Goal: Task Accomplishment & Management: Use online tool/utility

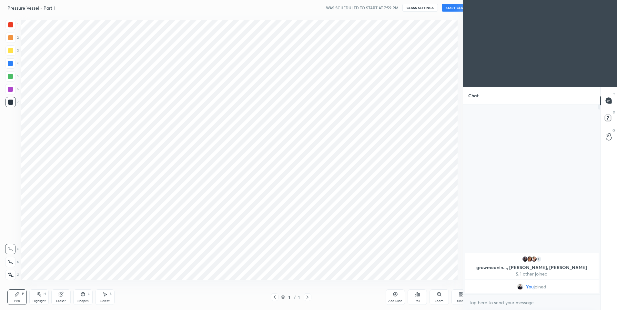
scroll to position [32003, 31835]
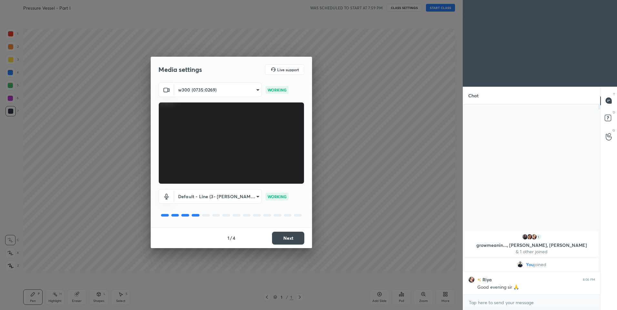
click at [298, 239] on button "Next" at bounding box center [288, 238] width 32 height 13
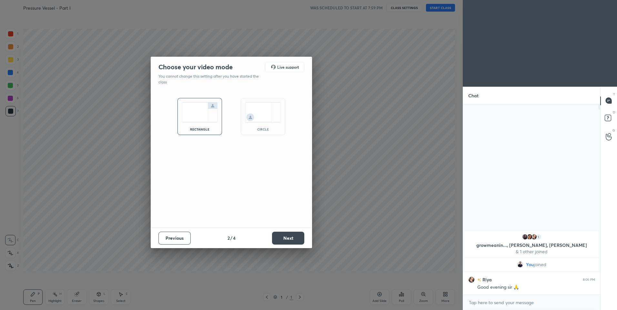
click at [298, 239] on button "Next" at bounding box center [288, 238] width 32 height 13
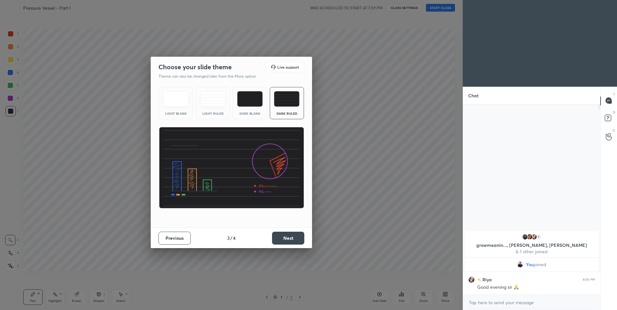
click at [298, 239] on button "Next" at bounding box center [288, 238] width 32 height 13
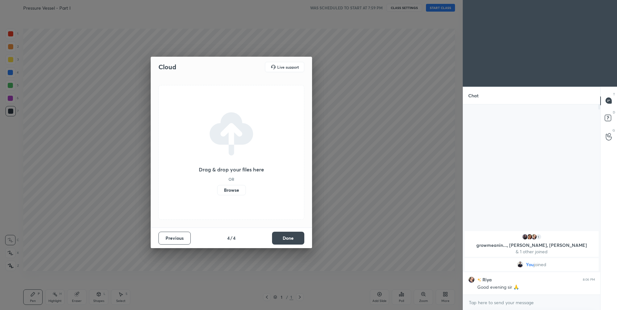
click at [298, 239] on button "Done" at bounding box center [288, 238] width 32 height 13
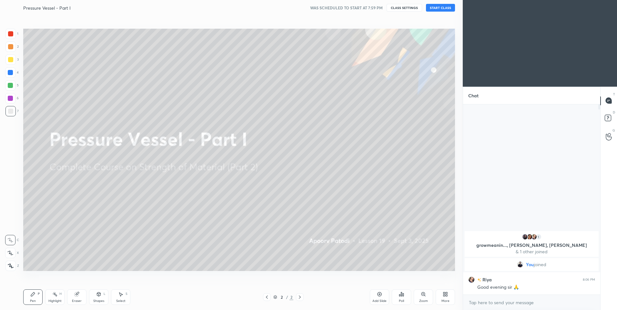
click at [441, 9] on button "START CLASS" at bounding box center [440, 8] width 29 height 8
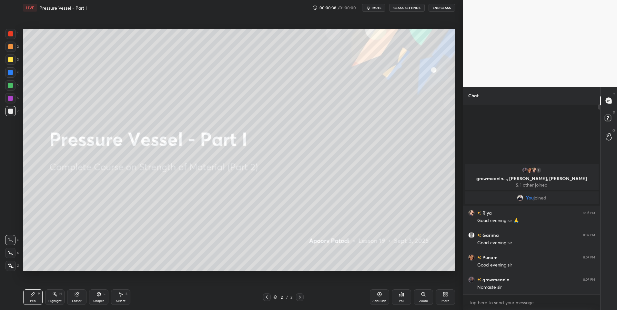
click at [12, 250] on div at bounding box center [10, 253] width 10 height 10
click at [9, 45] on div at bounding box center [10, 46] width 5 height 5
click at [400, 7] on button "CLASS SETTINGS" at bounding box center [406, 8] width 35 height 8
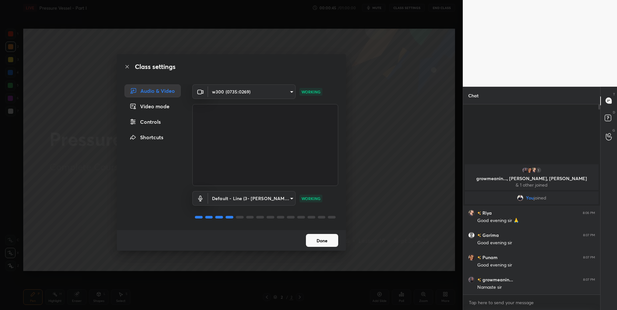
click at [125, 67] on icon at bounding box center [127, 66] width 5 height 5
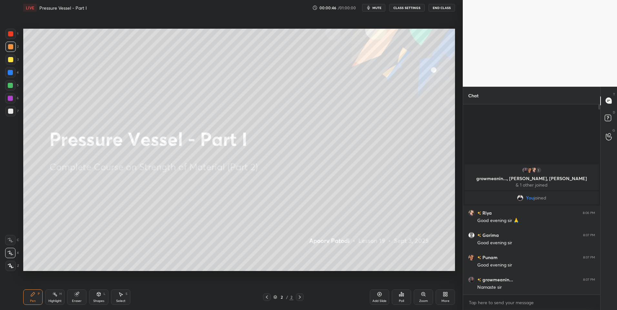
click at [11, 107] on div at bounding box center [10, 111] width 10 height 10
click at [7, 44] on div at bounding box center [10, 47] width 10 height 10
click at [376, 302] on div "Add Slide" at bounding box center [379, 301] width 14 height 3
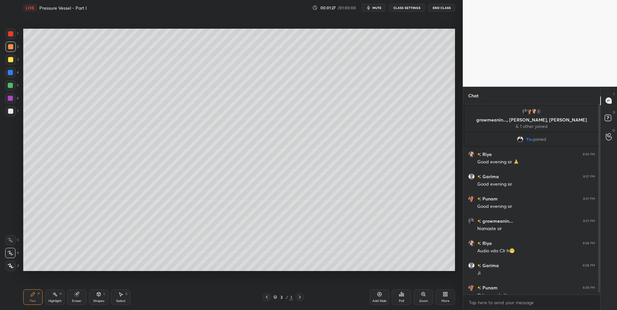
scroll to position [8, 0]
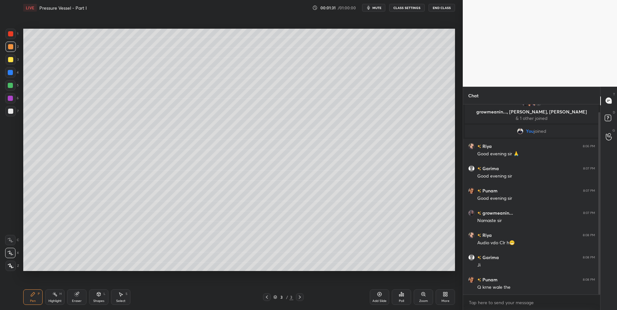
click at [13, 110] on div at bounding box center [10, 111] width 5 height 5
click at [77, 297] on icon at bounding box center [77, 295] width 4 height 4
click at [13, 253] on div at bounding box center [10, 253] width 10 height 10
click at [38, 296] on div "P" at bounding box center [39, 294] width 2 height 3
click at [7, 84] on div at bounding box center [10, 85] width 10 height 10
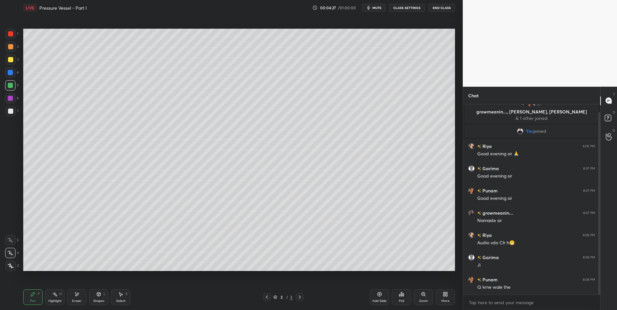
click at [8, 47] on div at bounding box center [10, 46] width 5 height 5
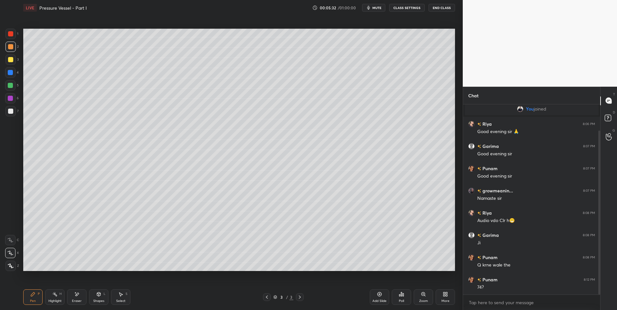
click at [11, 82] on div at bounding box center [10, 85] width 10 height 10
click at [375, 295] on div "Add Slide" at bounding box center [379, 297] width 19 height 15
click at [266, 298] on icon at bounding box center [266, 297] width 5 height 5
click at [79, 298] on div "Eraser" at bounding box center [76, 297] width 19 height 15
click at [32, 298] on div "Pen P" at bounding box center [32, 297] width 19 height 15
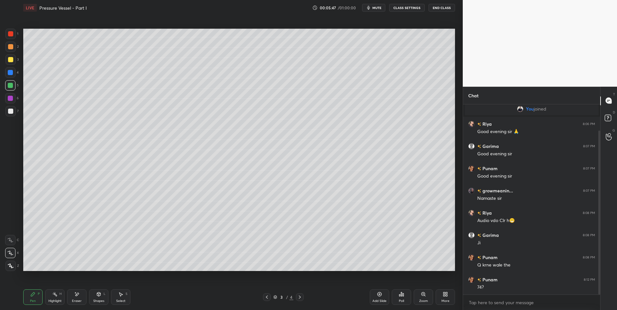
click at [11, 48] on div at bounding box center [10, 46] width 5 height 5
click at [299, 299] on icon at bounding box center [299, 297] width 5 height 5
click at [13, 86] on div at bounding box center [10, 85] width 10 height 10
click at [267, 299] on icon at bounding box center [266, 297] width 5 height 5
click at [298, 298] on icon at bounding box center [299, 297] width 5 height 5
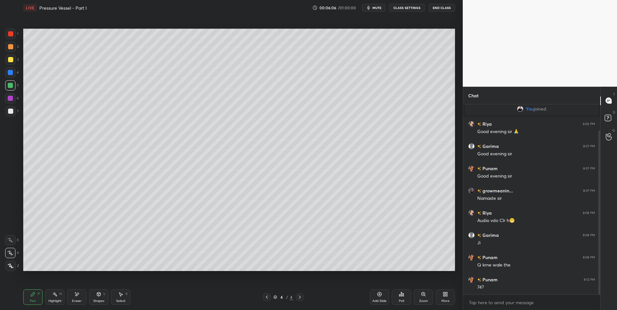
click at [267, 298] on icon at bounding box center [266, 297] width 5 height 5
click at [300, 297] on icon at bounding box center [300, 297] width 2 height 3
click at [270, 299] on div at bounding box center [267, 298] width 8 height 8
click at [299, 298] on icon at bounding box center [299, 297] width 5 height 5
click at [99, 297] on div "Shapes L" at bounding box center [98, 297] width 19 height 15
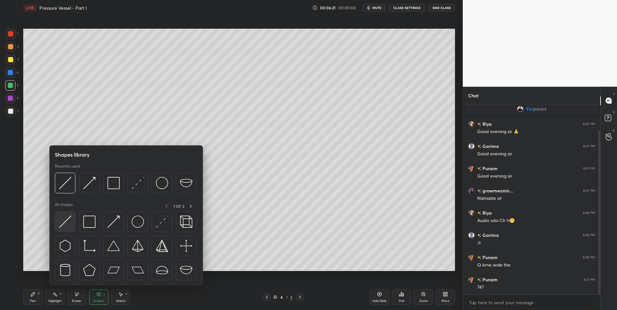
click at [69, 224] on img at bounding box center [65, 222] width 12 height 12
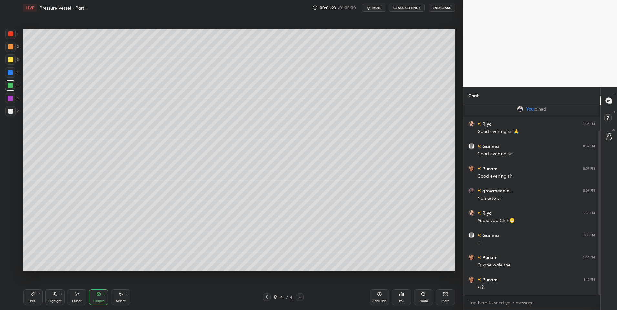
click at [29, 298] on div "Pen P" at bounding box center [32, 297] width 19 height 15
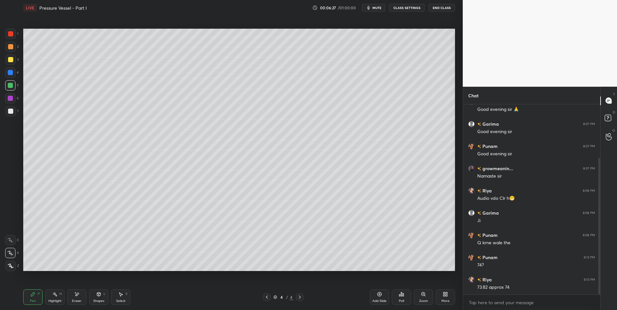
scroll to position [75, 0]
click at [269, 294] on div at bounding box center [267, 298] width 8 height 8
click at [301, 296] on icon at bounding box center [299, 297] width 5 height 5
click at [269, 297] on icon at bounding box center [266, 297] width 5 height 5
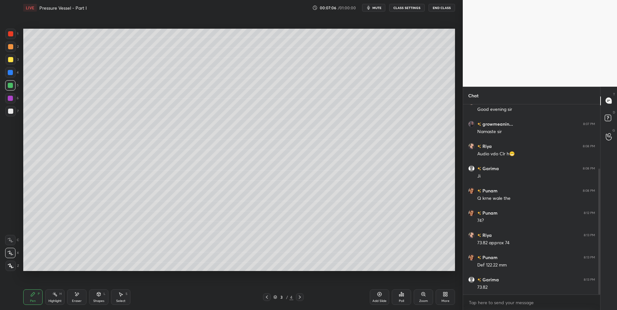
click at [58, 299] on div "Highlight H" at bounding box center [54, 297] width 19 height 15
click at [302, 298] on div at bounding box center [300, 298] width 8 height 8
click at [36, 298] on div "Pen P" at bounding box center [32, 297] width 19 height 15
click at [11, 46] on div at bounding box center [10, 46] width 5 height 5
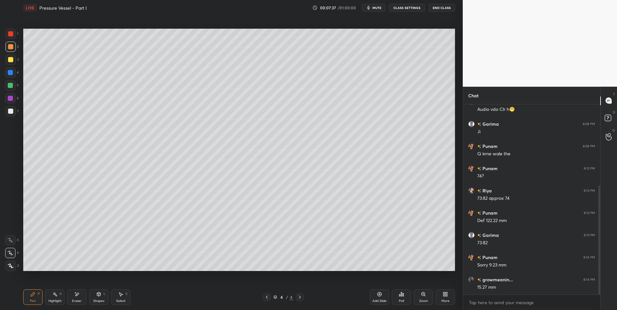
click at [123, 297] on div "Select S" at bounding box center [120, 297] width 19 height 15
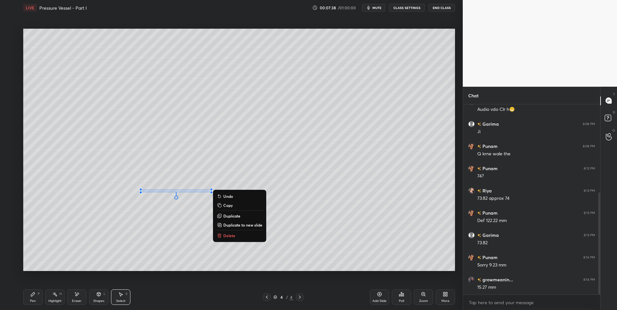
scroll to position [164, 0]
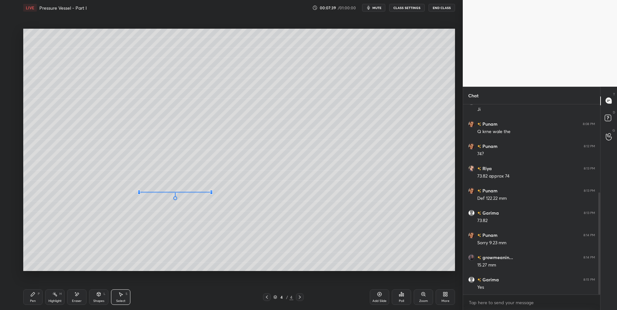
click at [140, 192] on div at bounding box center [139, 193] width 3 height 3
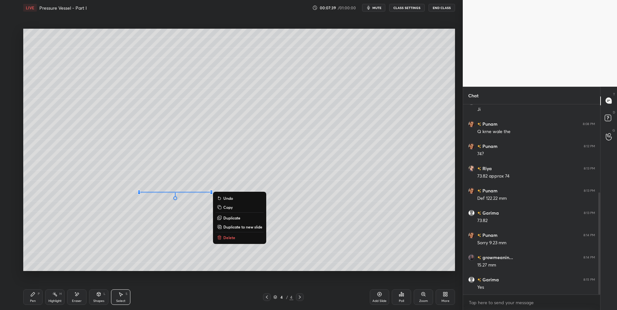
click at [117, 230] on div "0 ° Undo Copy Duplicate Duplicate to new slide Delete" at bounding box center [239, 150] width 432 height 243
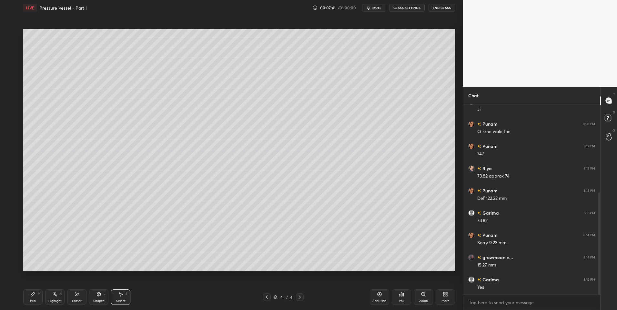
click at [30, 299] on div "Pen P" at bounding box center [32, 297] width 19 height 15
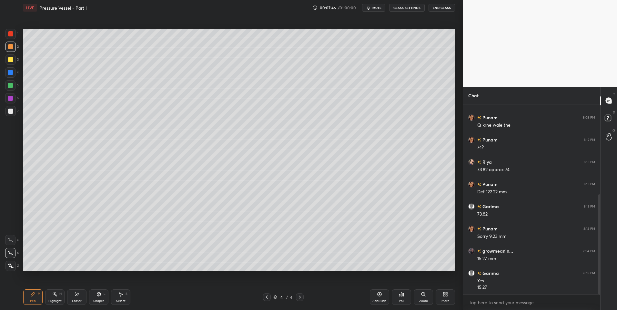
click at [268, 298] on icon at bounding box center [266, 297] width 5 height 5
click at [300, 298] on icon at bounding box center [299, 297] width 5 height 5
click at [96, 299] on div "Shapes L" at bounding box center [98, 297] width 19 height 15
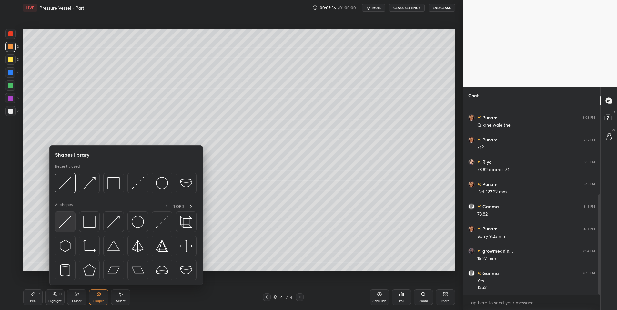
click at [63, 227] on img at bounding box center [65, 222] width 12 height 12
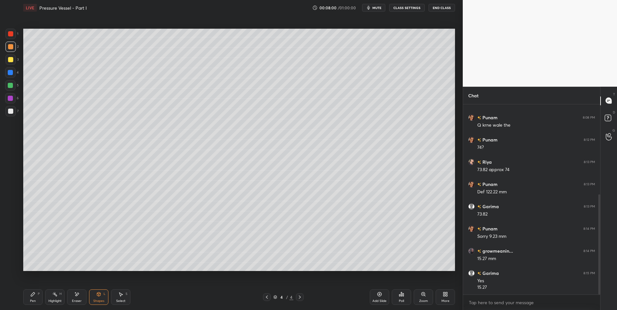
click at [120, 299] on div "Select S" at bounding box center [120, 297] width 19 height 15
click at [104, 254] on div "0 ° Undo Copy Duplicate Duplicate to new slide Delete" at bounding box center [239, 150] width 432 height 243
click at [27, 298] on div "Pen P" at bounding box center [32, 297] width 19 height 15
click at [266, 297] on icon at bounding box center [266, 297] width 5 height 5
click at [300, 299] on icon at bounding box center [299, 297] width 5 height 5
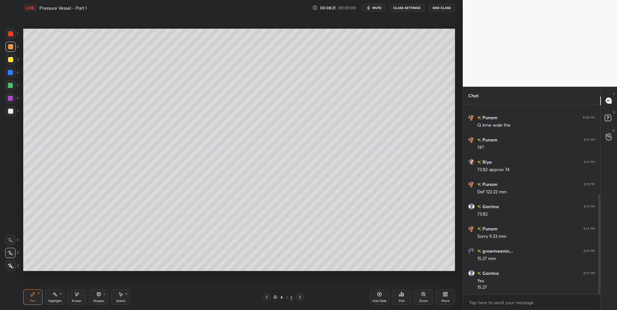
click at [114, 297] on div "Select S" at bounding box center [120, 297] width 19 height 15
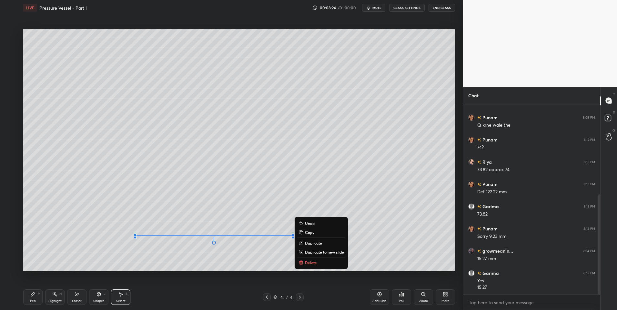
click at [302, 205] on div "0 ° Undo Copy Duplicate Duplicate to new slide Delete" at bounding box center [239, 150] width 432 height 243
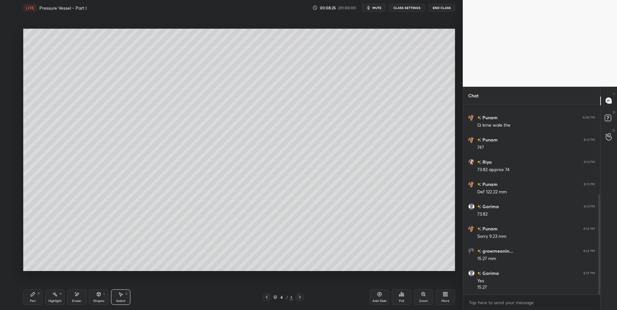
click at [29, 295] on div "Pen P" at bounding box center [32, 297] width 19 height 15
click at [123, 297] on icon at bounding box center [120, 294] width 5 height 5
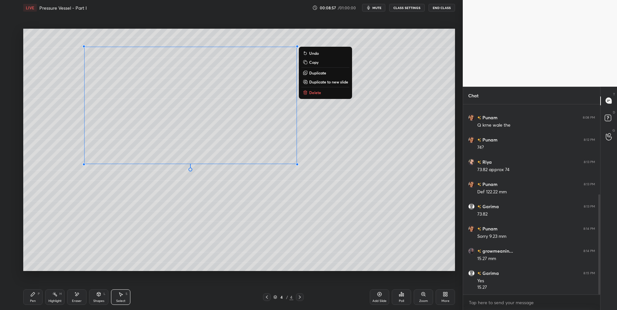
click at [369, 188] on div "0 ° Undo Copy Duplicate Duplicate to new slide Delete" at bounding box center [239, 150] width 432 height 243
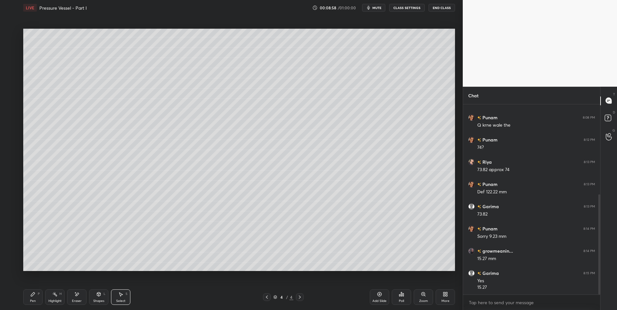
click at [27, 298] on div "Pen P" at bounding box center [32, 297] width 19 height 15
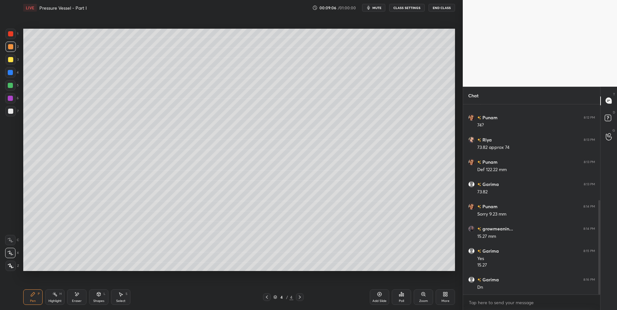
scroll to position [215, 0]
click at [379, 299] on div "Add Slide" at bounding box center [379, 297] width 19 height 15
click at [36, 300] on div "Pen P" at bounding box center [32, 297] width 19 height 15
click at [9, 34] on div at bounding box center [10, 33] width 5 height 5
click at [97, 297] on icon at bounding box center [98, 294] width 5 height 5
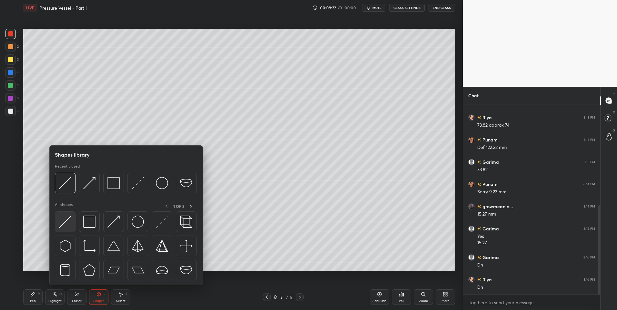
click at [68, 225] on img at bounding box center [65, 222] width 12 height 12
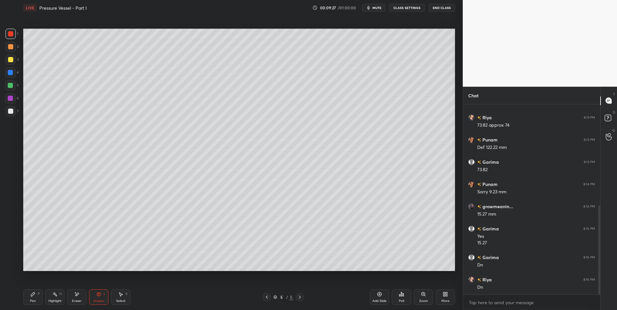
click at [31, 293] on icon at bounding box center [32, 294] width 5 height 5
click at [11, 108] on div at bounding box center [10, 111] width 10 height 10
click at [100, 295] on icon at bounding box center [99, 295] width 4 height 4
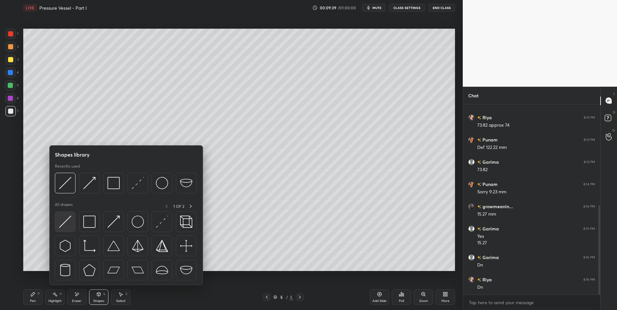
click at [62, 223] on img at bounding box center [65, 222] width 12 height 12
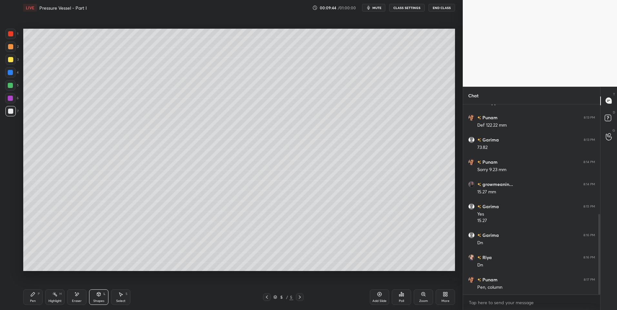
scroll to position [259, 0]
click at [35, 298] on div "Pen P" at bounding box center [32, 297] width 19 height 15
click at [13, 86] on div at bounding box center [10, 85] width 5 height 5
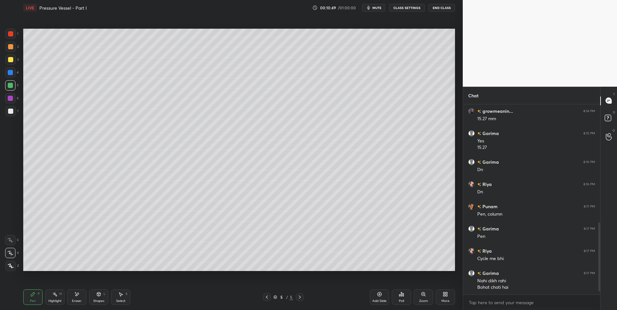
scroll to position [333, 0]
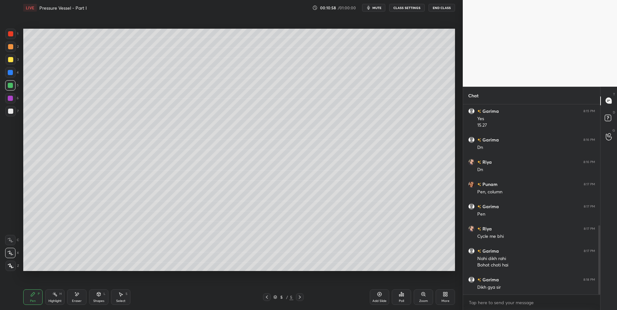
click at [10, 59] on div at bounding box center [10, 59] width 5 height 5
click at [383, 292] on div "Add Slide" at bounding box center [379, 297] width 19 height 15
click at [100, 290] on div "Shapes L" at bounding box center [98, 297] width 19 height 15
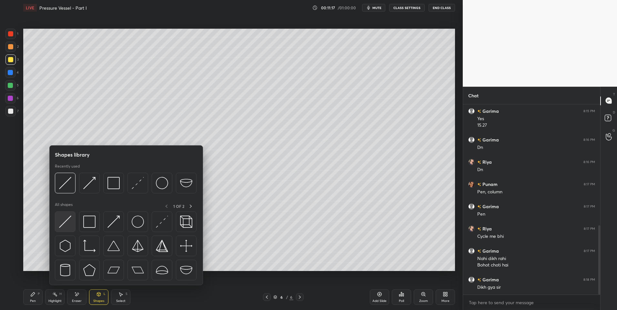
click at [65, 224] on img at bounding box center [65, 222] width 12 height 12
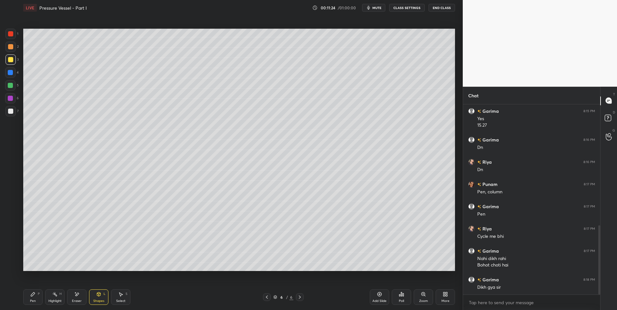
click at [38, 303] on div "Pen P" at bounding box center [32, 297] width 19 height 15
click at [12, 45] on div at bounding box center [10, 46] width 5 height 5
click at [444, 298] on div "More" at bounding box center [445, 297] width 19 height 15
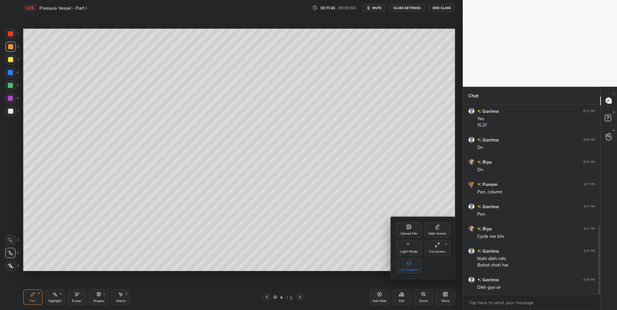
click at [404, 226] on div "Upload File" at bounding box center [409, 229] width 26 height 15
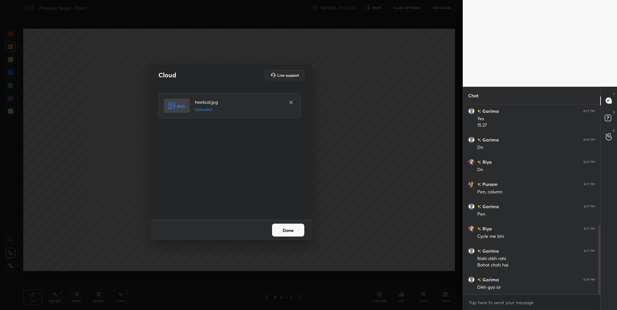
click at [299, 230] on button "Done" at bounding box center [288, 230] width 32 height 13
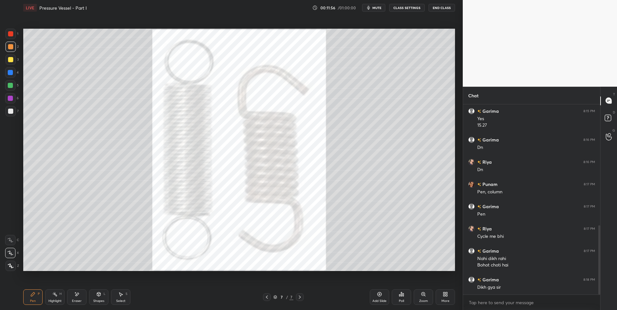
click at [56, 299] on div "Highlight H" at bounding box center [54, 297] width 19 height 15
click at [11, 98] on div at bounding box center [10, 98] width 5 height 5
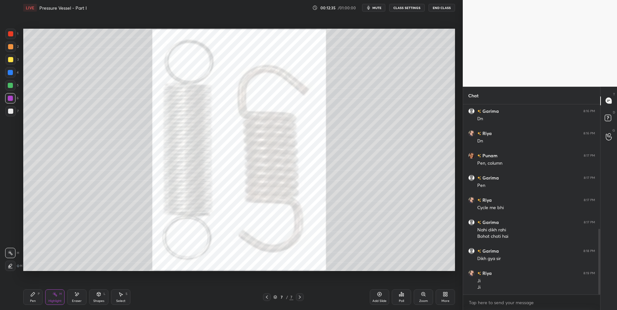
click at [265, 297] on icon at bounding box center [266, 297] width 5 height 5
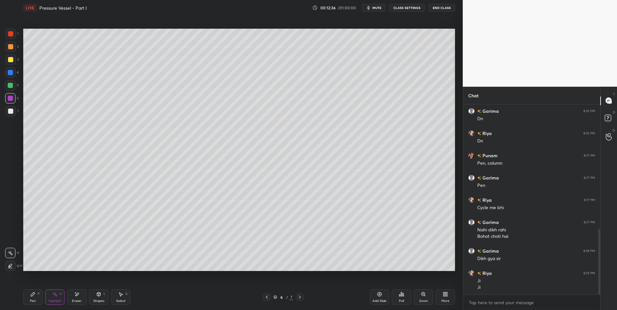
click at [34, 296] on icon at bounding box center [32, 294] width 5 height 5
click at [13, 86] on div at bounding box center [10, 85] width 10 height 10
click at [97, 293] on icon at bounding box center [98, 294] width 5 height 5
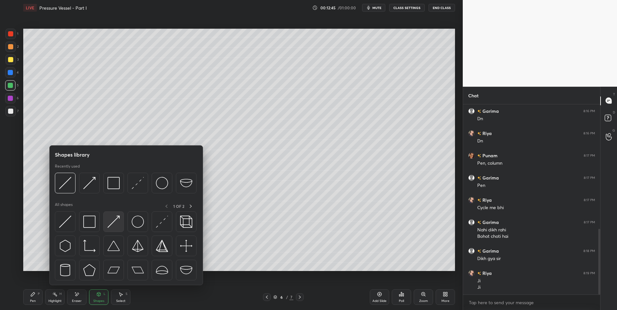
click at [117, 220] on img at bounding box center [113, 222] width 12 height 12
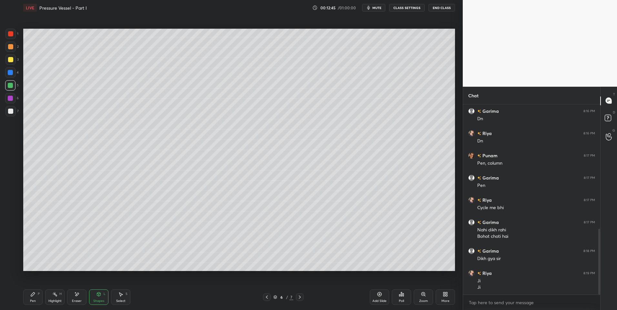
click at [11, 110] on div at bounding box center [10, 111] width 5 height 5
click at [11, 85] on div at bounding box center [10, 85] width 5 height 5
click at [32, 302] on div "Pen" at bounding box center [33, 301] width 6 height 3
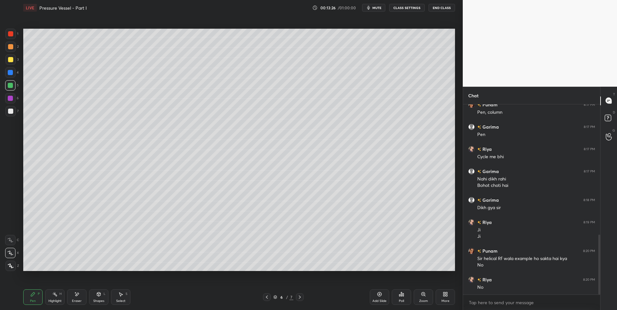
scroll to position [435, 0]
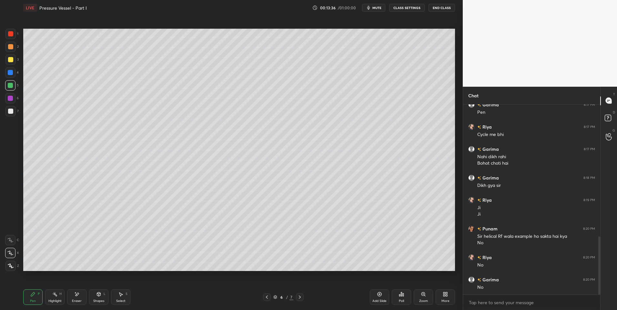
click at [72, 295] on div "Eraser" at bounding box center [76, 297] width 19 height 15
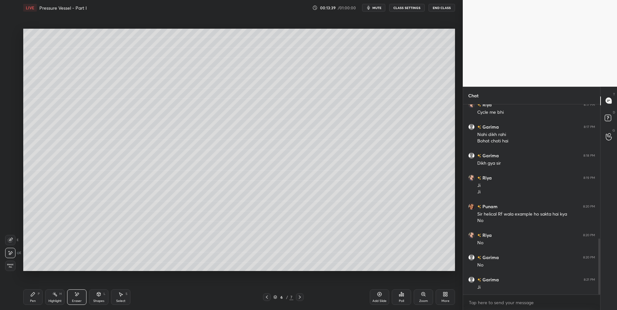
click at [33, 297] on icon at bounding box center [32, 294] width 5 height 5
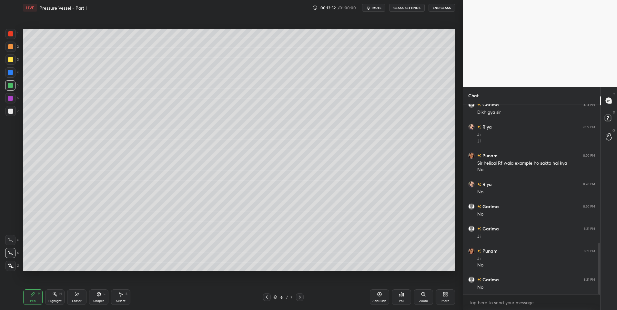
scroll to position [530, 0]
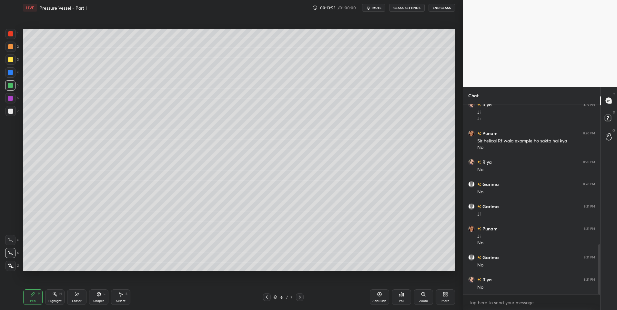
click at [36, 293] on div "Pen P" at bounding box center [32, 297] width 19 height 15
click at [118, 296] on icon at bounding box center [120, 294] width 5 height 5
click at [147, 107] on div "0 ° Undo Copy Duplicate Duplicate to new slide Delete" at bounding box center [239, 150] width 432 height 243
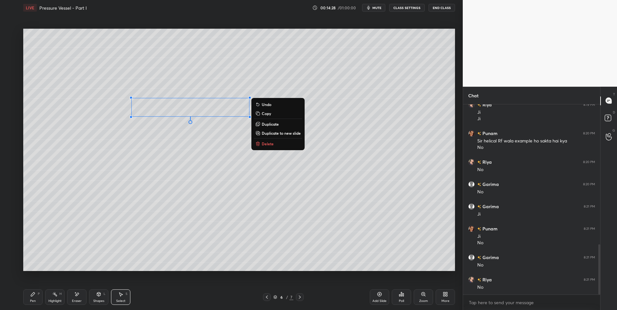
click at [140, 155] on div "0 ° Undo Copy Duplicate Duplicate to new slide Delete" at bounding box center [239, 150] width 432 height 243
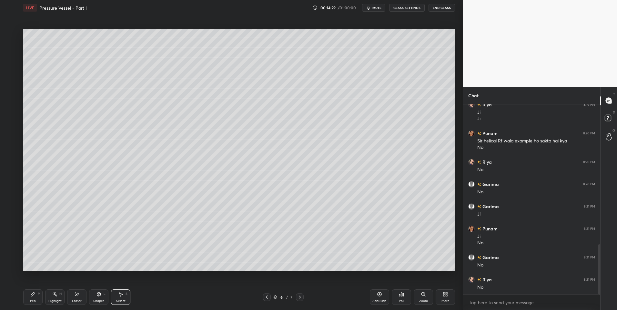
click at [35, 296] on icon at bounding box center [32, 294] width 5 height 5
click at [99, 300] on div "Shapes" at bounding box center [98, 301] width 11 height 3
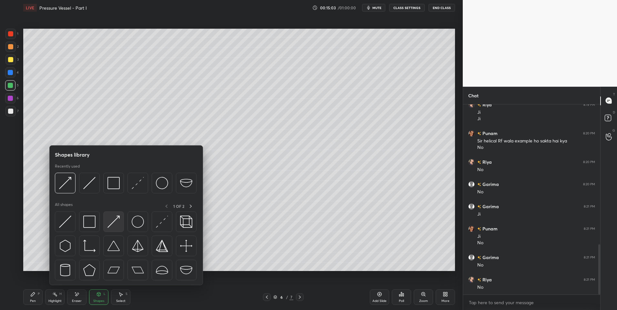
click at [110, 227] on img at bounding box center [113, 222] width 12 height 12
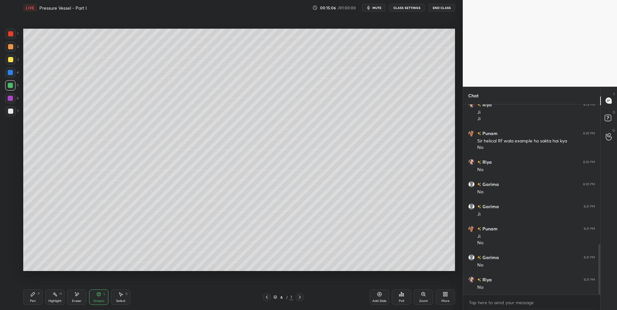
click at [32, 293] on icon at bounding box center [32, 294] width 5 height 5
click at [56, 299] on div "Highlight H" at bounding box center [54, 297] width 19 height 15
click at [57, 294] on icon at bounding box center [54, 294] width 5 height 5
click at [301, 298] on icon at bounding box center [299, 297] width 5 height 5
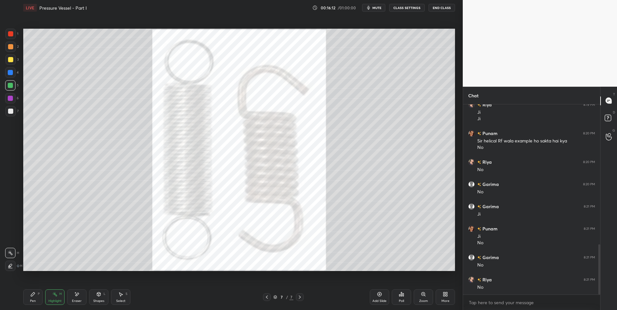
click at [29, 300] on div "Pen P" at bounding box center [32, 297] width 19 height 15
click at [14, 34] on div at bounding box center [10, 34] width 10 height 10
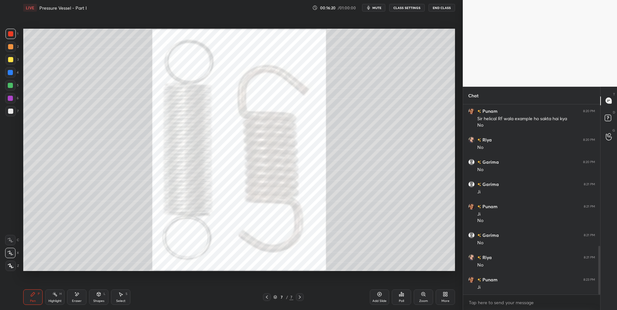
click at [56, 296] on rect at bounding box center [55, 295] width 3 height 3
click at [78, 300] on div "Eraser" at bounding box center [77, 301] width 10 height 3
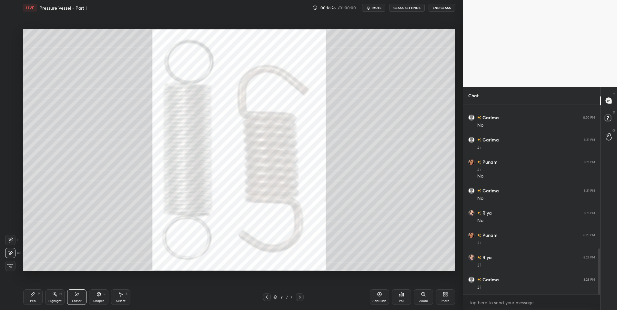
click at [31, 299] on div "Pen P" at bounding box center [32, 297] width 19 height 15
click at [268, 297] on icon at bounding box center [266, 297] width 5 height 5
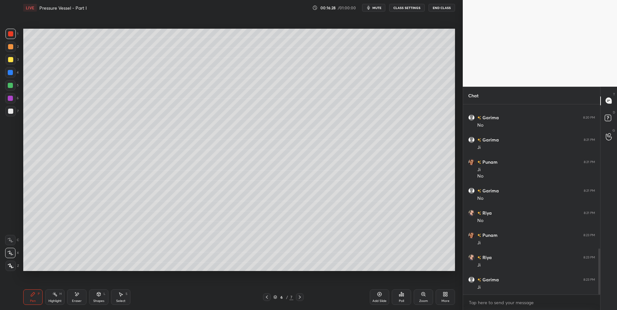
click at [59, 300] on div "Highlight" at bounding box center [54, 301] width 13 height 3
click at [302, 297] on icon at bounding box center [299, 297] width 5 height 5
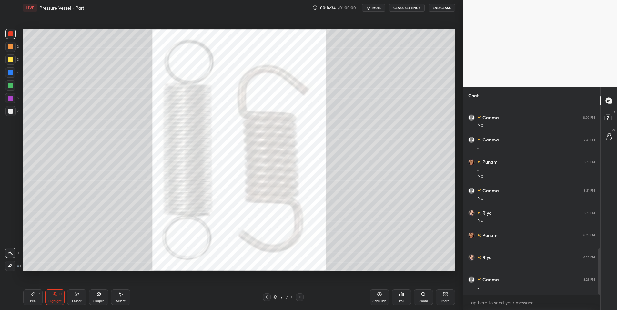
click at [39, 298] on div "Pen P" at bounding box center [32, 297] width 19 height 15
click at [12, 99] on div at bounding box center [10, 98] width 5 height 5
click at [53, 299] on div "Highlight H" at bounding box center [54, 297] width 19 height 15
click at [267, 298] on icon at bounding box center [266, 297] width 5 height 5
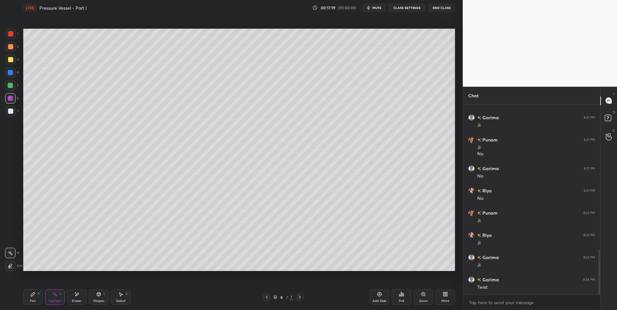
click at [301, 298] on icon at bounding box center [299, 297] width 5 height 5
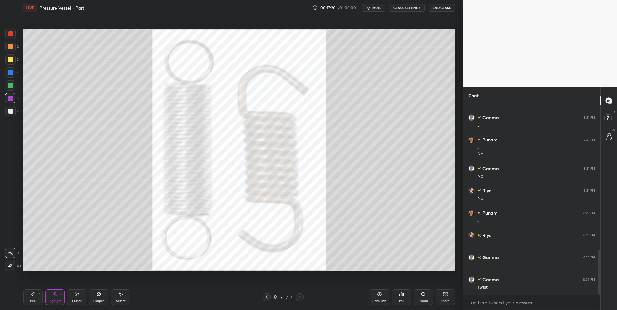
click at [268, 297] on icon at bounding box center [266, 297] width 5 height 5
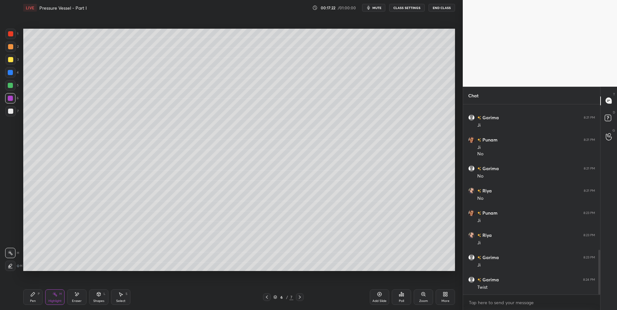
click at [378, 295] on icon at bounding box center [380, 295] width 4 height 4
click at [99, 299] on div "Shapes L" at bounding box center [98, 297] width 19 height 15
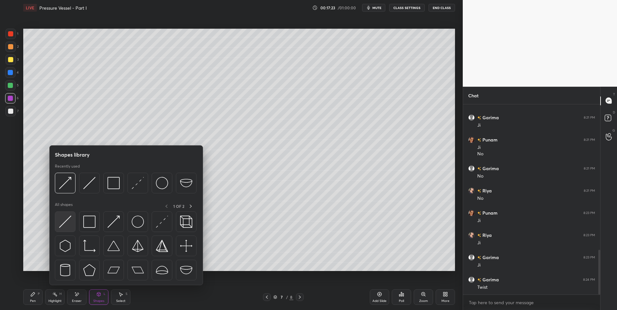
click at [59, 227] on img at bounding box center [65, 222] width 12 height 12
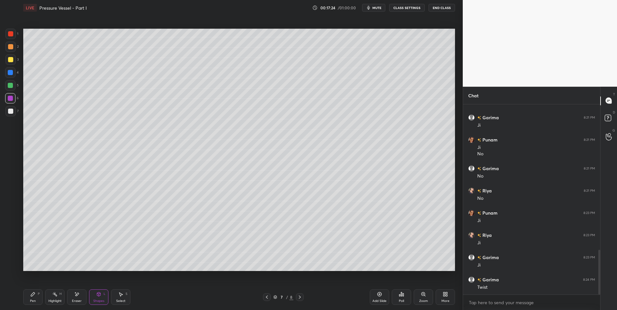
click at [12, 57] on div at bounding box center [10, 59] width 5 height 5
click at [98, 300] on div "Shapes" at bounding box center [98, 301] width 11 height 3
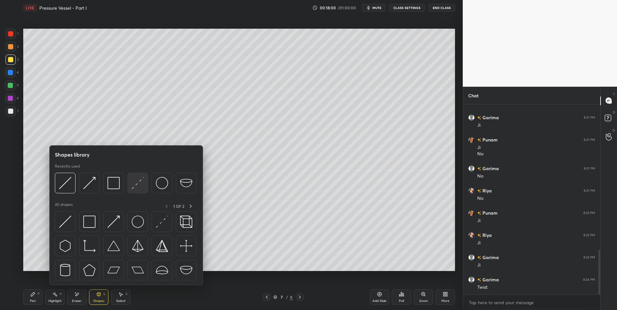
click at [133, 183] on img at bounding box center [138, 183] width 12 height 12
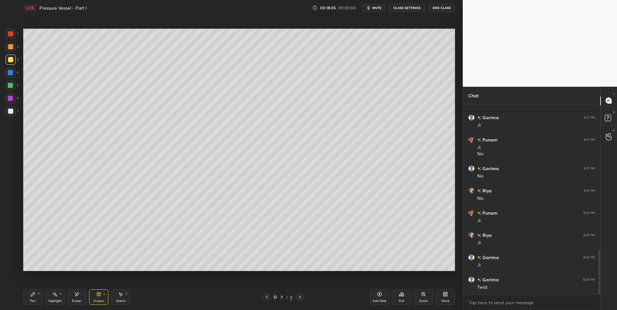
click at [34, 296] on icon at bounding box center [32, 294] width 5 height 5
click at [120, 300] on div "Select" at bounding box center [120, 301] width 9 height 3
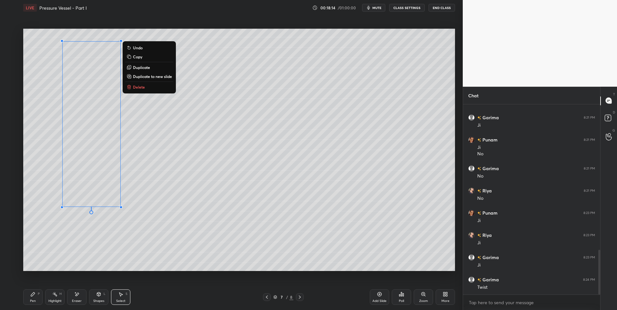
click at [54, 296] on icon at bounding box center [54, 294] width 5 height 5
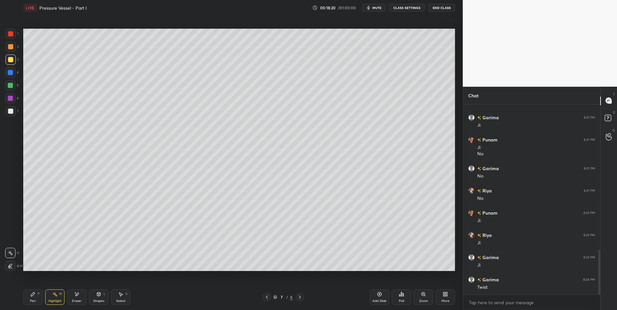
click at [100, 295] on icon at bounding box center [99, 295] width 4 height 4
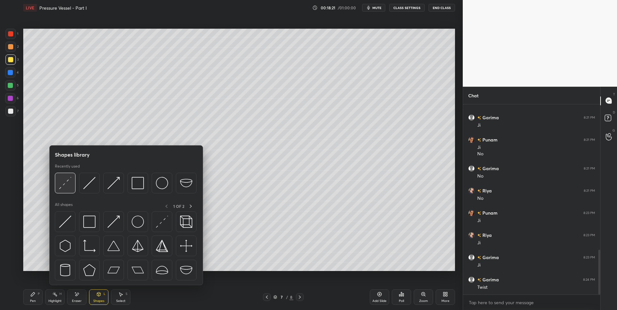
click at [68, 187] on img at bounding box center [65, 183] width 12 height 12
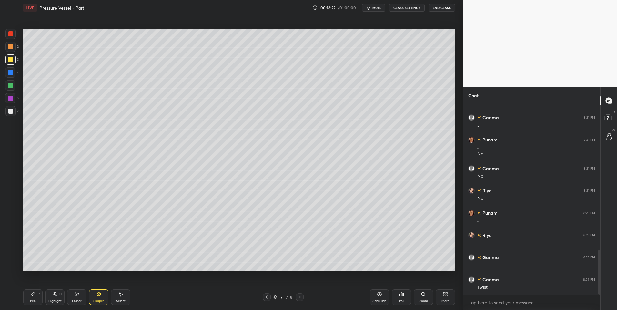
click at [12, 87] on div at bounding box center [10, 85] width 5 height 5
click at [97, 297] on icon at bounding box center [98, 294] width 5 height 5
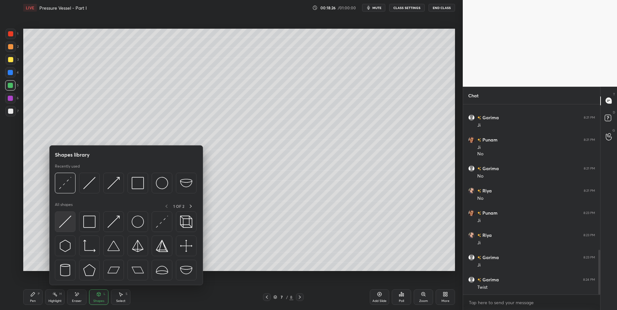
click at [62, 225] on img at bounding box center [65, 222] width 12 height 12
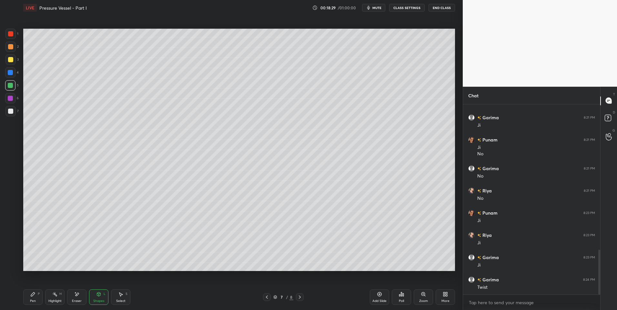
click at [31, 296] on icon at bounding box center [33, 295] width 4 height 4
click at [98, 296] on icon at bounding box center [99, 295] width 4 height 4
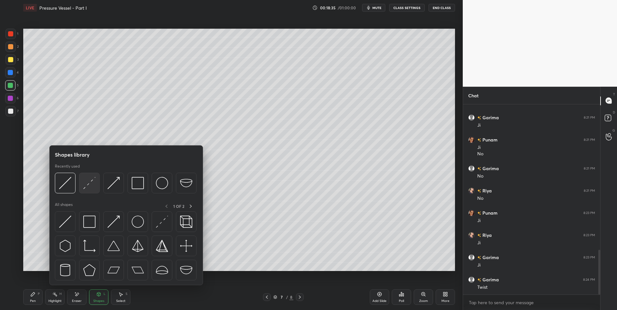
click at [88, 183] on img at bounding box center [89, 183] width 12 height 12
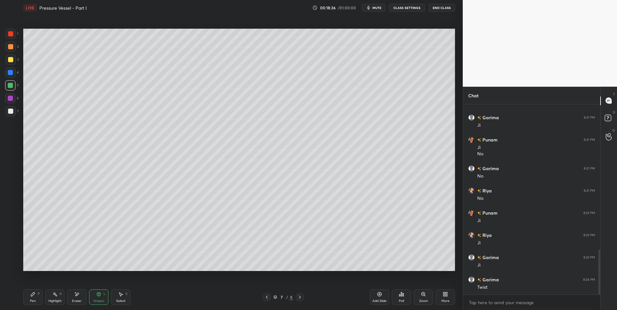
click at [11, 74] on div at bounding box center [10, 72] width 5 height 5
click at [98, 296] on icon at bounding box center [99, 295] width 4 height 4
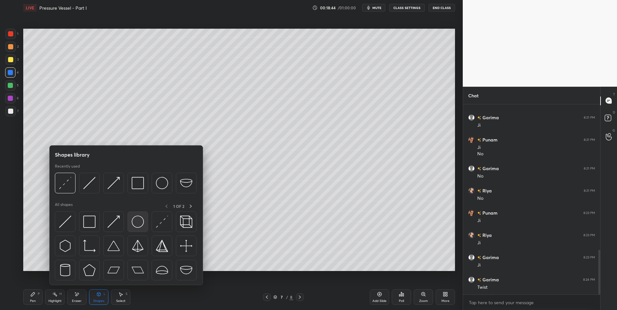
click at [129, 222] on div at bounding box center [137, 222] width 21 height 21
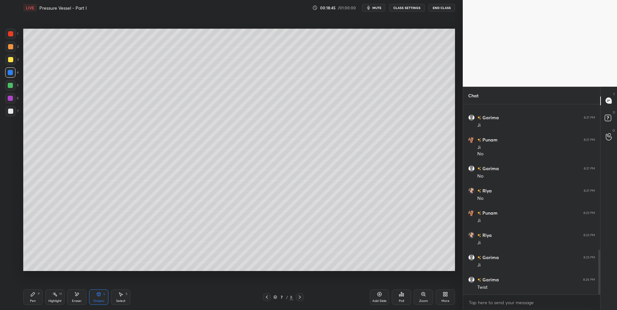
click at [11, 47] on div at bounding box center [10, 46] width 5 height 5
click at [52, 295] on div "Highlight H" at bounding box center [54, 297] width 19 height 15
click at [105, 297] on div "Shapes L" at bounding box center [98, 297] width 19 height 15
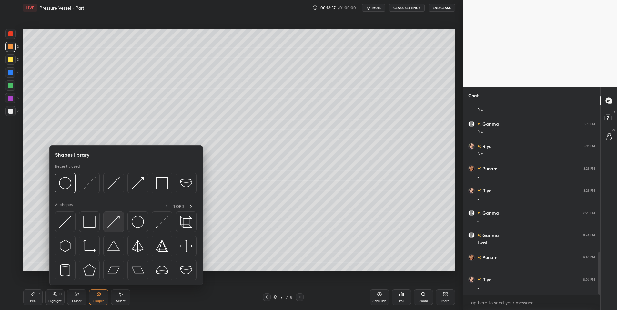
click at [120, 222] on div at bounding box center [113, 222] width 21 height 21
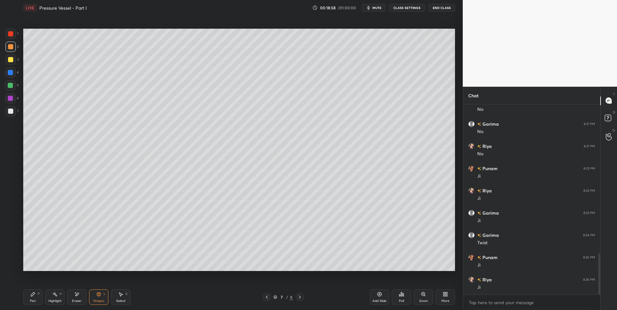
scroll to position [686, 0]
click at [35, 300] on div "Pen" at bounding box center [33, 301] width 6 height 3
click at [96, 299] on div "Shapes L" at bounding box center [98, 297] width 19 height 15
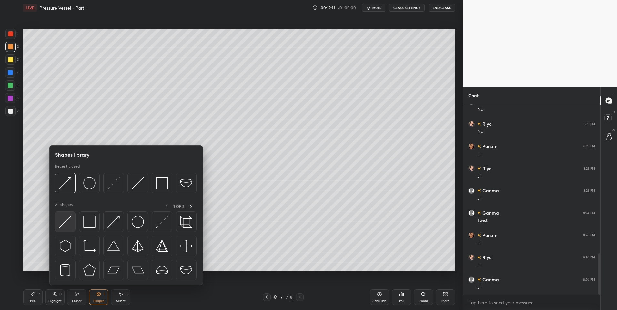
click at [63, 223] on img at bounding box center [65, 222] width 12 height 12
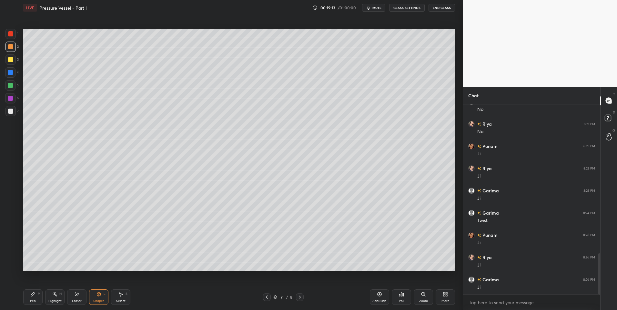
click at [38, 298] on div "Pen P" at bounding box center [32, 297] width 19 height 15
click at [11, 72] on div at bounding box center [10, 72] width 5 height 5
click at [95, 300] on div "Shapes" at bounding box center [98, 301] width 11 height 3
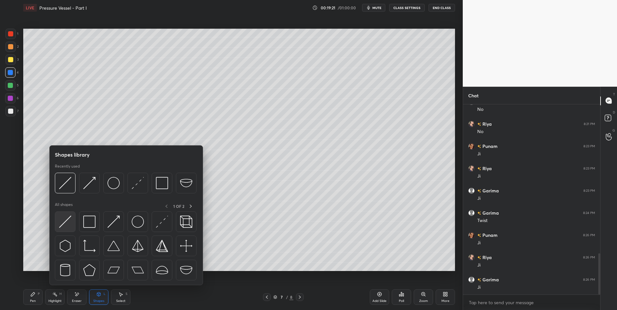
click at [64, 217] on img at bounding box center [65, 222] width 12 height 12
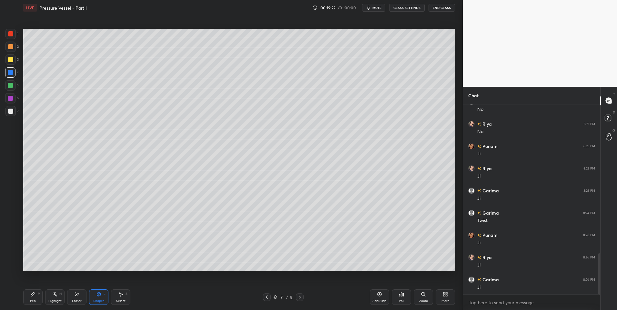
click at [12, 90] on div at bounding box center [10, 85] width 10 height 10
click at [11, 96] on div at bounding box center [10, 98] width 5 height 5
click at [29, 300] on div "Pen P" at bounding box center [32, 297] width 19 height 15
click at [106, 295] on div "Shapes L" at bounding box center [98, 297] width 19 height 15
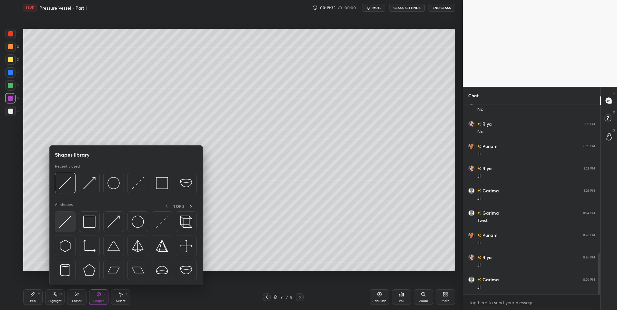
click at [72, 225] on div at bounding box center [65, 222] width 21 height 21
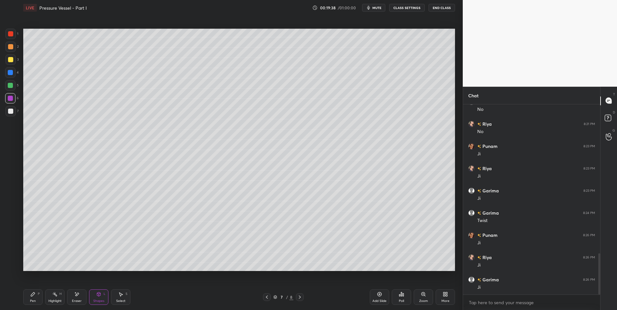
click at [54, 300] on div "Highlight" at bounding box center [54, 301] width 13 height 3
click at [100, 295] on icon at bounding box center [99, 295] width 4 height 4
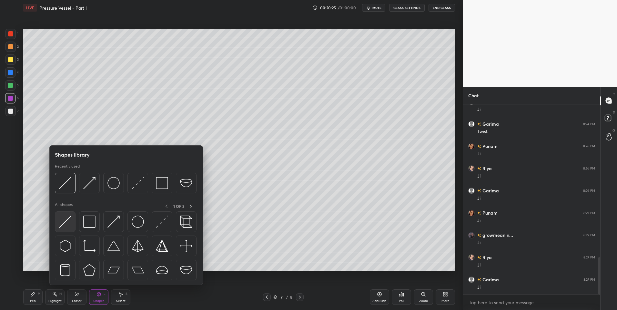
click at [66, 228] on div at bounding box center [65, 222] width 21 height 21
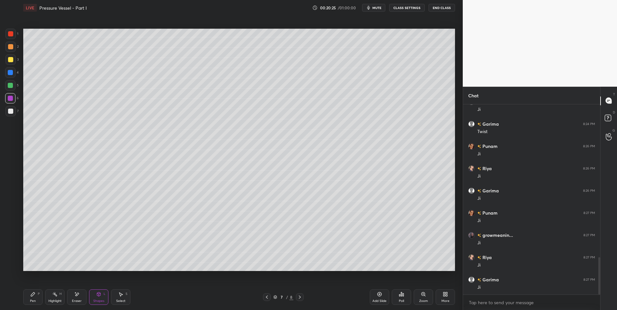
click at [12, 87] on div at bounding box center [10, 85] width 5 height 5
click at [54, 298] on div "Highlight H" at bounding box center [54, 297] width 19 height 15
click at [56, 297] on div "Highlight H" at bounding box center [54, 297] width 19 height 15
click at [96, 299] on div "Shapes L" at bounding box center [98, 297] width 19 height 15
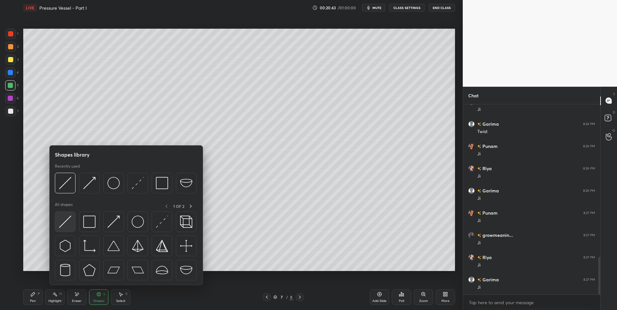
click at [68, 224] on img at bounding box center [65, 222] width 12 height 12
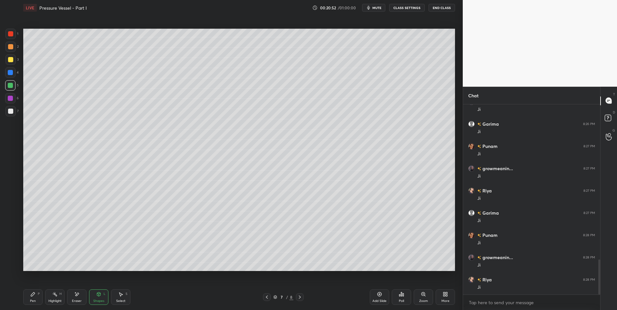
scroll to position [864, 0]
click at [38, 296] on div "P" at bounding box center [39, 294] width 2 height 3
click at [100, 298] on div "Shapes L" at bounding box center [98, 297] width 19 height 15
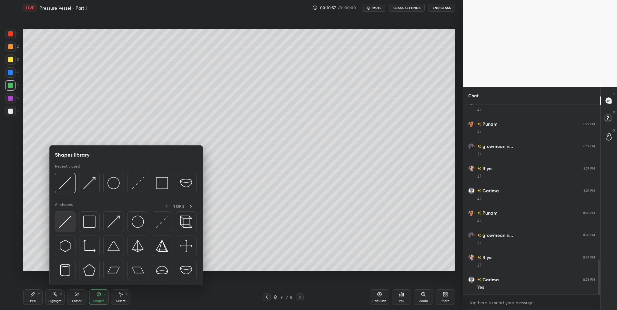
click at [69, 224] on img at bounding box center [65, 222] width 12 height 12
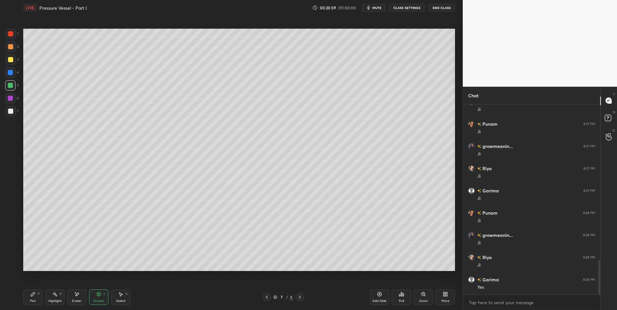
click at [11, 114] on div at bounding box center [10, 111] width 10 height 10
click at [55, 298] on div "Highlight H" at bounding box center [54, 297] width 19 height 15
click at [29, 300] on div "Pen P" at bounding box center [32, 297] width 19 height 15
click at [28, 299] on div "Pen P" at bounding box center [32, 297] width 19 height 15
click at [9, 74] on div at bounding box center [10, 72] width 5 height 5
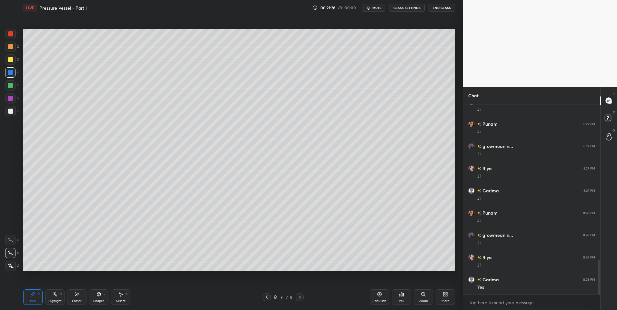
click at [269, 298] on icon at bounding box center [266, 297] width 5 height 5
click at [55, 301] on div "Highlight" at bounding box center [54, 301] width 13 height 3
click at [33, 296] on icon at bounding box center [32, 294] width 5 height 5
click at [298, 298] on icon at bounding box center [299, 297] width 5 height 5
click at [33, 290] on div "Pen P" at bounding box center [32, 297] width 19 height 15
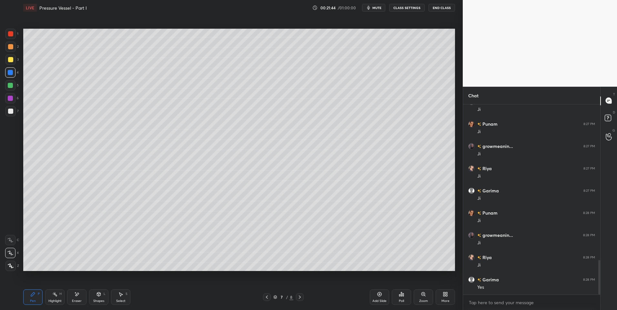
click at [14, 45] on div at bounding box center [10, 47] width 10 height 10
click at [59, 301] on div "Highlight" at bounding box center [54, 301] width 13 height 3
click at [34, 294] on icon at bounding box center [33, 295] width 4 height 4
click at [33, 293] on icon at bounding box center [32, 294] width 5 height 5
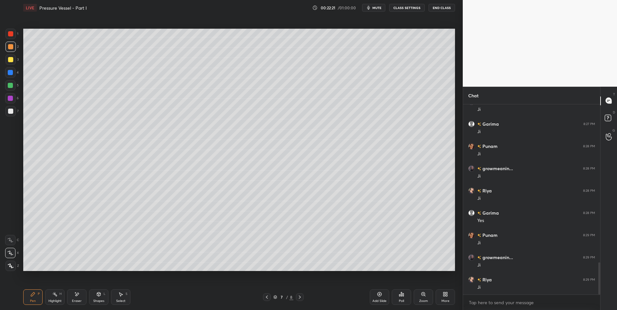
click at [119, 300] on div "Select" at bounding box center [120, 301] width 9 height 3
click at [388, 211] on div "0 ° Undo Copy Duplicate Duplicate to new slide Delete" at bounding box center [239, 150] width 432 height 243
click at [48, 297] on div "Highlight H" at bounding box center [54, 297] width 19 height 15
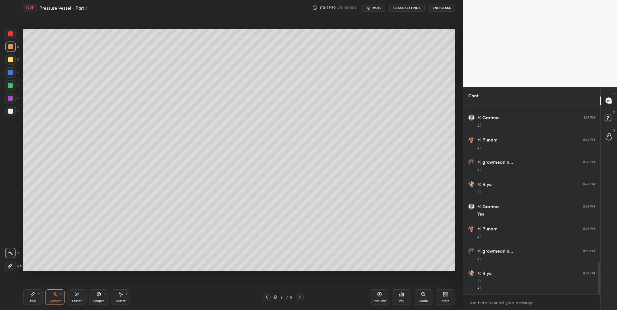
click at [100, 295] on icon at bounding box center [99, 295] width 4 height 4
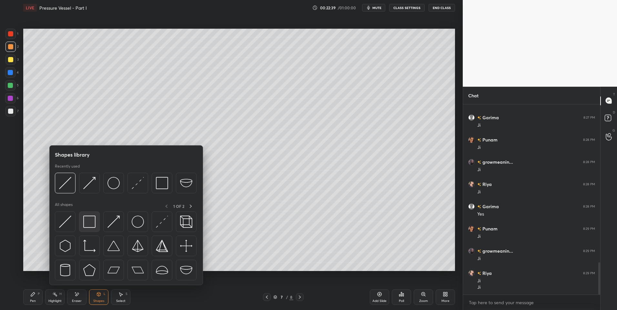
click at [92, 220] on img at bounding box center [89, 222] width 12 height 12
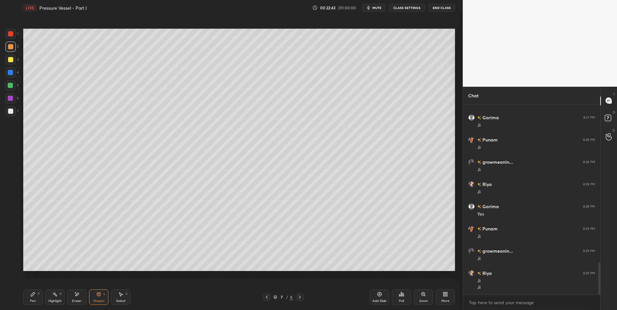
click at [46, 299] on div "Highlight H" at bounding box center [54, 297] width 19 height 15
click at [265, 298] on icon at bounding box center [266, 297] width 5 height 5
click at [301, 299] on icon at bounding box center [299, 297] width 5 height 5
click at [34, 296] on icon at bounding box center [32, 294] width 5 height 5
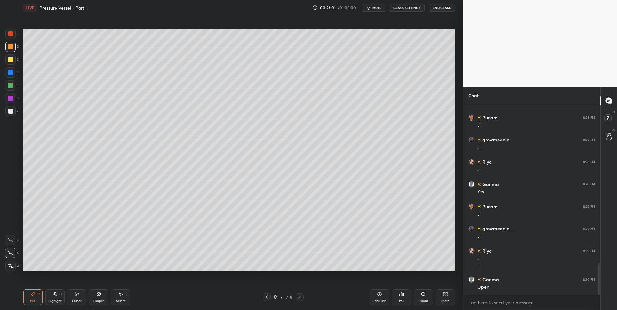
click at [33, 296] on icon at bounding box center [33, 295] width 4 height 4
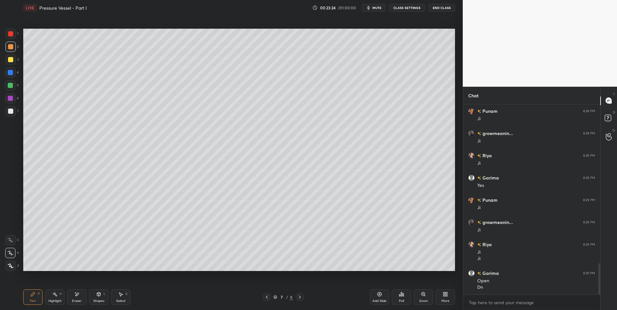
click at [28, 296] on div "Pen P" at bounding box center [32, 297] width 19 height 15
click at [13, 110] on div at bounding box center [10, 111] width 5 height 5
click at [301, 297] on icon at bounding box center [299, 297] width 5 height 5
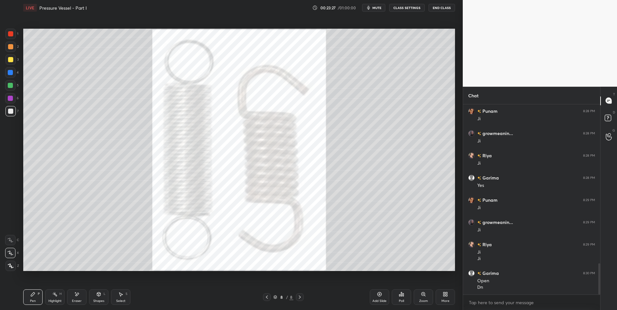
click at [269, 299] on icon at bounding box center [266, 297] width 5 height 5
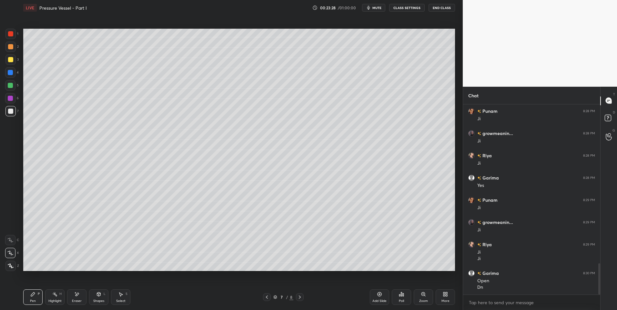
click at [376, 295] on div "Add Slide" at bounding box center [379, 297] width 19 height 15
click at [266, 296] on icon at bounding box center [266, 297] width 5 height 5
click at [301, 298] on icon at bounding box center [299, 297] width 5 height 5
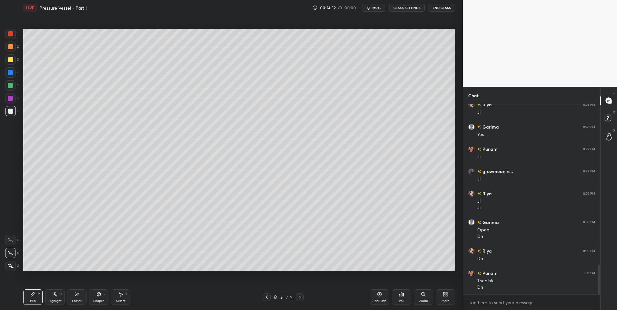
click at [118, 300] on div "Select" at bounding box center [120, 301] width 9 height 3
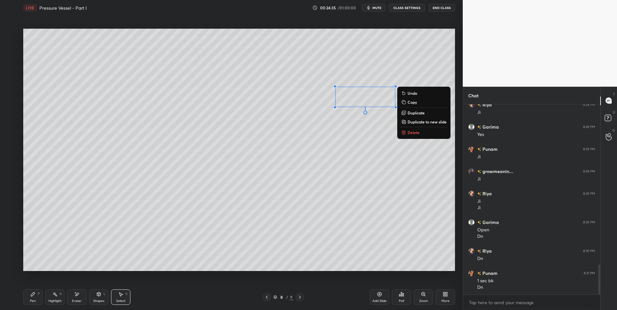
click at [37, 290] on div "Pen P" at bounding box center [32, 297] width 19 height 15
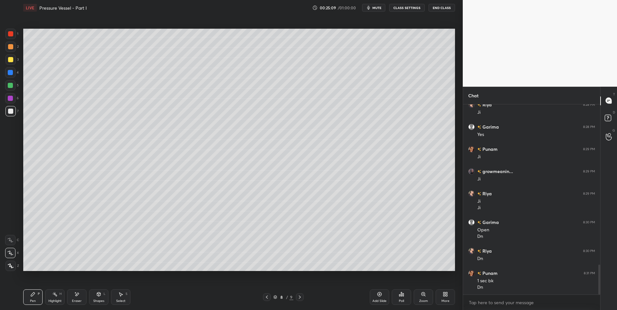
click at [13, 87] on div at bounding box center [10, 85] width 10 height 10
click at [56, 292] on div "Highlight H" at bounding box center [54, 297] width 19 height 15
click at [268, 299] on icon at bounding box center [266, 297] width 5 height 5
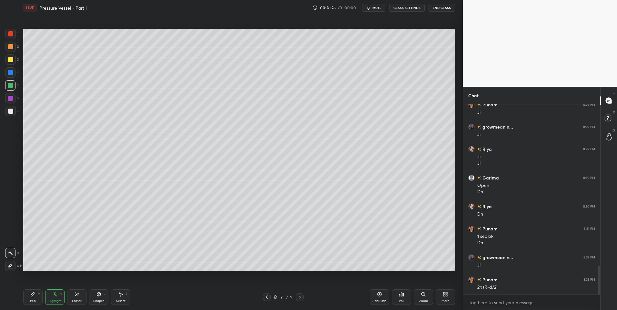
click at [299, 297] on icon at bounding box center [299, 297] width 5 height 5
click at [267, 296] on icon at bounding box center [266, 297] width 5 height 5
click at [302, 298] on icon at bounding box center [299, 297] width 5 height 5
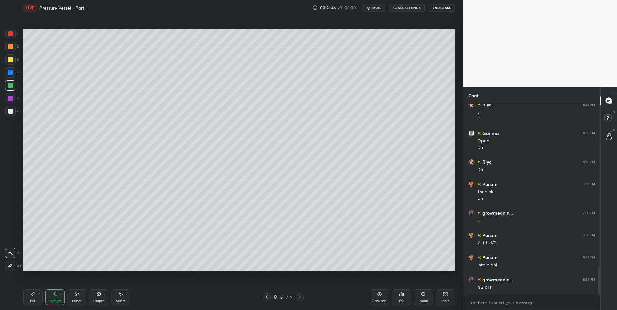
scroll to position [1129, 0]
click at [268, 298] on icon at bounding box center [266, 297] width 5 height 5
click at [301, 296] on icon at bounding box center [299, 297] width 5 height 5
click at [266, 297] on icon at bounding box center [266, 297] width 5 height 5
click at [300, 296] on icon at bounding box center [299, 297] width 5 height 5
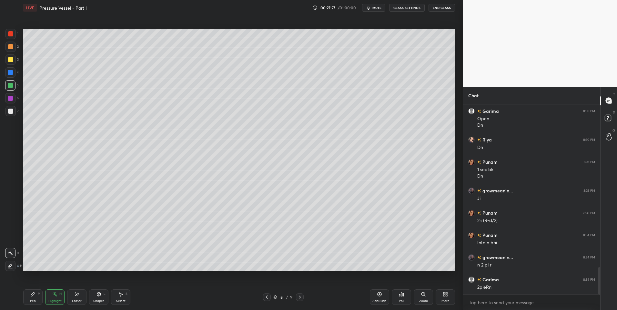
click at [38, 293] on div "P" at bounding box center [39, 294] width 2 height 3
click at [97, 296] on icon at bounding box center [98, 294] width 5 height 5
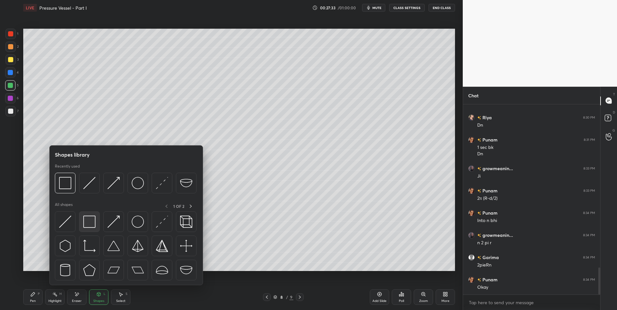
click at [88, 219] on img at bounding box center [89, 222] width 12 height 12
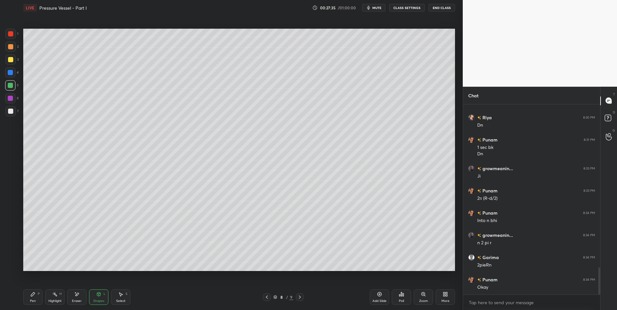
click at [31, 300] on div "Pen" at bounding box center [33, 301] width 6 height 3
click at [268, 299] on icon at bounding box center [266, 297] width 5 height 5
click at [53, 296] on icon at bounding box center [54, 294] width 5 height 5
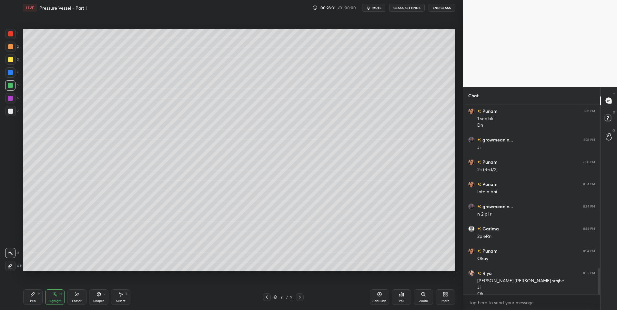
scroll to position [1186, 0]
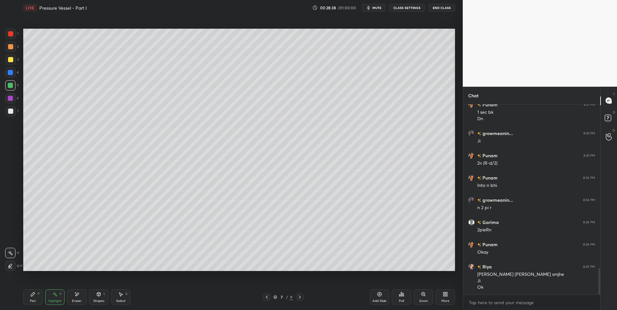
click at [300, 298] on icon at bounding box center [300, 297] width 2 height 3
click at [302, 300] on div at bounding box center [300, 298] width 8 height 8
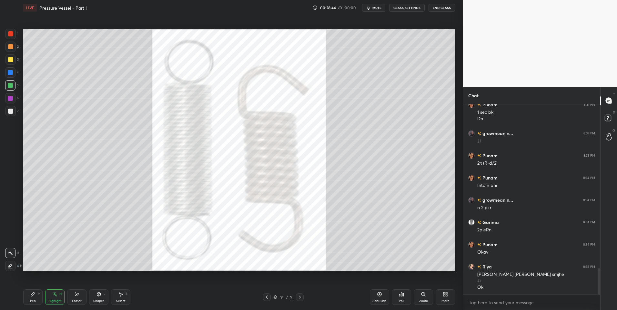
click at [25, 297] on div "Pen P" at bounding box center [32, 297] width 19 height 15
click at [31, 299] on div "Pen P" at bounding box center [32, 297] width 19 height 15
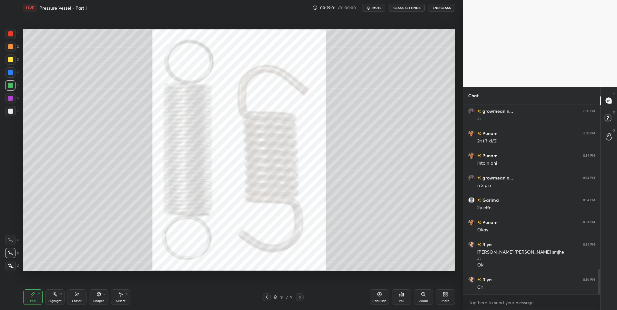
click at [266, 299] on icon at bounding box center [266, 297] width 5 height 5
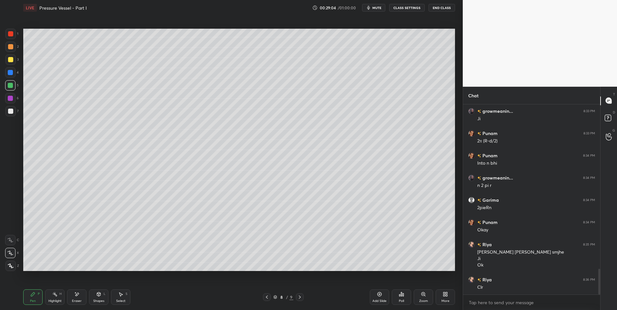
click at [267, 298] on icon at bounding box center [267, 297] width 2 height 3
click at [120, 295] on icon at bounding box center [121, 295] width 4 height 4
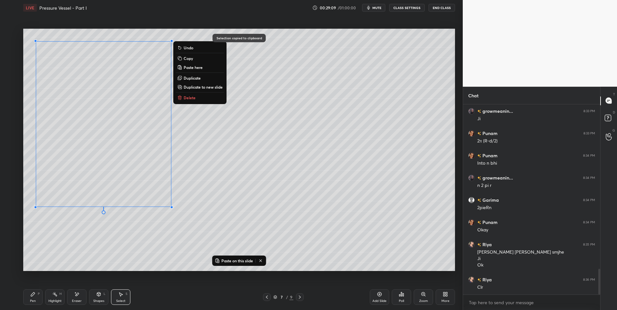
click at [303, 299] on div at bounding box center [300, 298] width 8 height 8
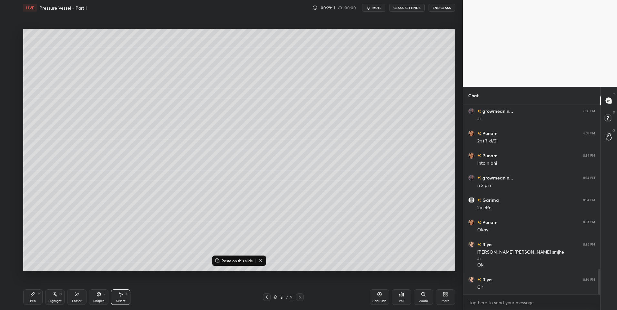
click at [303, 298] on div at bounding box center [300, 298] width 8 height 8
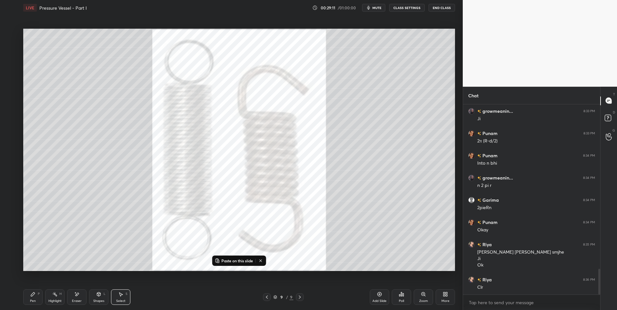
click at [265, 298] on icon at bounding box center [266, 297] width 5 height 5
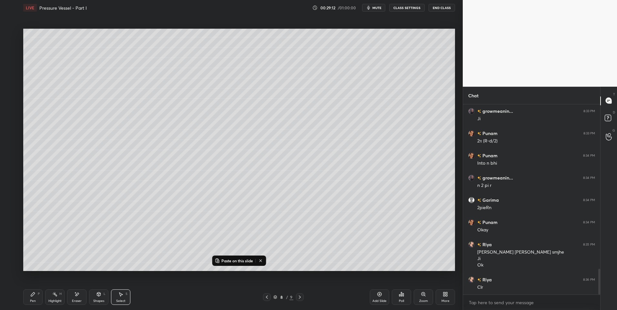
click at [377, 291] on div "Add Slide" at bounding box center [379, 297] width 19 height 15
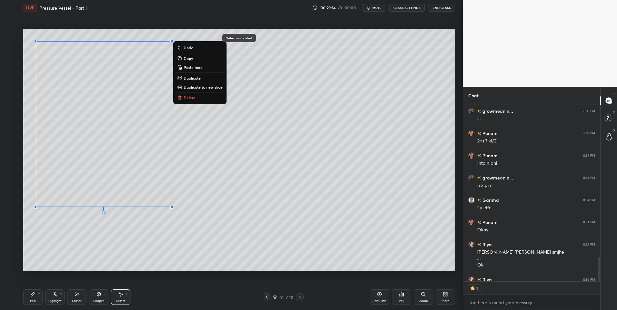
click at [225, 223] on div "0 ° Undo Copy Paste here Duplicate Duplicate to new slide Delete" at bounding box center [239, 150] width 432 height 243
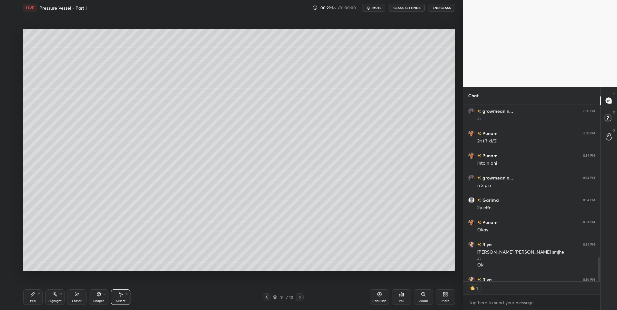
click at [81, 297] on div "Eraser" at bounding box center [76, 297] width 19 height 15
click at [122, 293] on icon at bounding box center [120, 294] width 5 height 5
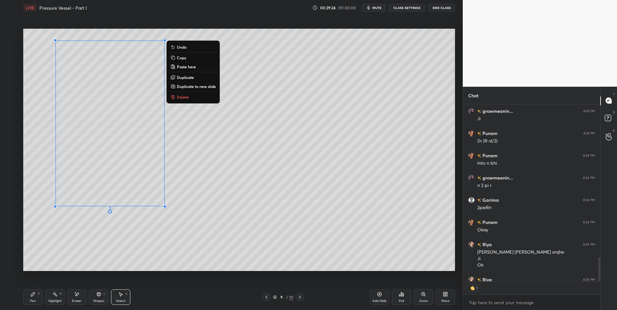
click at [186, 77] on p "Duplicate" at bounding box center [185, 77] width 17 height 5
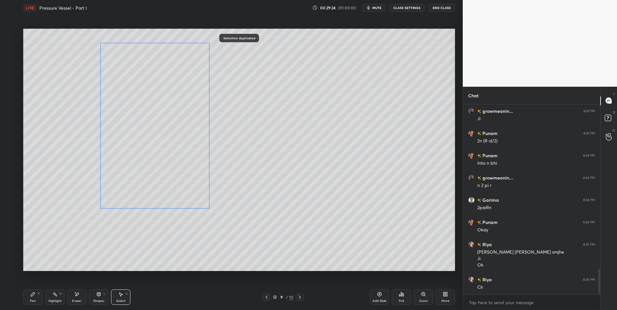
scroll to position [1208, 0]
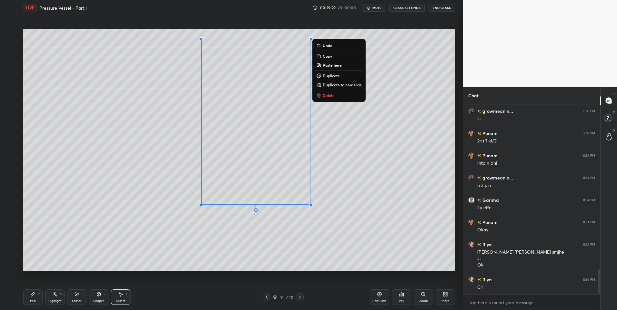
click at [337, 249] on div "0 ° Undo Copy Paste here Duplicate Duplicate to new slide Delete" at bounding box center [239, 150] width 432 height 243
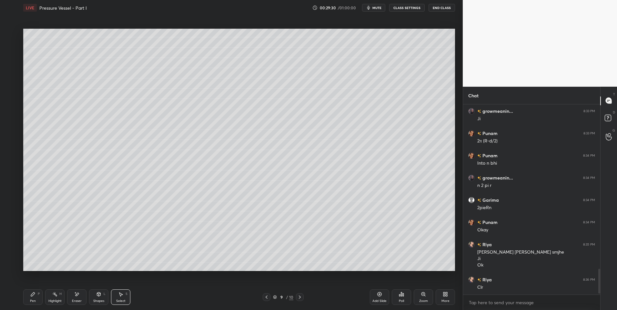
click at [78, 299] on div "Eraser" at bounding box center [76, 297] width 19 height 15
click at [99, 296] on icon at bounding box center [99, 295] width 0 height 2
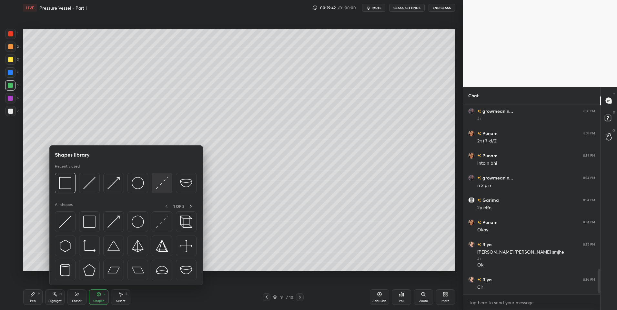
click at [157, 183] on img at bounding box center [162, 183] width 12 height 12
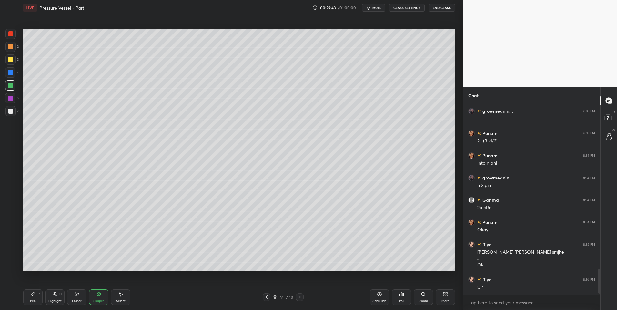
click at [12, 46] on div at bounding box center [10, 46] width 5 height 5
click at [11, 61] on div at bounding box center [10, 59] width 5 height 5
click at [94, 299] on div "Shapes L" at bounding box center [98, 297] width 19 height 15
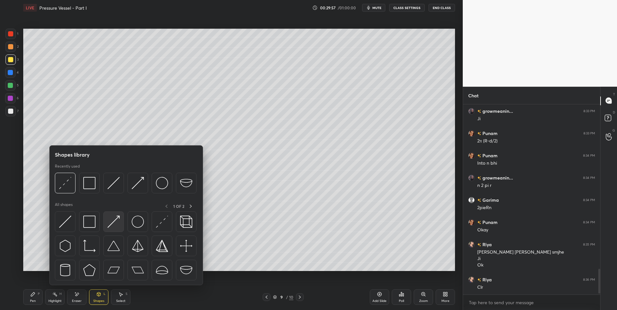
click at [113, 223] on img at bounding box center [113, 222] width 12 height 12
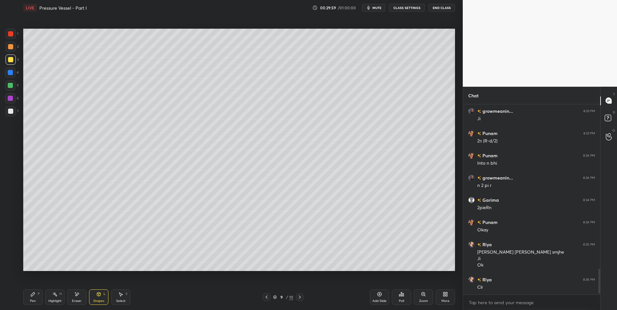
click at [55, 297] on icon at bounding box center [54, 294] width 5 height 5
click at [97, 295] on icon at bounding box center [99, 295] width 4 height 4
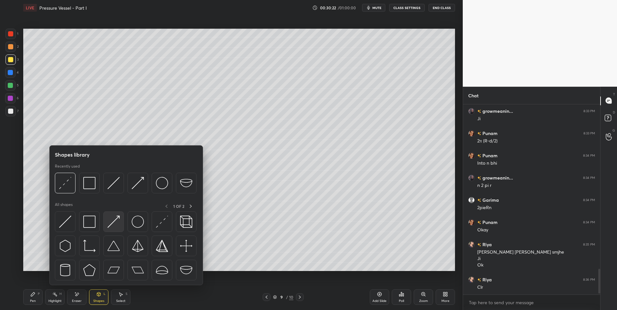
click at [113, 222] on img at bounding box center [113, 222] width 12 height 12
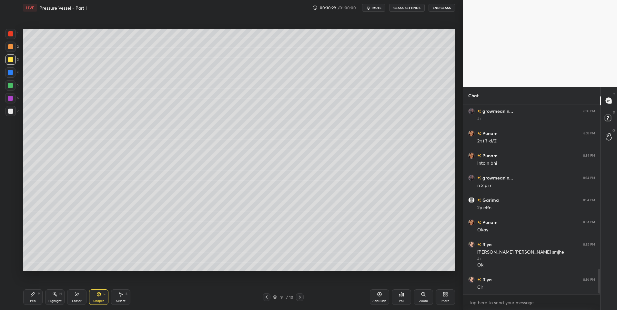
click at [58, 295] on div "Highlight H" at bounding box center [54, 297] width 19 height 15
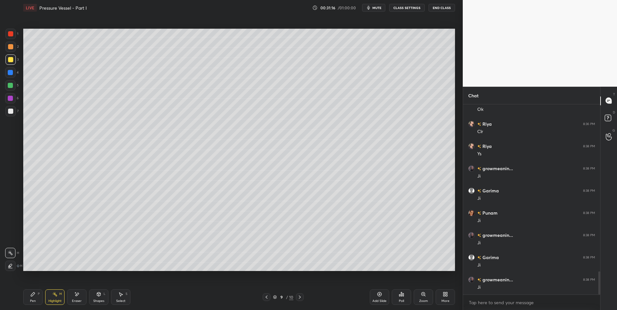
scroll to position [1409, 0]
click at [52, 297] on div "Highlight H" at bounding box center [54, 297] width 19 height 15
click at [35, 298] on div "Pen P" at bounding box center [32, 297] width 19 height 15
click at [10, 49] on div at bounding box center [10, 46] width 5 height 5
click at [13, 112] on div at bounding box center [10, 111] width 5 height 5
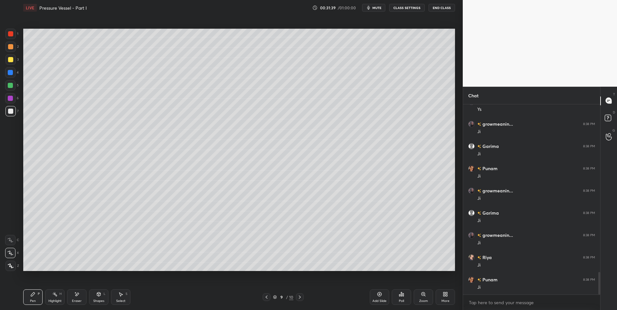
click at [61, 300] on div "Highlight" at bounding box center [54, 301] width 13 height 3
click at [99, 296] on icon at bounding box center [99, 295] width 4 height 4
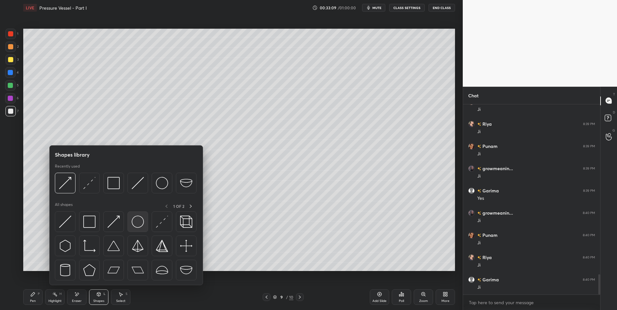
click at [129, 224] on div at bounding box center [137, 222] width 21 height 21
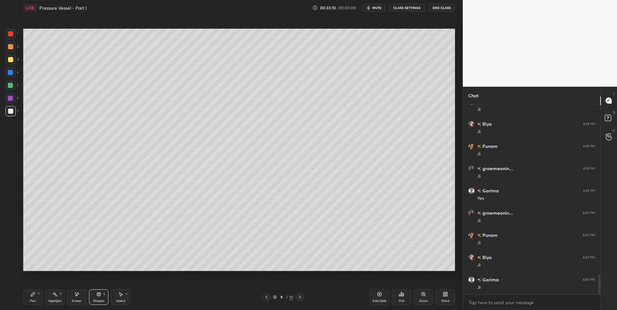
click at [12, 49] on div at bounding box center [10, 46] width 5 height 5
click at [53, 296] on icon at bounding box center [54, 294] width 5 height 5
click at [266, 298] on icon at bounding box center [266, 297] width 5 height 5
click at [301, 298] on icon at bounding box center [299, 297] width 5 height 5
click at [101, 298] on div "Shapes L" at bounding box center [98, 297] width 19 height 15
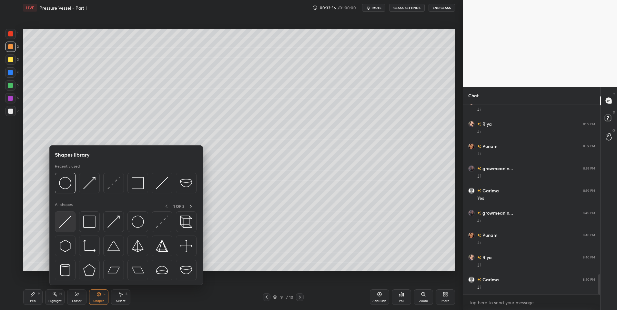
click at [66, 225] on img at bounding box center [65, 222] width 12 height 12
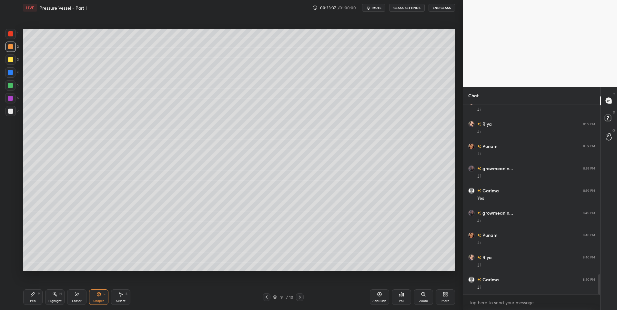
click at [11, 110] on div at bounding box center [10, 111] width 5 height 5
click at [98, 297] on icon at bounding box center [98, 294] width 5 height 5
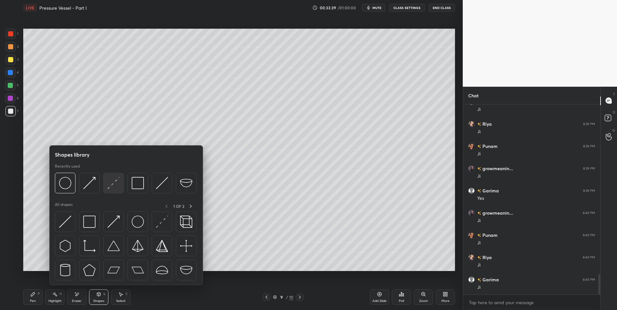
click at [112, 191] on div at bounding box center [113, 183] width 21 height 21
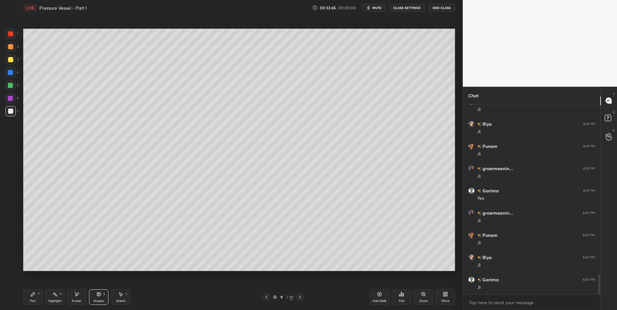
click at [98, 295] on icon at bounding box center [99, 295] width 4 height 4
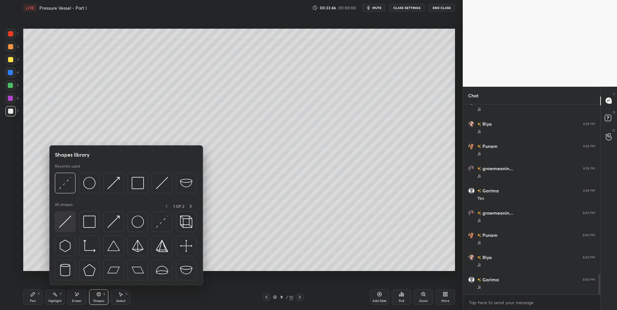
click at [68, 226] on img at bounding box center [65, 222] width 12 height 12
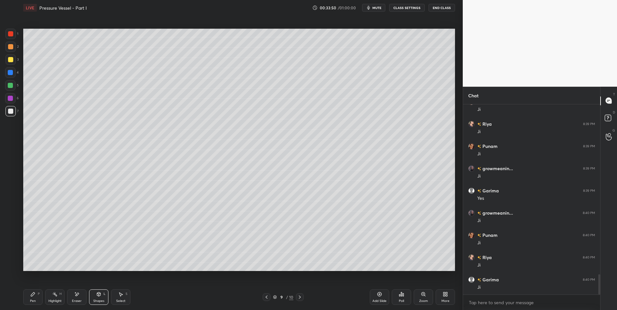
click at [33, 297] on div "Pen P" at bounding box center [32, 297] width 19 height 15
click at [123, 296] on icon at bounding box center [120, 294] width 5 height 5
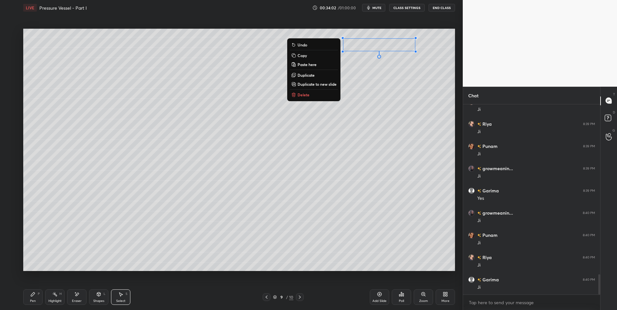
click at [93, 299] on div "Shapes L" at bounding box center [98, 297] width 19 height 15
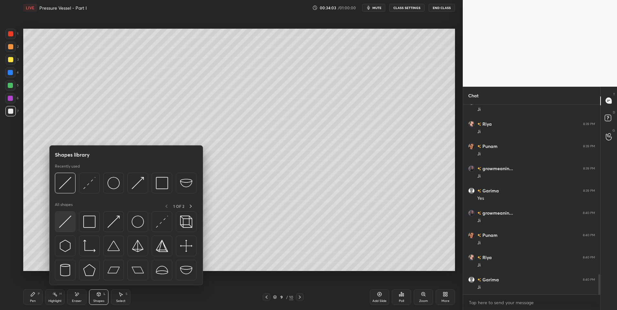
click at [65, 223] on img at bounding box center [65, 222] width 12 height 12
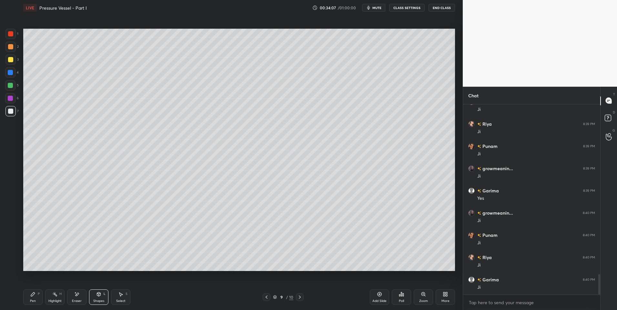
click at [35, 297] on div "Pen P" at bounding box center [32, 297] width 19 height 15
click at [11, 98] on div at bounding box center [10, 98] width 5 height 5
click at [94, 300] on div "Shapes" at bounding box center [98, 301] width 11 height 3
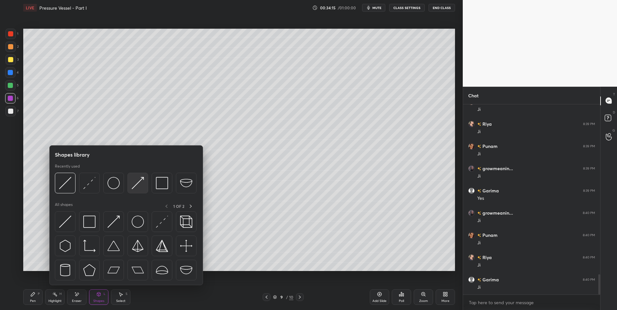
click at [140, 187] on img at bounding box center [138, 183] width 12 height 12
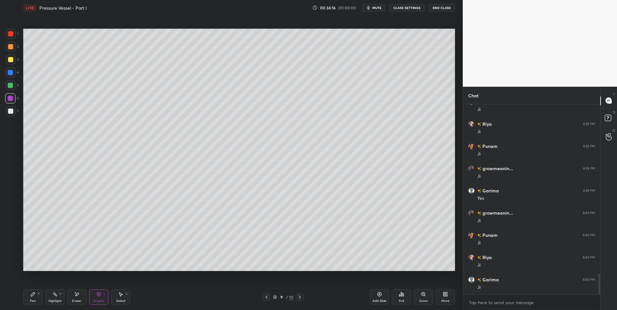
click at [13, 47] on div at bounding box center [10, 46] width 5 height 5
click at [58, 300] on div "Highlight" at bounding box center [54, 301] width 13 height 3
click at [103, 298] on div "Shapes L" at bounding box center [98, 297] width 19 height 15
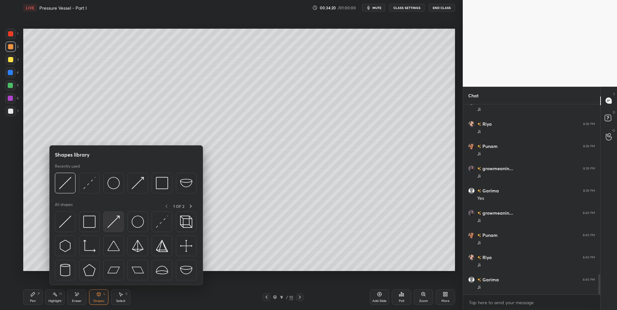
click at [116, 221] on img at bounding box center [113, 222] width 12 height 12
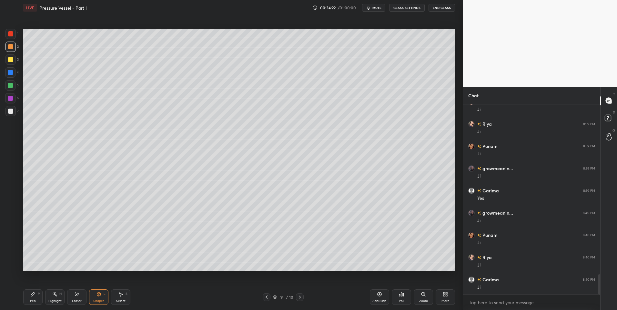
click at [11, 35] on div at bounding box center [10, 33] width 5 height 5
click at [35, 291] on div "Pen P" at bounding box center [32, 297] width 19 height 15
click at [99, 290] on div "Shapes L" at bounding box center [98, 297] width 19 height 15
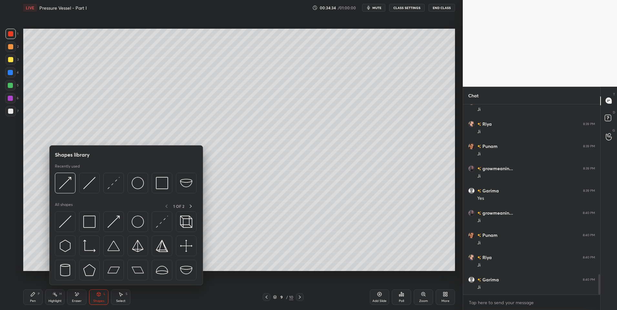
click at [36, 294] on div "Pen P" at bounding box center [32, 297] width 19 height 15
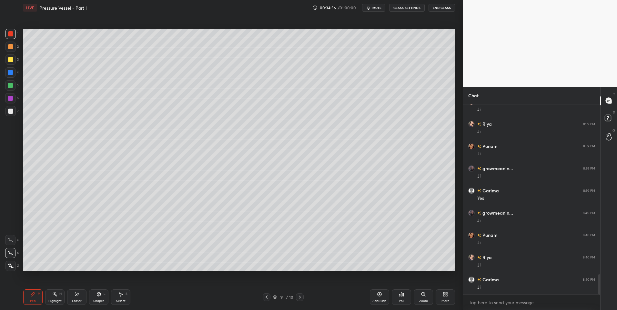
click at [11, 58] on div at bounding box center [10, 59] width 5 height 5
click at [59, 296] on div "H" at bounding box center [60, 294] width 2 height 3
click at [98, 299] on div "Shapes L" at bounding box center [98, 297] width 19 height 15
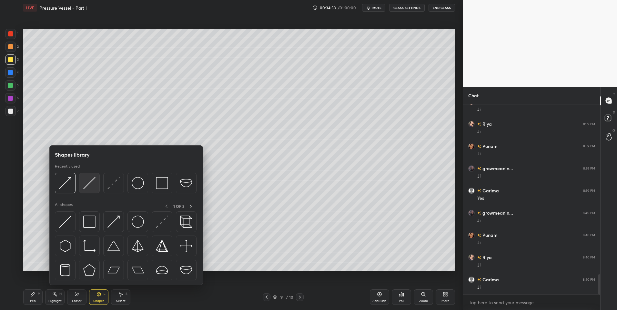
click at [89, 187] on img at bounding box center [89, 183] width 12 height 12
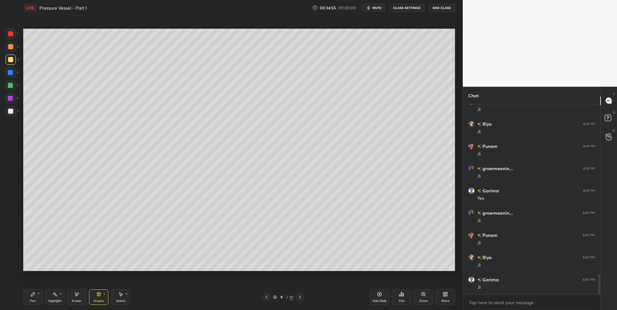
click at [12, 73] on div at bounding box center [10, 72] width 5 height 5
click at [92, 292] on div "Shapes L" at bounding box center [98, 297] width 19 height 15
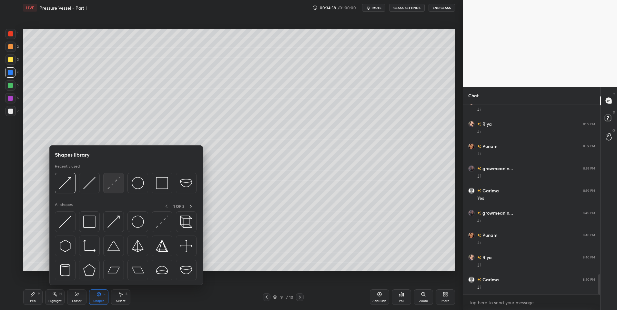
click at [119, 189] on img at bounding box center [113, 183] width 12 height 12
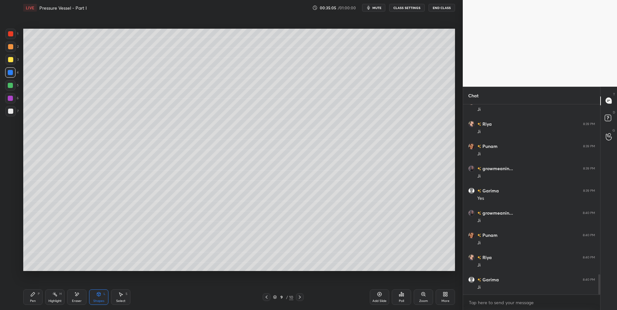
click at [32, 294] on icon at bounding box center [32, 294] width 5 height 5
click at [45, 302] on div "Pen P Highlight H Eraser Shapes L Select S" at bounding box center [109, 297] width 173 height 15
click at [51, 298] on div "Highlight H" at bounding box center [54, 297] width 19 height 15
click at [35, 295] on icon at bounding box center [32, 294] width 5 height 5
click at [10, 59] on div at bounding box center [10, 59] width 5 height 5
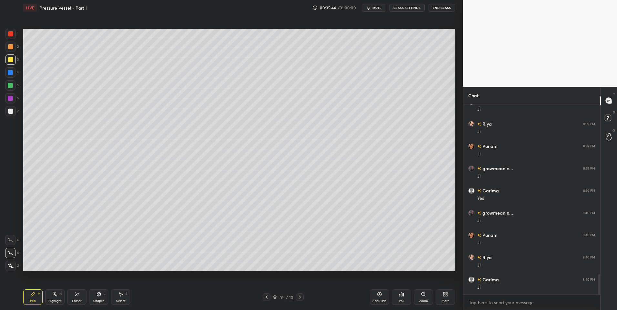
click at [100, 295] on icon at bounding box center [99, 295] width 4 height 4
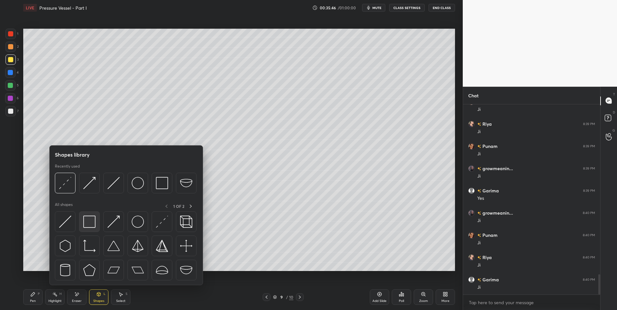
click at [93, 222] on img at bounding box center [89, 222] width 12 height 12
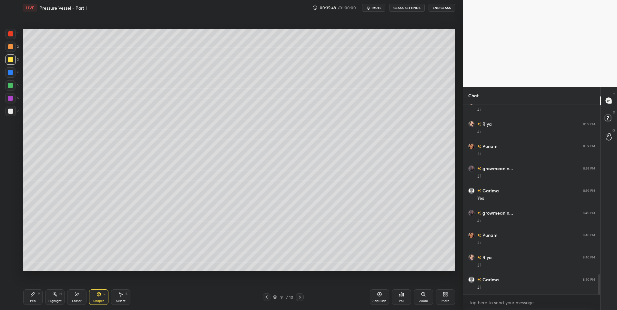
click at [11, 85] on div at bounding box center [10, 85] width 5 height 5
click at [53, 295] on circle at bounding box center [53, 294] width 1 height 1
click at [299, 294] on div at bounding box center [300, 298] width 8 height 8
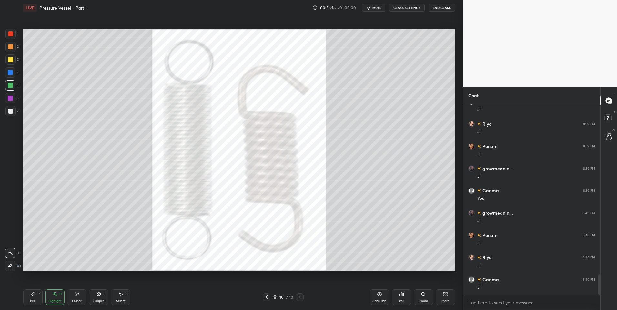
click at [100, 297] on icon at bounding box center [98, 294] width 5 height 5
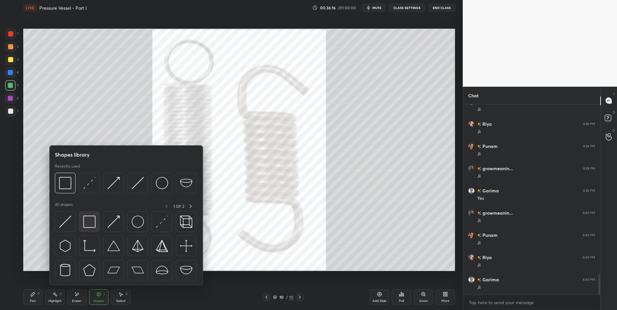
click at [89, 222] on img at bounding box center [89, 222] width 12 height 12
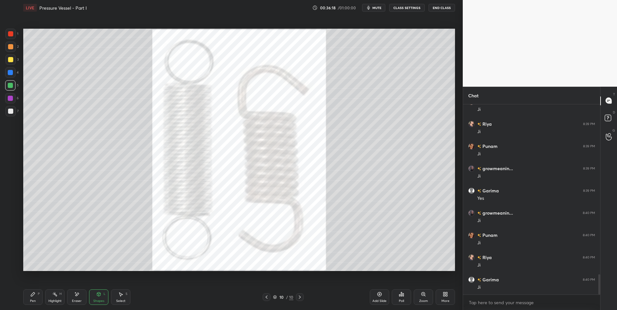
click at [33, 293] on icon at bounding box center [32, 294] width 5 height 5
click at [36, 294] on div "Pen P" at bounding box center [32, 297] width 19 height 15
click at [53, 296] on icon at bounding box center [54, 294] width 5 height 5
click at [117, 299] on div "Select S" at bounding box center [120, 297] width 19 height 15
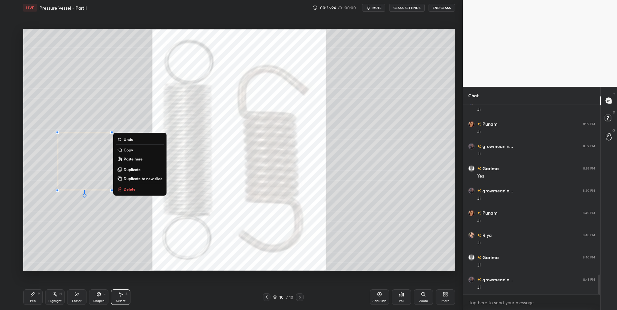
click at [139, 188] on button "Delete" at bounding box center [140, 190] width 48 height 8
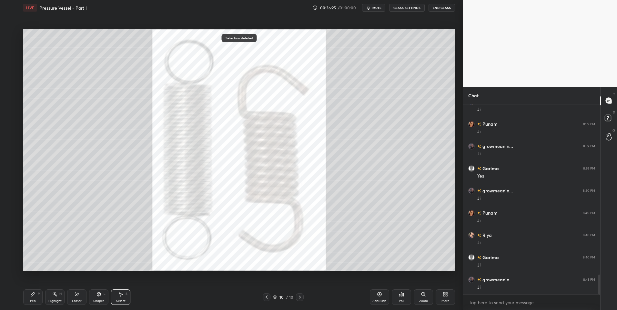
click at [32, 292] on icon at bounding box center [32, 294] width 5 height 5
click at [267, 297] on icon at bounding box center [266, 297] width 5 height 5
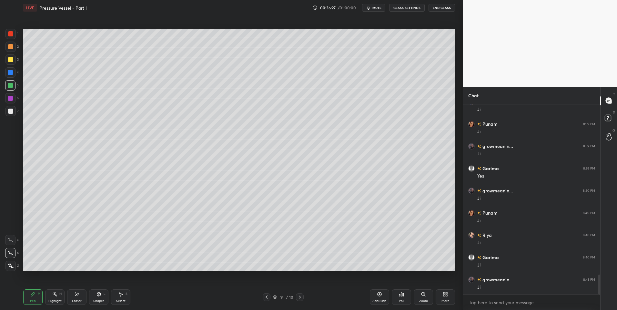
click at [52, 296] on icon at bounding box center [54, 294] width 5 height 5
click at [98, 296] on icon at bounding box center [99, 295] width 4 height 4
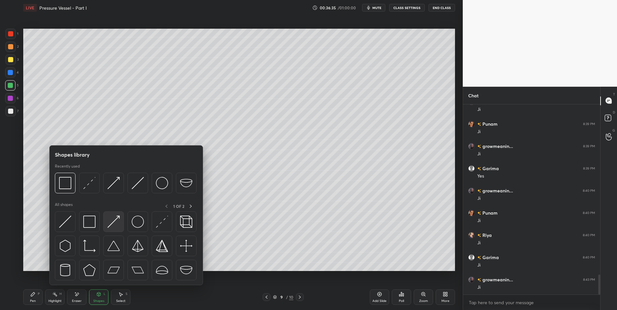
click at [109, 226] on img at bounding box center [113, 222] width 12 height 12
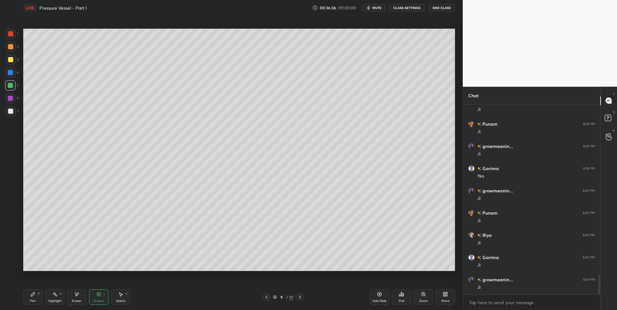
click at [12, 112] on div at bounding box center [10, 111] width 5 height 5
click at [33, 296] on icon at bounding box center [33, 295] width 4 height 4
click at [36, 295] on div "Pen P" at bounding box center [32, 297] width 19 height 15
click at [50, 300] on div "Highlight" at bounding box center [54, 301] width 13 height 3
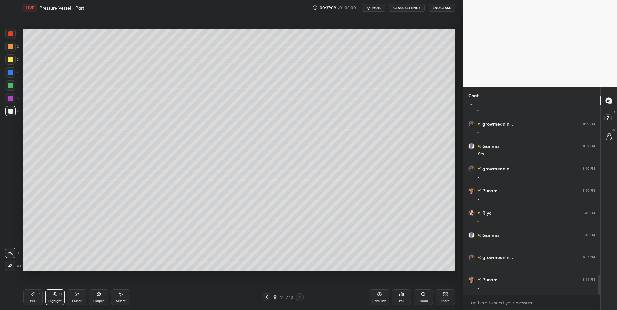
click at [120, 298] on div "Select S" at bounding box center [120, 297] width 19 height 15
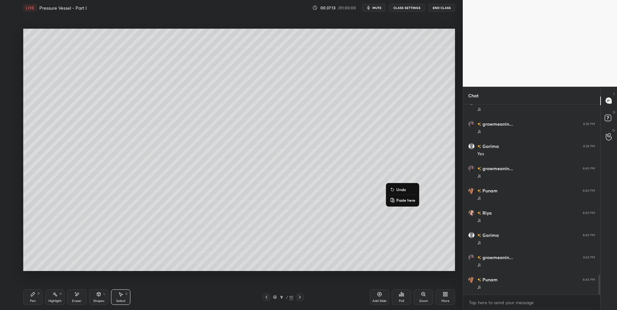
click at [35, 290] on div "Pen P" at bounding box center [32, 297] width 19 height 15
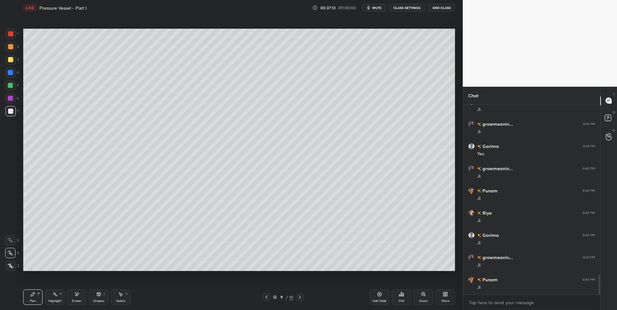
click at [36, 287] on div "Pen P Highlight H Eraser Shapes L Select S 9 / 10 Add Slide Poll Zoom More" at bounding box center [239, 298] width 432 height 26
click at [120, 297] on div "Select S" at bounding box center [120, 297] width 19 height 15
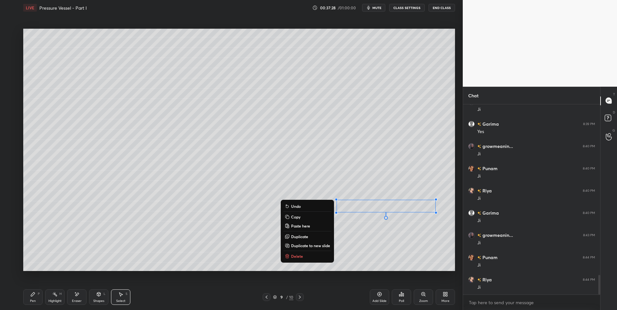
click at [193, 248] on div "0 ° Undo Copy Paste here Duplicate Duplicate to new slide Delete" at bounding box center [239, 150] width 432 height 243
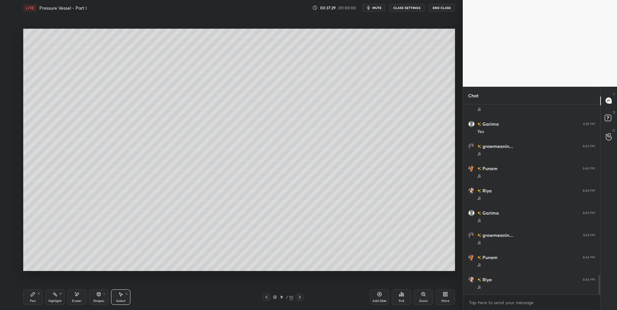
click at [99, 295] on icon at bounding box center [99, 295] width 4 height 4
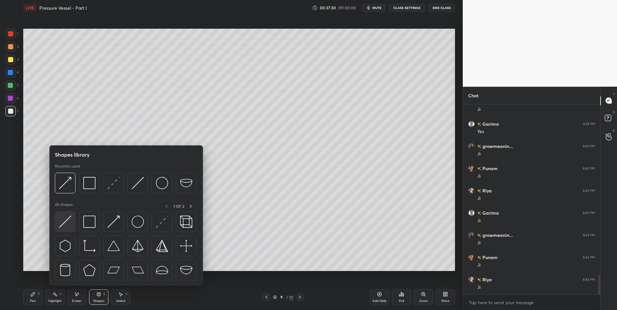
click at [69, 223] on img at bounding box center [65, 222] width 12 height 12
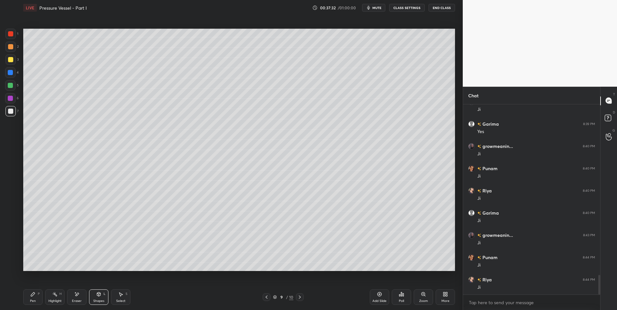
click at [9, 45] on div at bounding box center [10, 46] width 5 height 5
click at [124, 300] on div "Select" at bounding box center [120, 301] width 9 height 3
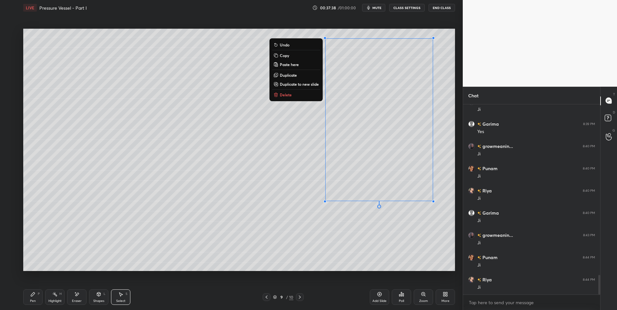
click at [403, 249] on div "0 ° Undo Copy Paste here Duplicate Duplicate to new slide Delete" at bounding box center [239, 150] width 432 height 243
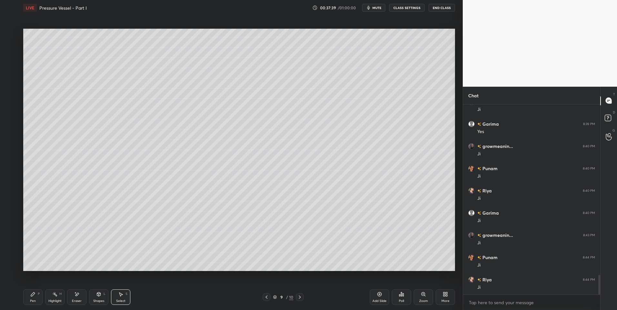
click at [98, 298] on div "Shapes L" at bounding box center [98, 297] width 19 height 15
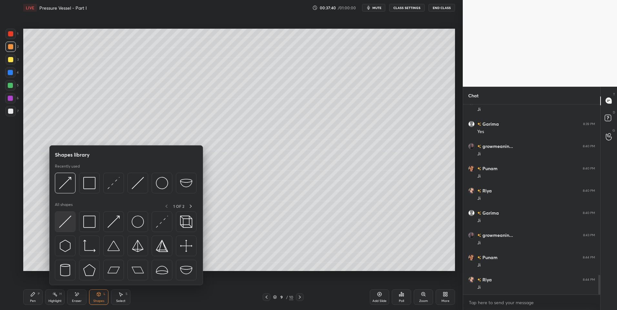
click at [68, 224] on img at bounding box center [65, 222] width 12 height 12
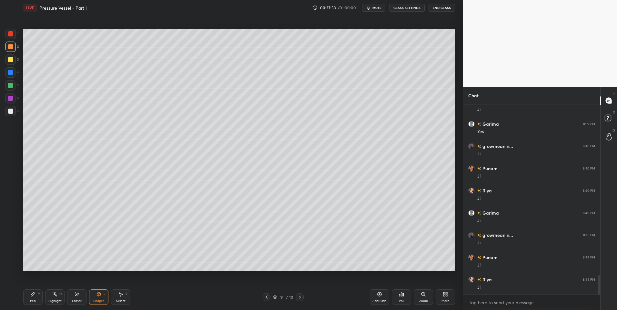
click at [102, 296] on div "Shapes L" at bounding box center [98, 297] width 19 height 15
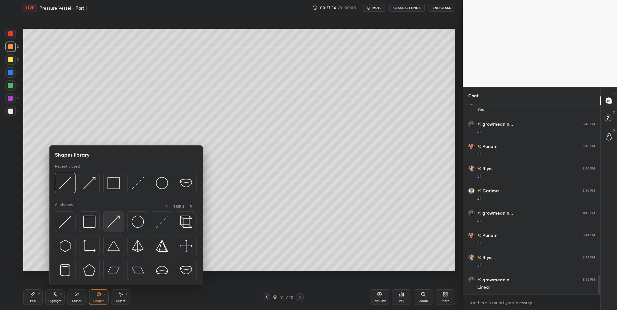
click at [116, 220] on img at bounding box center [113, 222] width 12 height 12
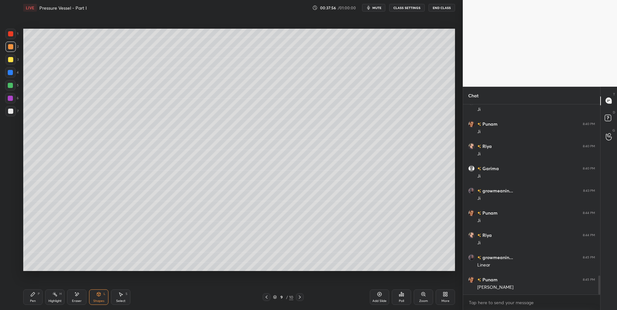
scroll to position [1720, 0]
click at [36, 292] on div "Pen P" at bounding box center [32, 297] width 19 height 15
click at [34, 293] on icon at bounding box center [33, 295] width 4 height 4
click at [53, 300] on div "Highlight" at bounding box center [54, 301] width 13 height 3
click at [33, 297] on div "Pen P" at bounding box center [32, 297] width 19 height 15
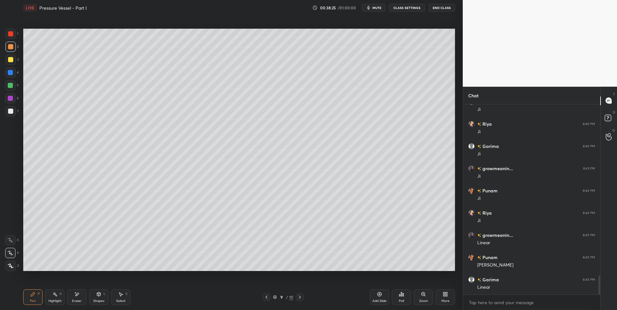
click at [35, 295] on div "Pen P" at bounding box center [32, 297] width 19 height 15
click at [54, 294] on icon at bounding box center [54, 294] width 5 height 5
click at [81, 295] on div "Eraser" at bounding box center [76, 297] width 19 height 15
click at [60, 296] on div "H" at bounding box center [60, 294] width 2 height 3
click at [62, 296] on div "Highlight H" at bounding box center [54, 297] width 19 height 15
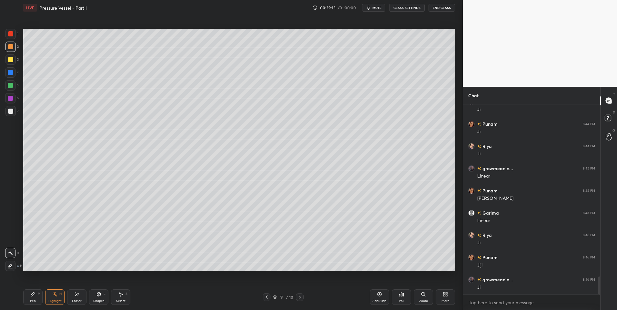
scroll to position [1809, 0]
click at [37, 294] on div "Pen P" at bounding box center [32, 297] width 19 height 15
click at [59, 295] on div "H" at bounding box center [60, 294] width 2 height 3
click at [55, 297] on icon at bounding box center [54, 294] width 5 height 5
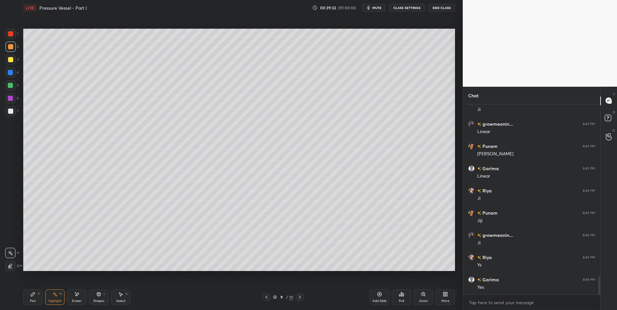
click at [35, 296] on icon at bounding box center [32, 294] width 5 height 5
click at [59, 295] on div "Highlight H" at bounding box center [54, 297] width 19 height 15
click at [72, 295] on div "Eraser" at bounding box center [76, 297] width 19 height 15
click at [27, 301] on div "Pen P" at bounding box center [32, 297] width 19 height 15
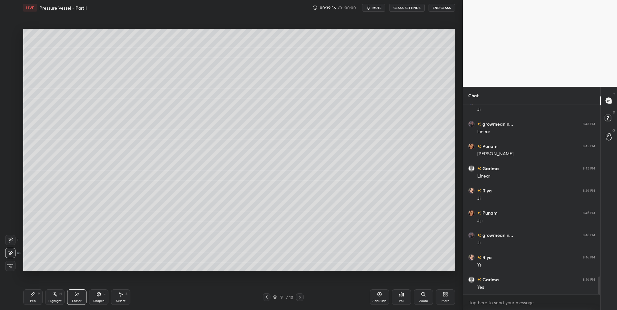
click at [32, 300] on div "Pen" at bounding box center [33, 301] width 6 height 3
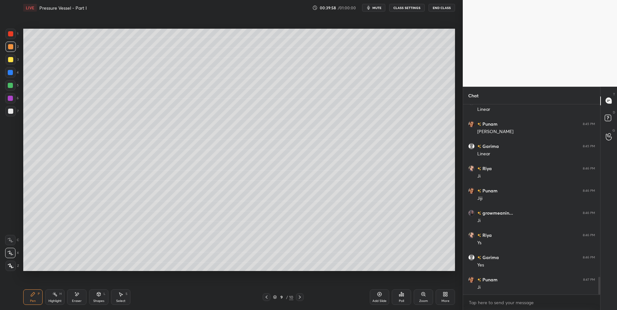
click at [10, 113] on div at bounding box center [10, 111] width 5 height 5
click at [10, 48] on div at bounding box center [10, 46] width 5 height 5
click at [9, 110] on div at bounding box center [10, 111] width 5 height 5
click at [117, 298] on div "Select S" at bounding box center [120, 297] width 19 height 15
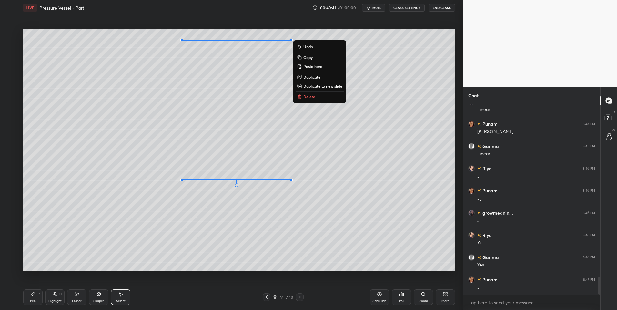
click at [315, 37] on div "0 ° Undo Copy Paste here Duplicate Duplicate to new slide Delete" at bounding box center [239, 150] width 432 height 243
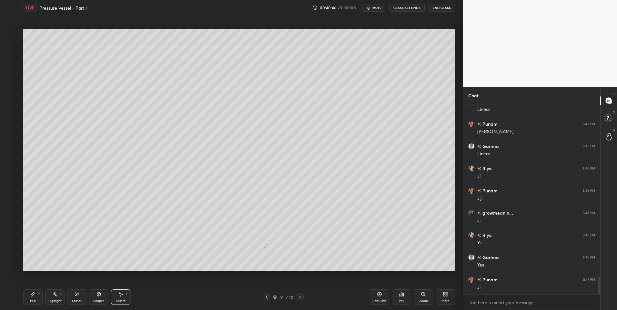
click at [265, 247] on div "0 ° Undo Copy Paste here Duplicate Duplicate to new slide Delete" at bounding box center [239, 150] width 432 height 243
click at [31, 297] on icon at bounding box center [32, 294] width 5 height 5
click at [11, 49] on div at bounding box center [10, 47] width 10 height 10
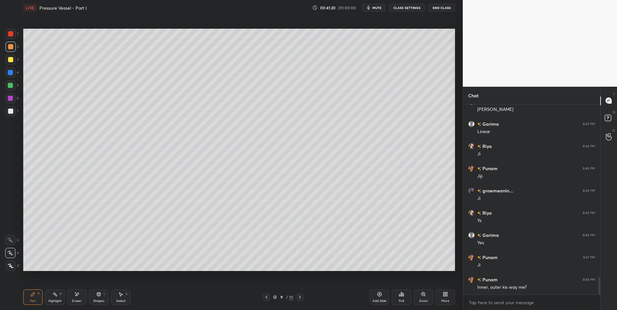
click at [33, 298] on div "Pen P" at bounding box center [32, 297] width 19 height 15
click at [300, 297] on icon at bounding box center [299, 297] width 5 height 5
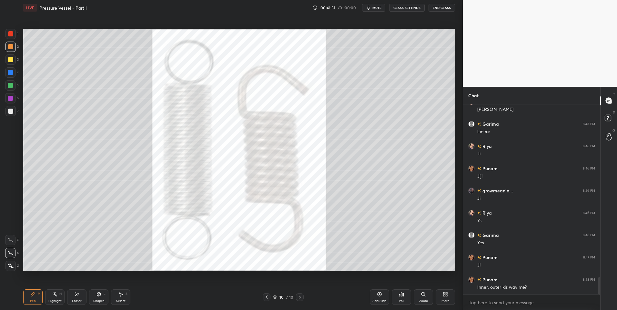
click at [15, 266] on div at bounding box center [10, 266] width 10 height 10
click at [9, 86] on div at bounding box center [10, 85] width 5 height 5
click at [11, 47] on div at bounding box center [10, 46] width 5 height 5
click at [57, 299] on div "Highlight H" at bounding box center [54, 297] width 19 height 15
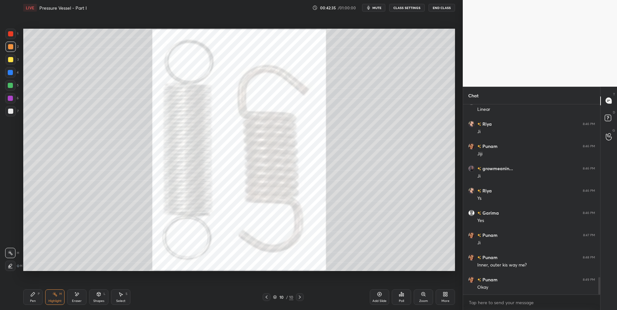
click at [268, 297] on icon at bounding box center [266, 297] width 5 height 5
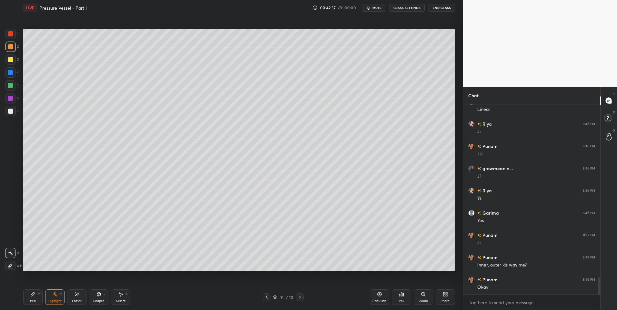
click at [36, 302] on div "Pen P" at bounding box center [32, 297] width 19 height 15
click at [12, 114] on div at bounding box center [10, 111] width 10 height 10
click at [55, 294] on rect at bounding box center [55, 295] width 3 height 3
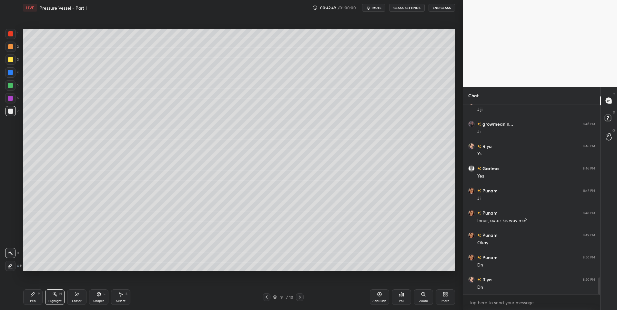
click at [300, 297] on icon at bounding box center [299, 297] width 5 height 5
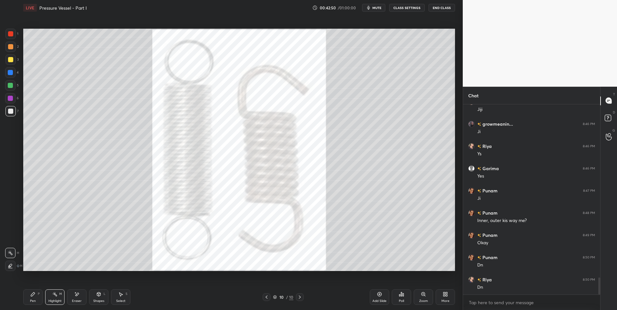
click at [266, 297] on icon at bounding box center [266, 297] width 5 height 5
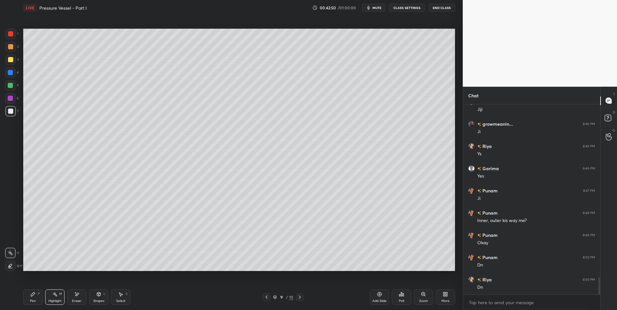
click at [375, 294] on div "Add Slide" at bounding box center [379, 297] width 19 height 15
click at [34, 299] on div "Pen P" at bounding box center [32, 297] width 19 height 15
click at [40, 293] on div "Pen P" at bounding box center [32, 297] width 19 height 15
click at [11, 45] on div at bounding box center [10, 46] width 5 height 5
click at [10, 254] on icon at bounding box center [10, 253] width 5 height 4
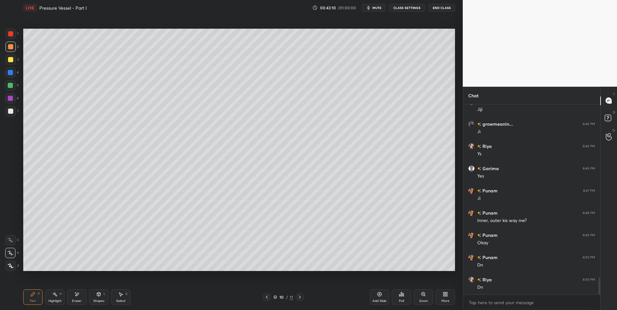
click at [100, 296] on icon at bounding box center [99, 295] width 4 height 4
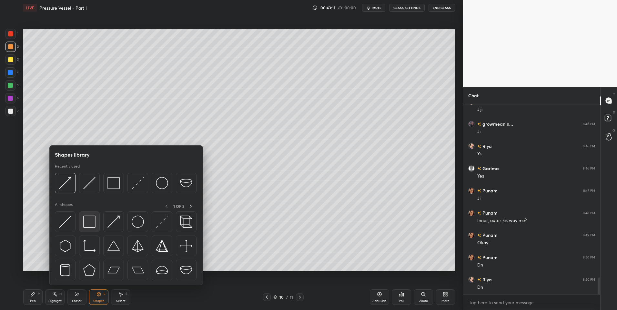
click at [90, 222] on img at bounding box center [89, 222] width 12 height 12
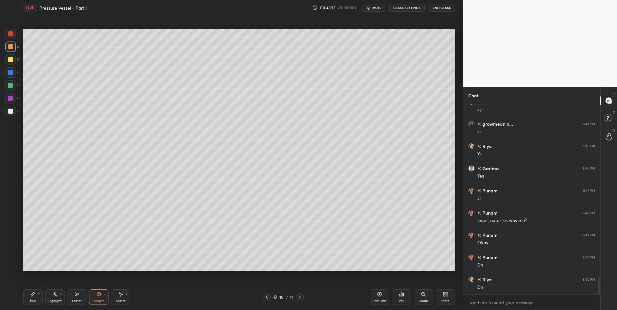
click at [33, 297] on icon at bounding box center [32, 294] width 5 height 5
click at [34, 293] on icon at bounding box center [33, 295] width 4 height 4
click at [265, 296] on icon at bounding box center [266, 297] width 5 height 5
click at [299, 297] on icon at bounding box center [300, 297] width 2 height 3
click at [123, 292] on icon at bounding box center [120, 294] width 5 height 5
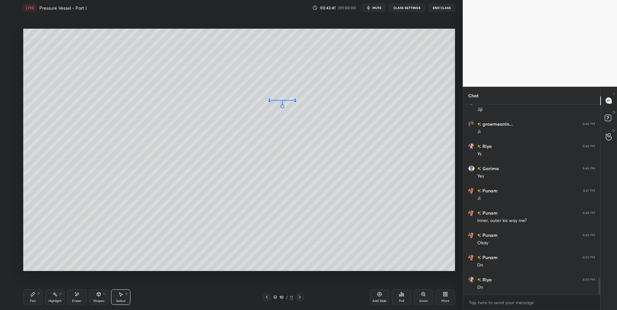
click at [270, 100] on div at bounding box center [269, 99] width 3 height 3
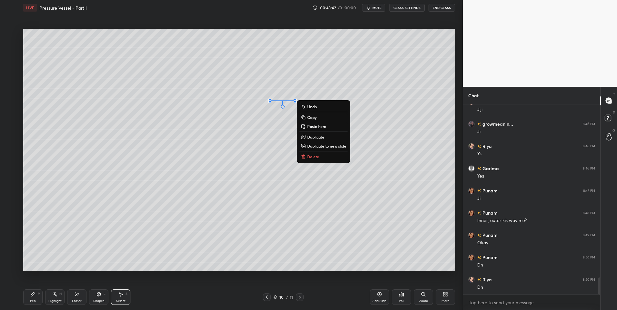
click at [34, 297] on icon at bounding box center [32, 294] width 5 height 5
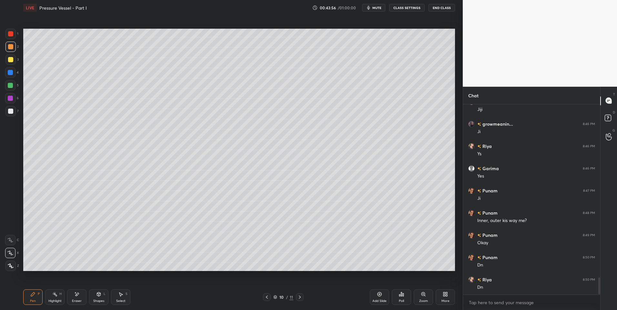
scroll to position [1965, 0]
click at [78, 296] on icon at bounding box center [76, 294] width 5 height 5
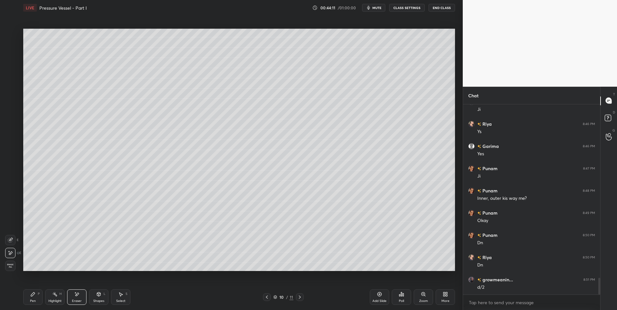
click at [21, 297] on div "LIVE Pressure Vessel - Part I 00:44:11 / 01:00:00 mute CLASS SETTINGS End Class…" at bounding box center [239, 155] width 437 height 310
click at [31, 296] on icon at bounding box center [32, 294] width 5 height 5
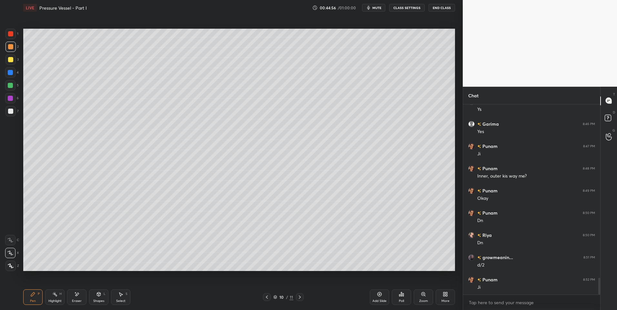
scroll to position [2010, 0]
click at [97, 295] on icon at bounding box center [99, 295] width 4 height 4
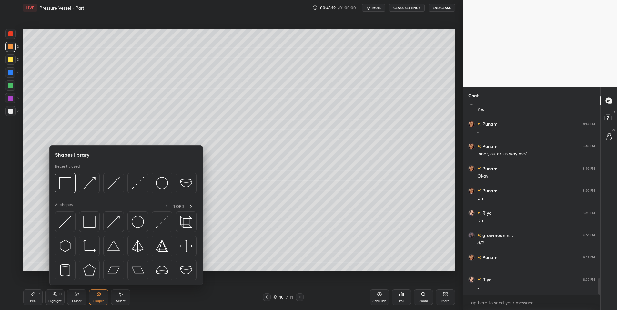
click at [33, 299] on div "Pen P" at bounding box center [32, 297] width 19 height 15
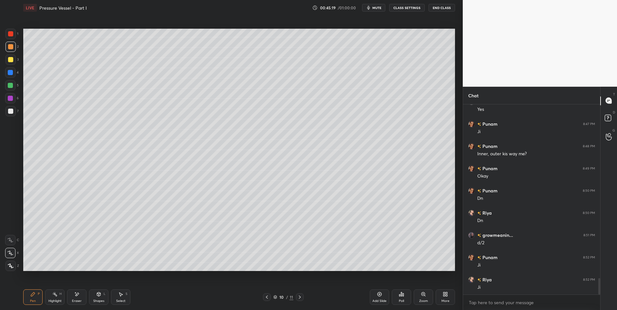
click at [34, 298] on div "Pen P" at bounding box center [32, 297] width 19 height 15
click at [95, 300] on div "Shapes" at bounding box center [98, 301] width 11 height 3
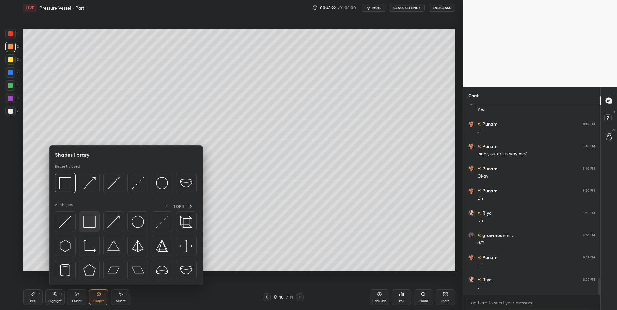
click at [99, 222] on div at bounding box center [89, 222] width 21 height 21
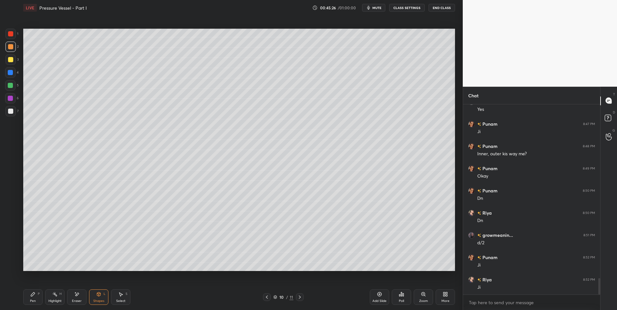
click at [36, 300] on div "Pen P" at bounding box center [32, 297] width 19 height 15
click at [52, 294] on div "Highlight H" at bounding box center [54, 297] width 19 height 15
click at [13, 108] on div at bounding box center [10, 111] width 10 height 10
click at [298, 297] on icon at bounding box center [299, 297] width 5 height 5
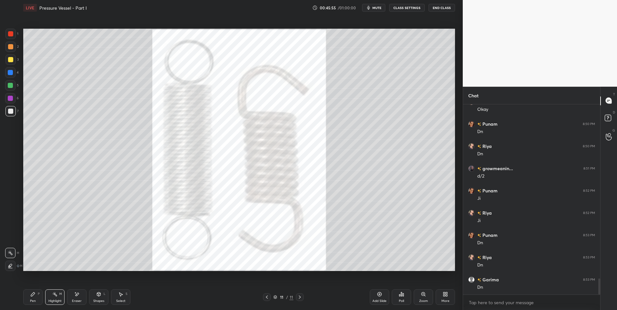
click at [268, 296] on icon at bounding box center [266, 297] width 5 height 5
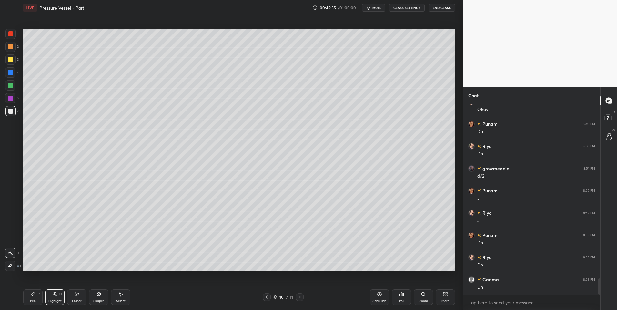
click at [375, 298] on div "Add Slide" at bounding box center [379, 297] width 19 height 15
click at [34, 301] on div "Pen" at bounding box center [33, 301] width 6 height 3
click at [268, 298] on icon at bounding box center [266, 297] width 5 height 5
click at [55, 295] on rect at bounding box center [55, 295] width 3 height 3
click at [51, 295] on div "Highlight H" at bounding box center [54, 297] width 19 height 15
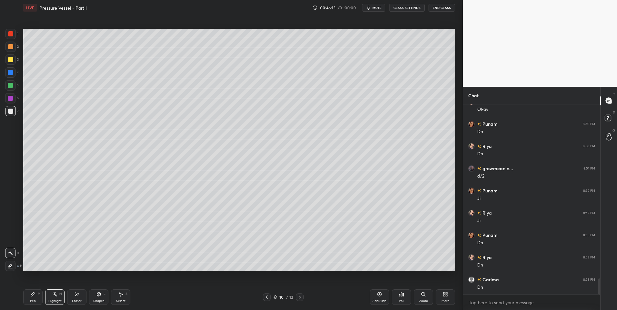
click at [302, 296] on icon at bounding box center [299, 297] width 5 height 5
click at [33, 300] on div "Pen" at bounding box center [33, 301] width 6 height 3
click at [99, 296] on icon at bounding box center [99, 295] width 4 height 4
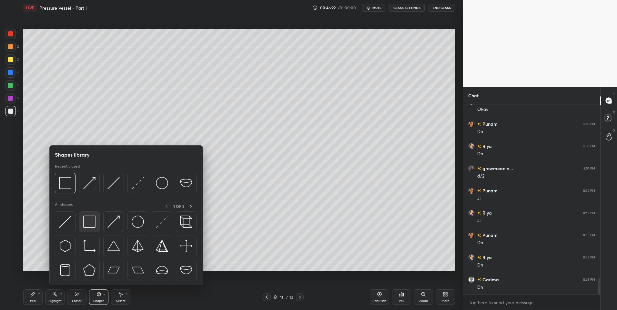
click at [91, 221] on img at bounding box center [89, 222] width 12 height 12
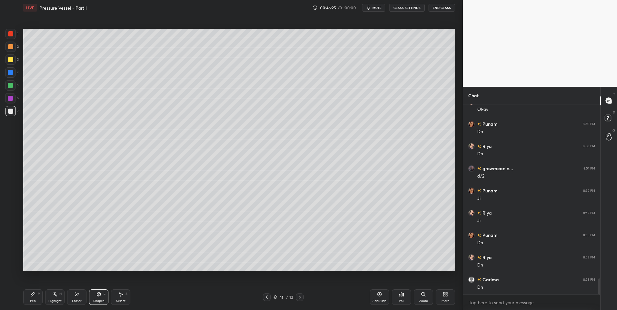
click at [57, 295] on icon at bounding box center [54, 294] width 5 height 5
click at [267, 297] on icon at bounding box center [267, 297] width 2 height 3
click at [50, 298] on div "Highlight H" at bounding box center [54, 297] width 19 height 15
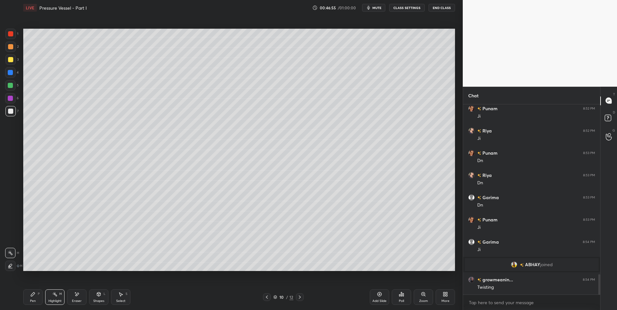
scroll to position [1600, 0]
click at [37, 296] on div "Pen P" at bounding box center [32, 297] width 19 height 15
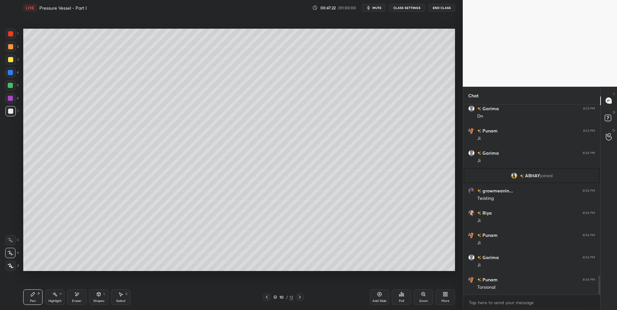
scroll to position [1711, 0]
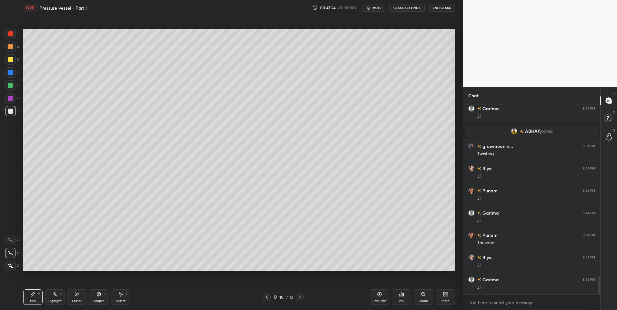
click at [54, 298] on div "Highlight H" at bounding box center [54, 297] width 19 height 15
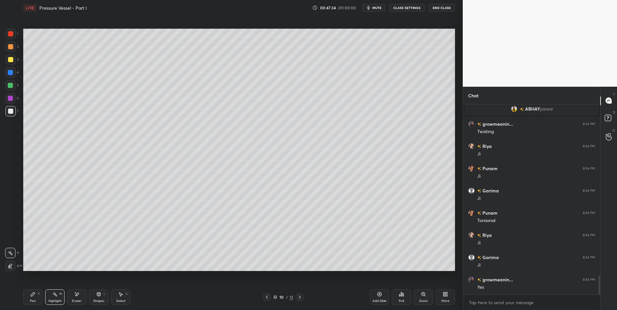
click at [75, 299] on div "Eraser" at bounding box center [76, 297] width 19 height 15
click at [54, 299] on div "Highlight H" at bounding box center [54, 297] width 19 height 15
click at [55, 298] on div "Highlight H" at bounding box center [54, 297] width 19 height 15
click at [37, 296] on div "Pen P" at bounding box center [32, 297] width 19 height 15
click at [298, 296] on icon at bounding box center [299, 297] width 5 height 5
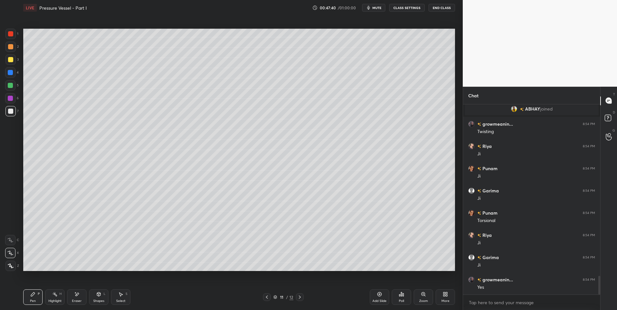
click at [57, 299] on div "Highlight H" at bounding box center [54, 297] width 19 height 15
click at [266, 298] on icon at bounding box center [266, 297] width 5 height 5
click at [298, 299] on icon at bounding box center [299, 297] width 5 height 5
click at [30, 297] on div "Pen P" at bounding box center [32, 297] width 19 height 15
click at [9, 84] on div at bounding box center [10, 85] width 5 height 5
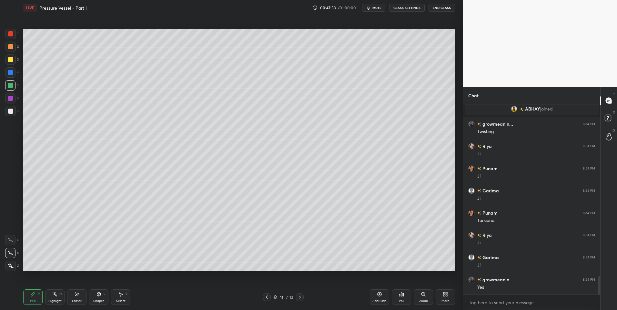
scroll to position [1778, 0]
click at [11, 111] on div at bounding box center [10, 111] width 5 height 5
click at [268, 299] on icon at bounding box center [266, 297] width 5 height 5
click at [96, 298] on div "Shapes L" at bounding box center [98, 297] width 19 height 15
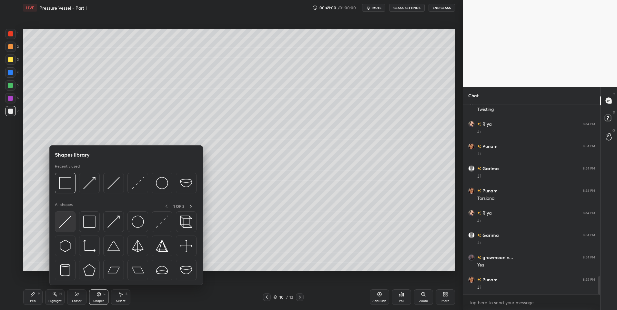
click at [63, 222] on img at bounding box center [65, 222] width 12 height 12
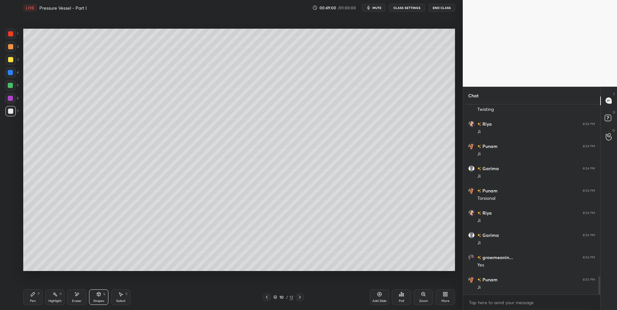
click at [9, 47] on div at bounding box center [10, 46] width 5 height 5
click at [298, 297] on icon at bounding box center [299, 297] width 5 height 5
click at [37, 298] on div "Pen P" at bounding box center [32, 297] width 19 height 15
click at [269, 299] on icon at bounding box center [266, 297] width 5 height 5
click at [267, 297] on icon at bounding box center [266, 297] width 5 height 5
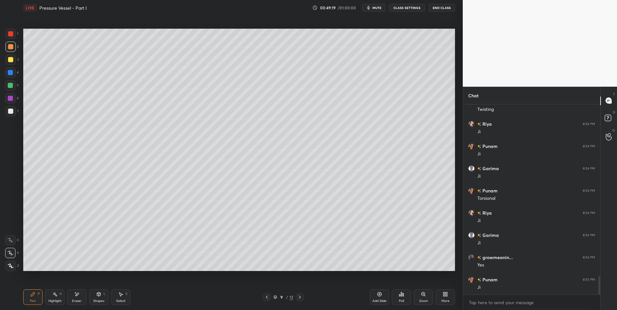
click at [56, 297] on icon at bounding box center [54, 294] width 5 height 5
click at [52, 296] on div "Highlight H" at bounding box center [54, 297] width 19 height 15
click at [304, 296] on div "9 / 12" at bounding box center [283, 298] width 173 height 8
click at [300, 299] on icon at bounding box center [299, 297] width 5 height 5
click at [299, 299] on icon at bounding box center [299, 297] width 5 height 5
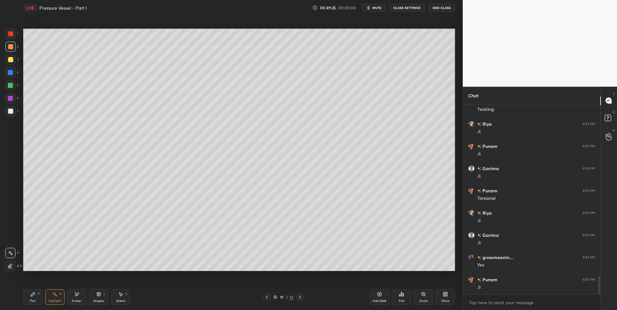
click at [30, 298] on div "Pen P" at bounding box center [32, 297] width 19 height 15
click at [99, 295] on icon at bounding box center [99, 295] width 4 height 4
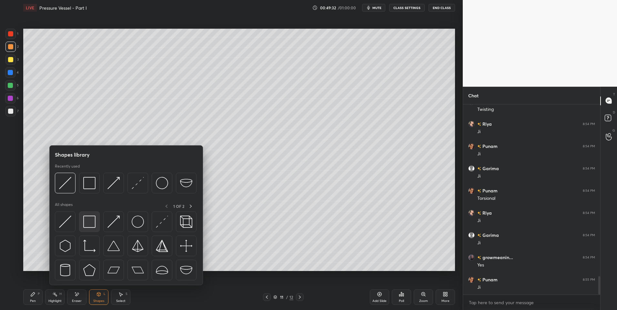
click at [91, 224] on img at bounding box center [89, 222] width 12 height 12
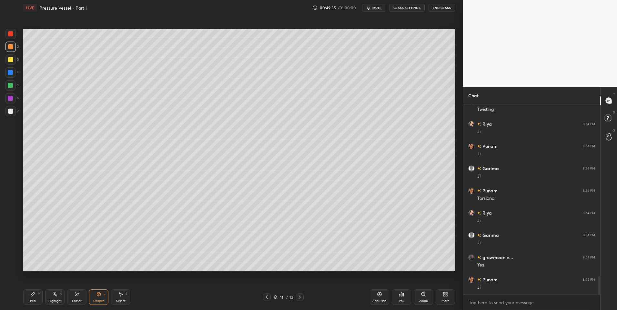
click at [35, 297] on icon at bounding box center [32, 294] width 5 height 5
click at [12, 60] on div at bounding box center [10, 59] width 5 height 5
click at [52, 297] on icon at bounding box center [54, 294] width 5 height 5
click at [266, 298] on icon at bounding box center [267, 297] width 2 height 3
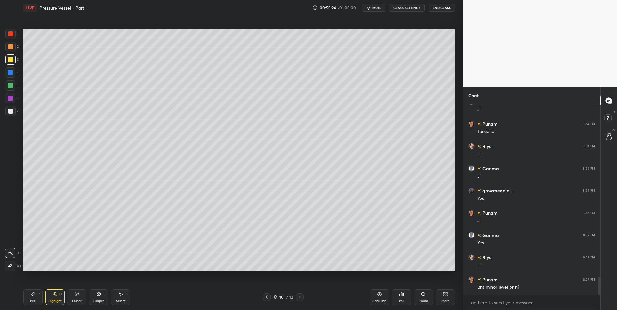
click at [266, 298] on icon at bounding box center [267, 297] width 2 height 3
click at [54, 295] on rect at bounding box center [55, 295] width 3 height 3
click at [99, 298] on div "Shapes L" at bounding box center [98, 297] width 19 height 15
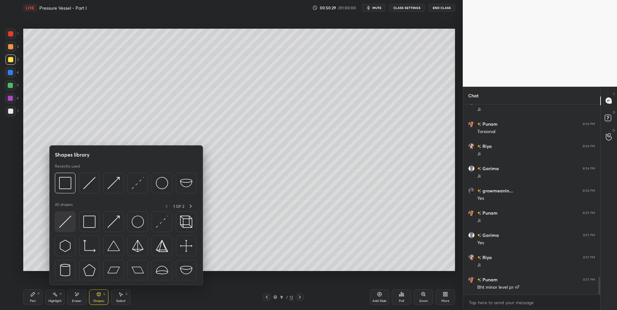
click at [65, 218] on img at bounding box center [65, 222] width 12 height 12
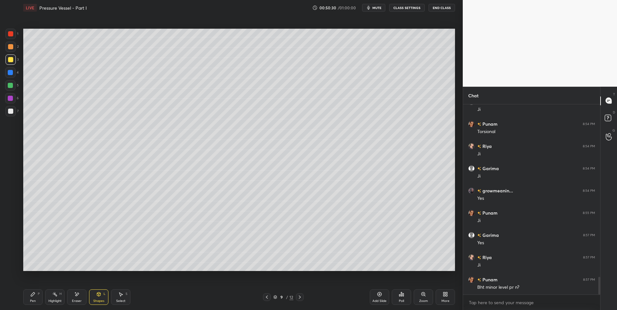
click at [9, 112] on div at bounding box center [10, 111] width 5 height 5
click at [123, 298] on div "Select S" at bounding box center [120, 297] width 19 height 15
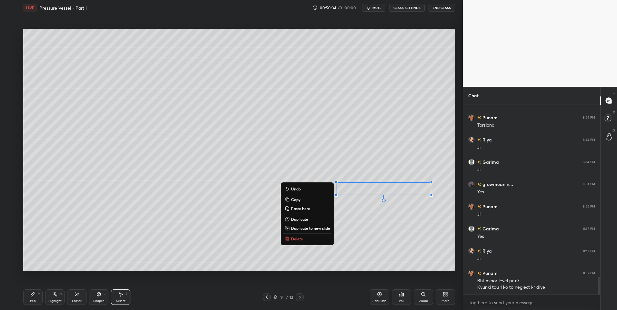
click at [348, 215] on div "0 ° Undo Copy Paste here Duplicate Duplicate to new slide Delete" at bounding box center [239, 150] width 432 height 243
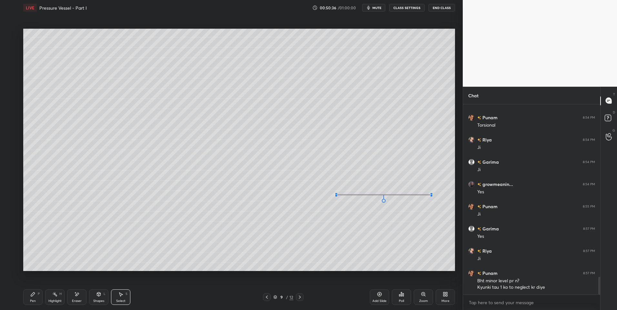
click at [337, 195] on div at bounding box center [336, 196] width 3 height 3
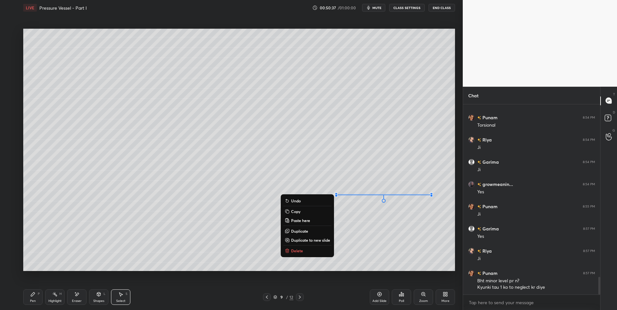
click at [57, 299] on div "Highlight H" at bounding box center [54, 297] width 19 height 15
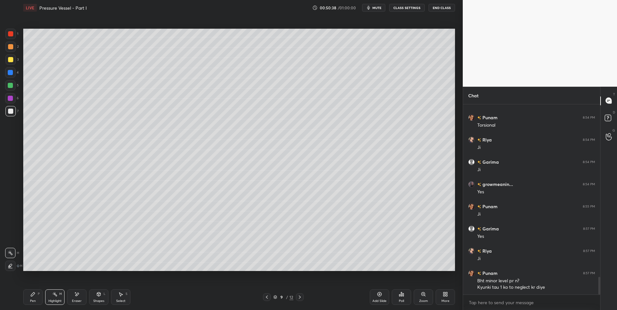
click at [39, 294] on div "P" at bounding box center [39, 294] width 2 height 3
click at [55, 296] on icon at bounding box center [54, 294] width 5 height 5
click at [98, 297] on icon at bounding box center [98, 294] width 5 height 5
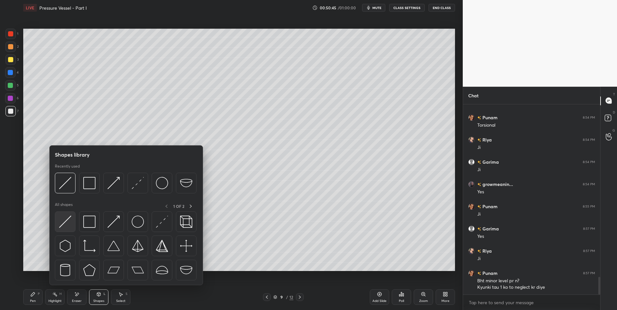
click at [67, 224] on img at bounding box center [65, 222] width 12 height 12
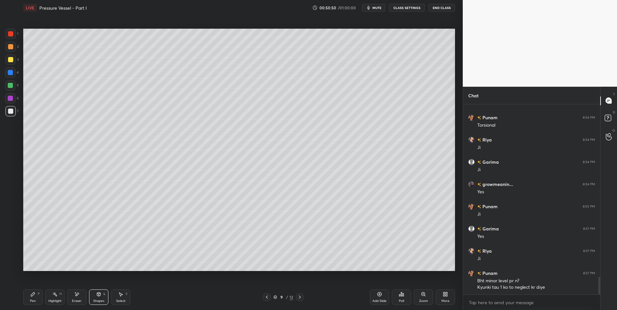
click at [53, 301] on div "Highlight" at bounding box center [54, 301] width 13 height 3
click at [56, 300] on div "Highlight" at bounding box center [54, 301] width 13 height 3
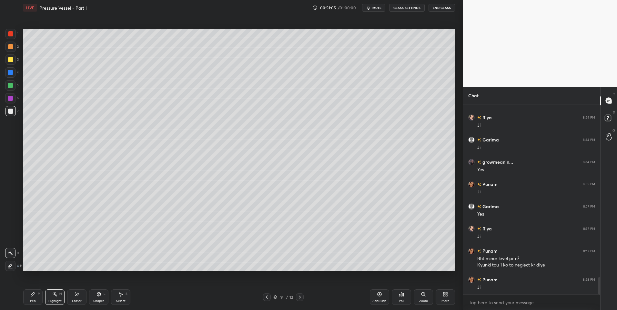
click at [298, 299] on icon at bounding box center [299, 297] width 5 height 5
click at [299, 299] on icon at bounding box center [300, 297] width 2 height 3
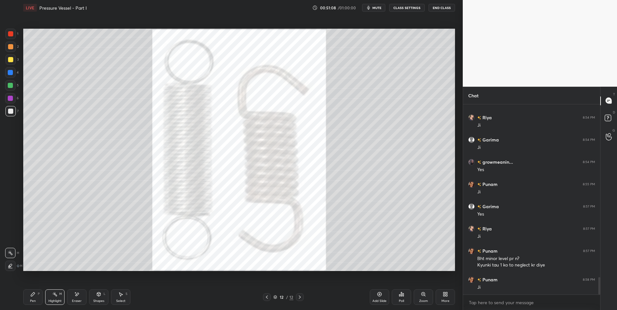
click at [264, 297] on icon at bounding box center [266, 297] width 5 height 5
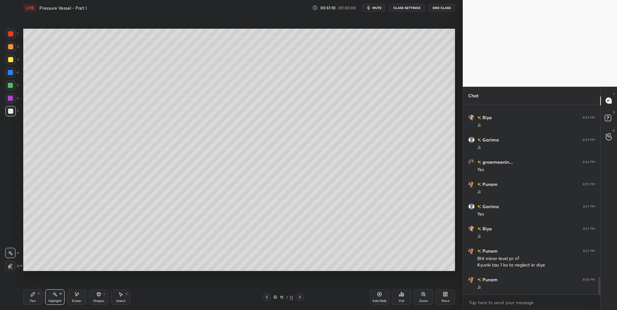
click at [122, 301] on div "Select" at bounding box center [120, 301] width 9 height 3
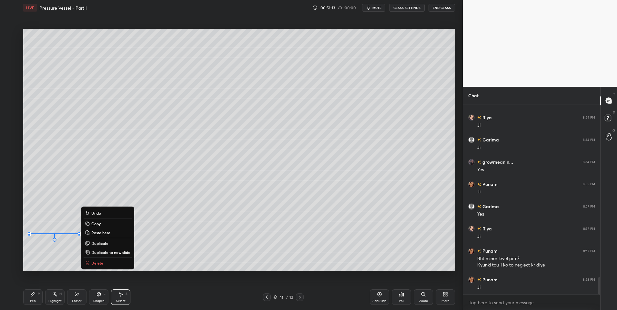
click at [33, 263] on div "0 ° Undo Copy Paste here Duplicate Duplicate to new slide Delete" at bounding box center [239, 150] width 432 height 243
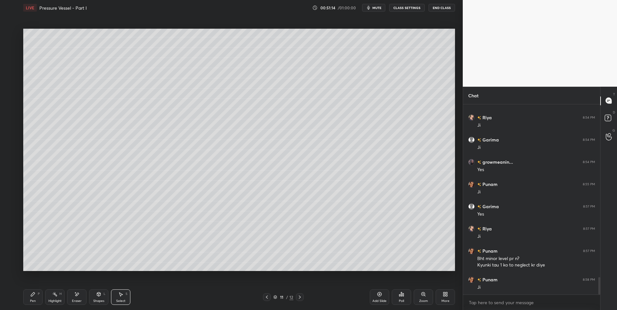
click at [51, 298] on div "Highlight H" at bounding box center [54, 297] width 19 height 15
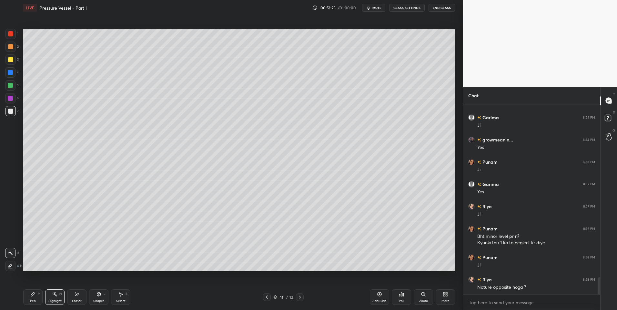
click at [268, 295] on icon at bounding box center [266, 297] width 5 height 5
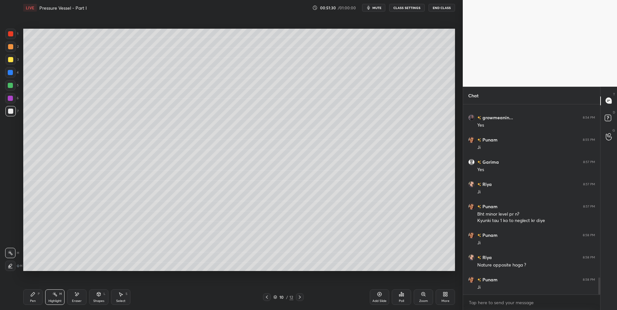
click at [296, 297] on div at bounding box center [300, 298] width 8 height 8
click at [35, 298] on div "Pen P" at bounding box center [32, 297] width 19 height 15
click at [10, 32] on div at bounding box center [10, 33] width 5 height 5
click at [10, 33] on div at bounding box center [10, 33] width 5 height 5
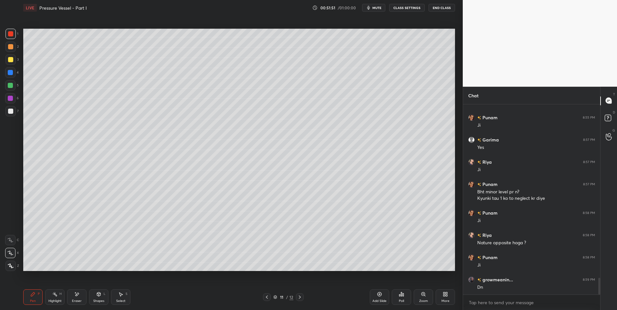
scroll to position [1962, 0]
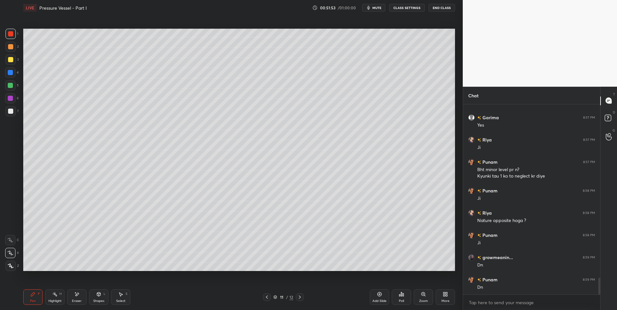
click at [300, 298] on icon at bounding box center [300, 297] width 2 height 3
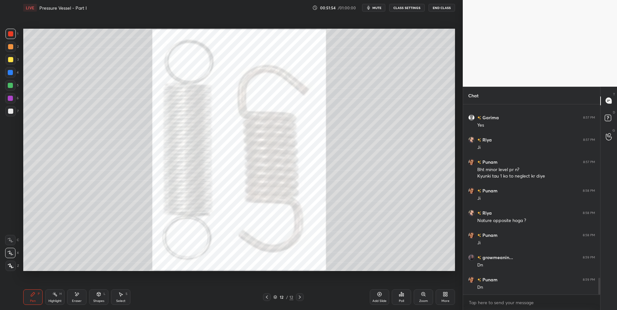
click at [267, 296] on icon at bounding box center [266, 297] width 5 height 5
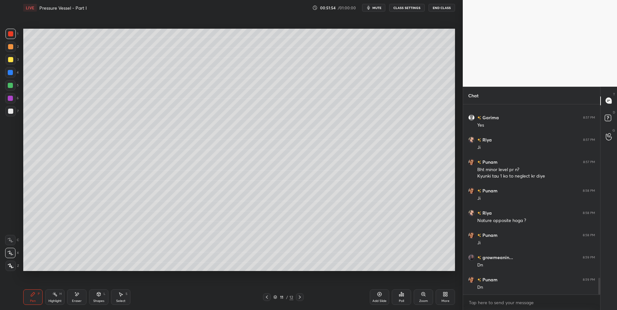
scroll to position [1985, 0]
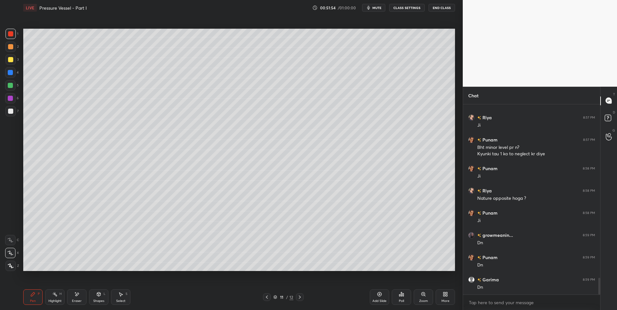
click at [379, 298] on div "Add Slide" at bounding box center [379, 297] width 19 height 15
click at [34, 295] on icon at bounding box center [32, 294] width 5 height 5
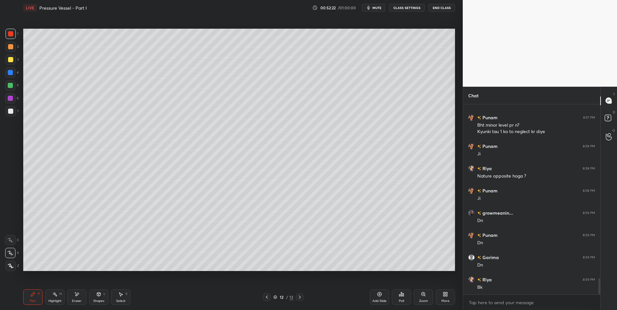
click at [103, 294] on div "Shapes L" at bounding box center [98, 297] width 19 height 15
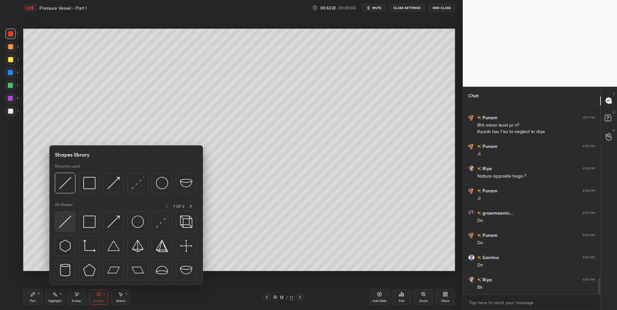
click at [60, 220] on img at bounding box center [65, 222] width 12 height 12
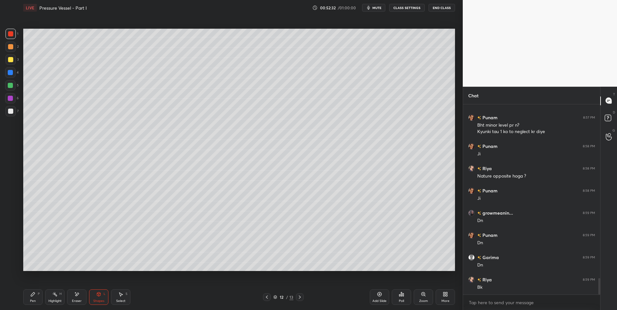
click at [32, 297] on icon at bounding box center [33, 295] width 4 height 4
click at [12, 109] on div at bounding box center [10, 111] width 5 height 5
click at [12, 47] on div at bounding box center [10, 46] width 5 height 5
click at [268, 297] on icon at bounding box center [266, 297] width 5 height 5
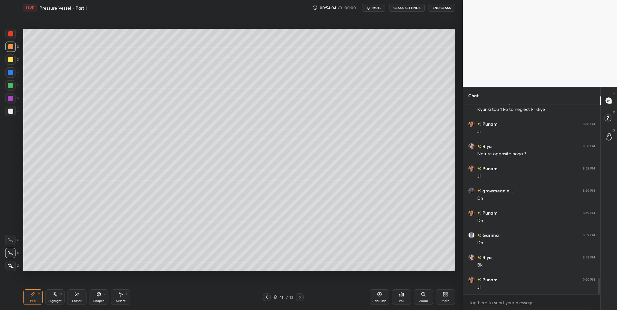
scroll to position [2052, 0]
click at [29, 300] on div "Pen P" at bounding box center [32, 297] width 19 height 15
click at [7, 113] on div at bounding box center [10, 111] width 10 height 10
click at [9, 116] on div at bounding box center [10, 111] width 10 height 10
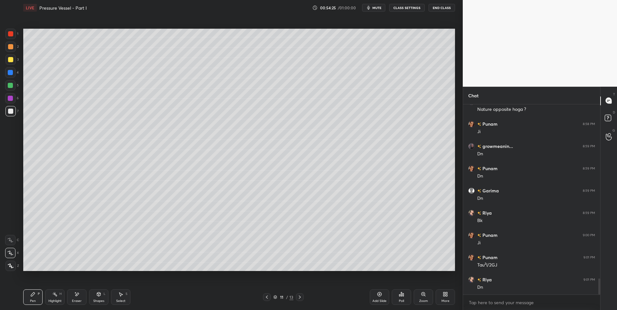
click at [300, 298] on icon at bounding box center [300, 297] width 2 height 3
click at [11, 45] on div at bounding box center [10, 46] width 5 height 5
click at [14, 46] on div at bounding box center [10, 47] width 10 height 10
click at [35, 300] on div "Pen" at bounding box center [33, 301] width 6 height 3
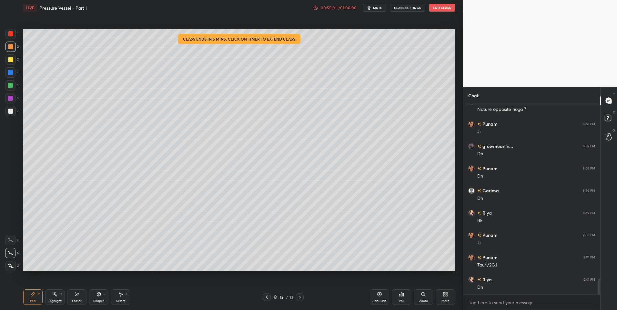
click at [74, 298] on div "Eraser" at bounding box center [76, 297] width 19 height 15
click at [266, 298] on icon at bounding box center [266, 297] width 5 height 5
click at [267, 298] on icon at bounding box center [266, 297] width 5 height 5
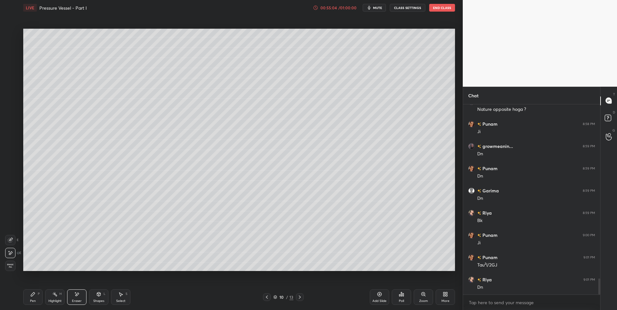
click at [268, 298] on icon at bounding box center [266, 297] width 5 height 5
click at [269, 299] on icon at bounding box center [266, 297] width 5 height 5
click at [300, 298] on icon at bounding box center [299, 297] width 5 height 5
click at [299, 299] on icon at bounding box center [300, 297] width 2 height 3
click at [299, 300] on icon at bounding box center [299, 297] width 5 height 5
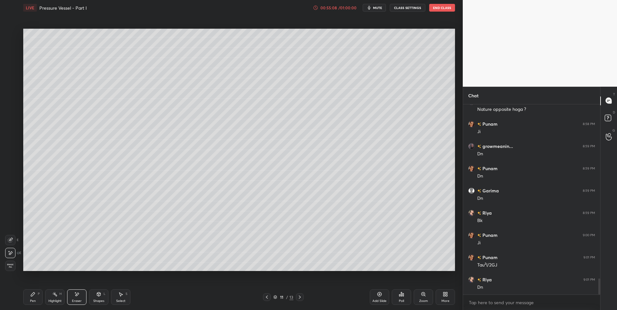
scroll to position [2096, 0]
click at [301, 299] on icon at bounding box center [299, 297] width 5 height 5
click at [301, 298] on icon at bounding box center [299, 297] width 5 height 5
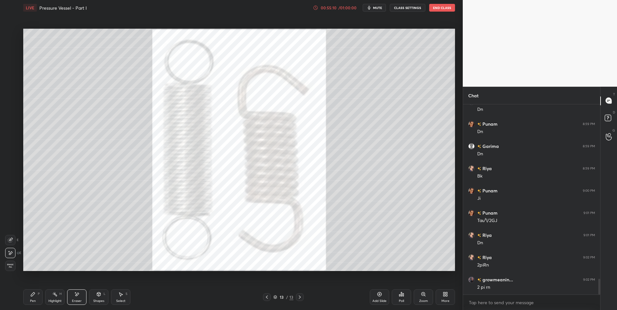
click at [267, 299] on icon at bounding box center [266, 297] width 5 height 5
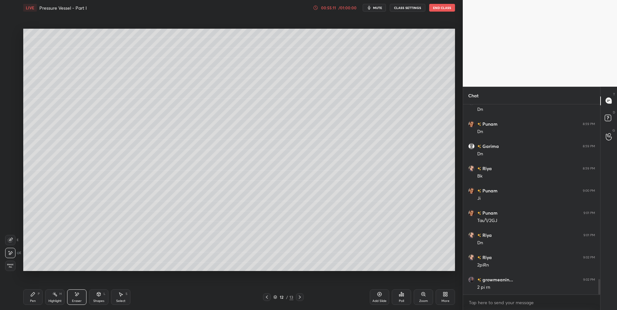
scroll to position [2141, 0]
click at [26, 296] on div "Pen P" at bounding box center [32, 297] width 19 height 15
click at [31, 295] on icon at bounding box center [32, 294] width 5 height 5
click at [90, 300] on div "Shapes L" at bounding box center [98, 297] width 19 height 15
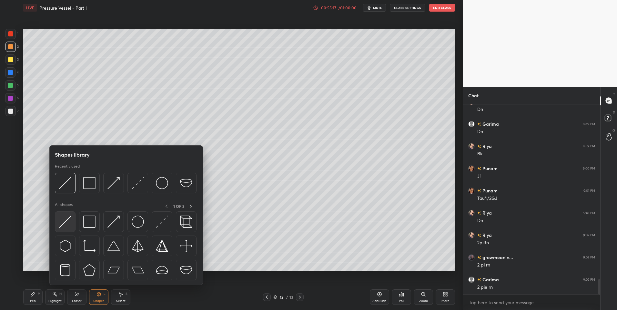
click at [68, 228] on img at bounding box center [65, 222] width 12 height 12
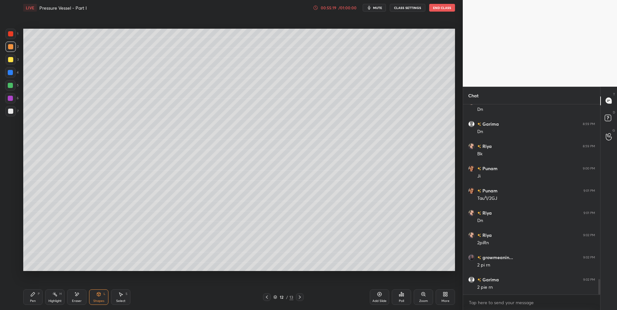
click at [35, 294] on icon at bounding box center [32, 294] width 5 height 5
click at [119, 297] on icon at bounding box center [120, 294] width 5 height 5
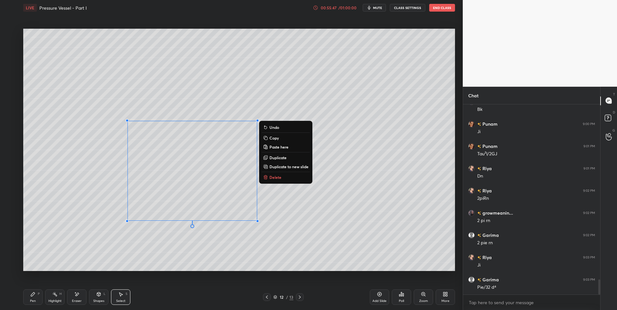
click at [169, 254] on div "0 ° Undo Copy Paste here Duplicate Duplicate to new slide Delete" at bounding box center [239, 150] width 432 height 243
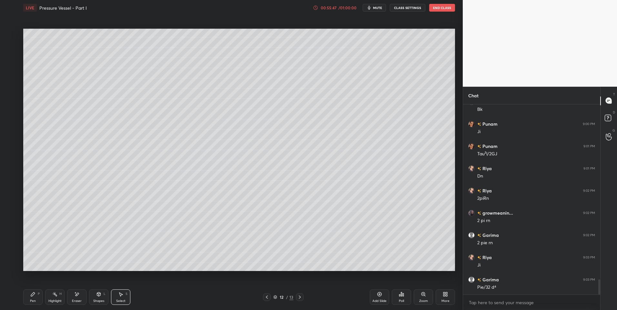
click at [34, 294] on icon at bounding box center [33, 295] width 4 height 4
click at [36, 295] on div "Pen P" at bounding box center [32, 297] width 19 height 15
click at [96, 297] on div "Shapes L" at bounding box center [98, 297] width 19 height 15
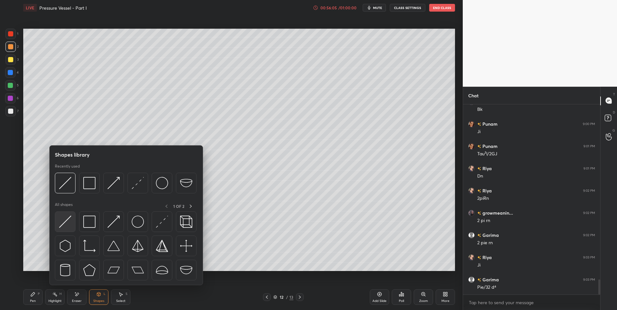
click at [66, 225] on img at bounding box center [65, 222] width 12 height 12
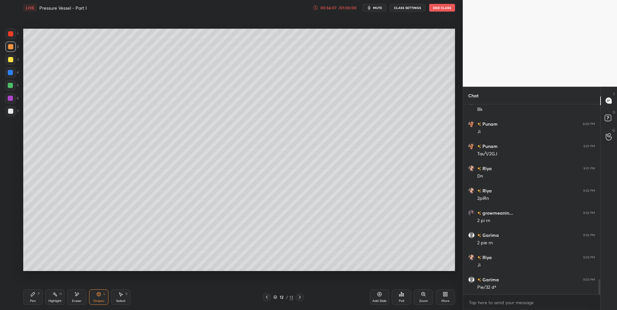
click at [36, 298] on div "Pen P" at bounding box center [32, 297] width 19 height 15
click at [102, 300] on div "Shapes" at bounding box center [98, 301] width 11 height 3
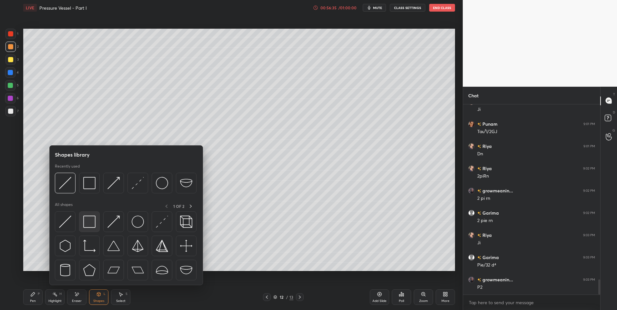
click at [86, 217] on img at bounding box center [89, 222] width 12 height 12
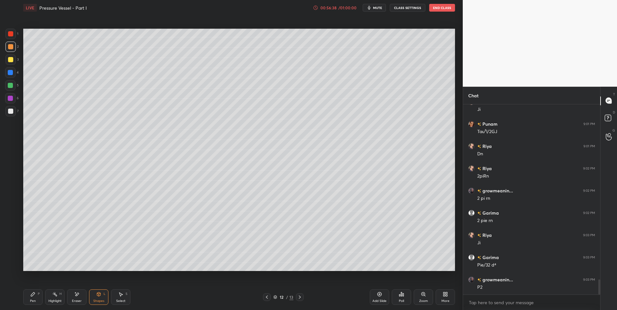
click at [114, 300] on div "Select S" at bounding box center [120, 297] width 19 height 15
click at [230, 262] on div at bounding box center [230, 263] width 3 height 3
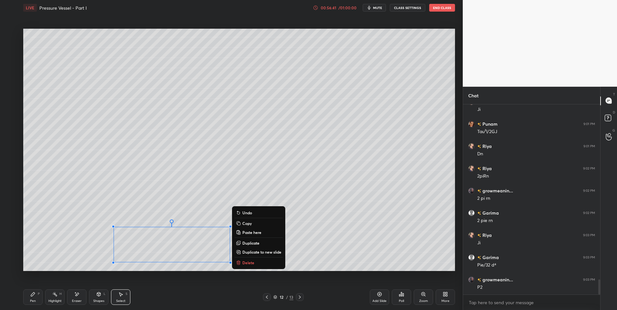
click at [312, 234] on div "0 ° Undo Copy Paste here Duplicate Duplicate to new slide Delete" at bounding box center [239, 150] width 432 height 243
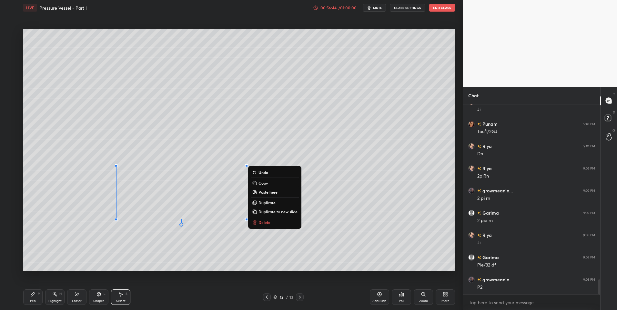
click at [66, 222] on div "0 ° Undo Copy Paste here Duplicate Duplicate to new slide Delete" at bounding box center [239, 150] width 432 height 243
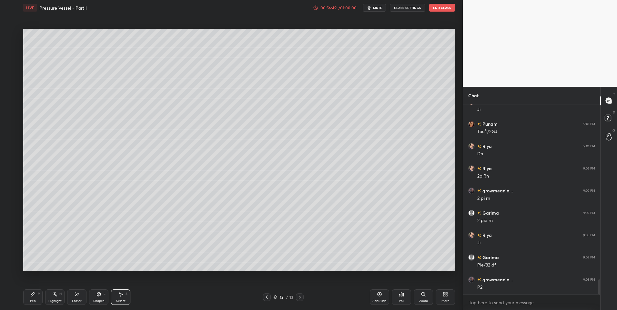
click at [33, 298] on div "Pen P" at bounding box center [32, 297] width 19 height 15
click at [10, 112] on div at bounding box center [10, 111] width 5 height 5
click at [11, 48] on div at bounding box center [10, 46] width 5 height 5
click at [12, 47] on div at bounding box center [10, 46] width 5 height 5
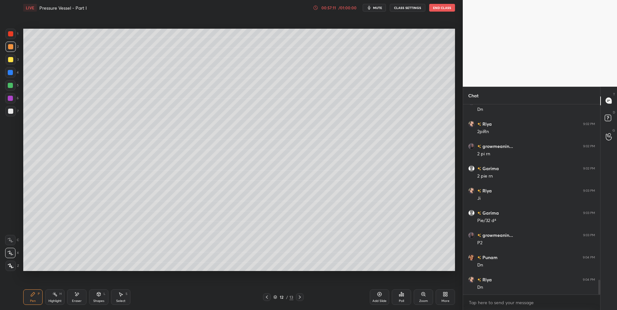
scroll to position [2274, 0]
click at [35, 300] on div "Pen" at bounding box center [33, 301] width 6 height 3
click at [11, 34] on div at bounding box center [10, 33] width 5 height 5
click at [303, 299] on div at bounding box center [300, 298] width 8 height 8
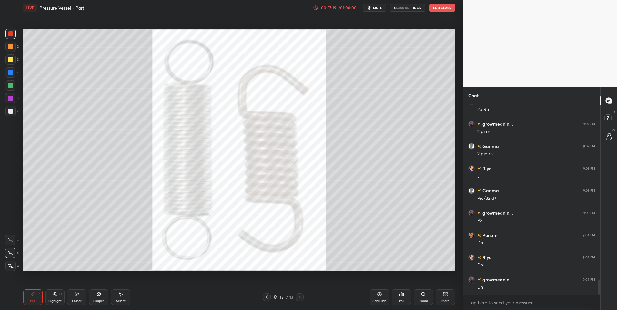
click at [267, 297] on icon at bounding box center [267, 297] width 2 height 3
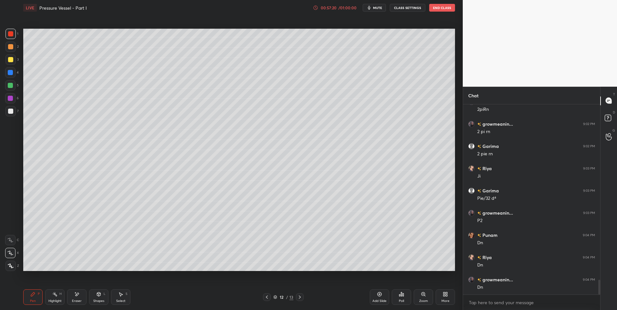
click at [378, 296] on icon at bounding box center [380, 295] width 4 height 4
click at [93, 299] on div "Shapes L" at bounding box center [98, 297] width 19 height 15
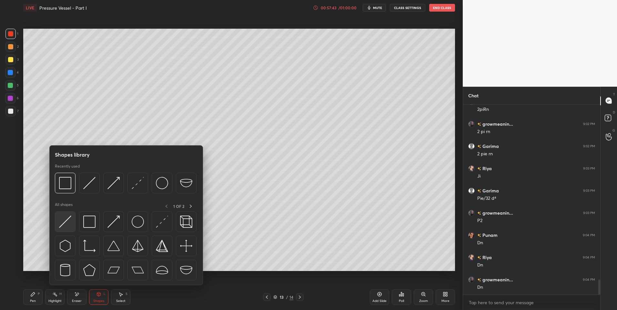
click at [64, 221] on img at bounding box center [65, 222] width 12 height 12
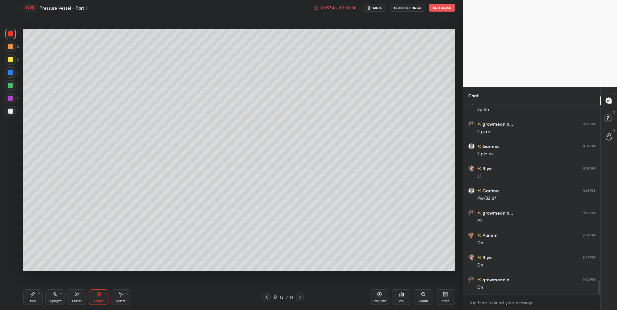
click at [35, 296] on icon at bounding box center [32, 294] width 5 height 5
click at [34, 296] on icon at bounding box center [32, 294] width 5 height 5
click at [10, 110] on div at bounding box center [10, 111] width 5 height 5
click at [13, 49] on div at bounding box center [10, 47] width 10 height 10
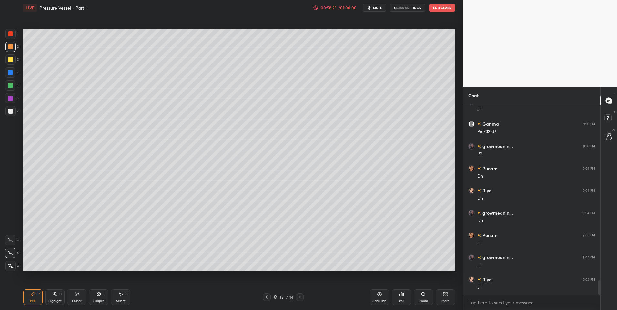
click at [95, 300] on div "Shapes" at bounding box center [98, 301] width 11 height 3
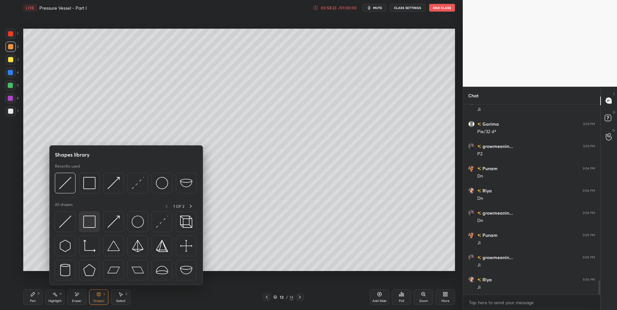
click at [89, 224] on img at bounding box center [89, 222] width 12 height 12
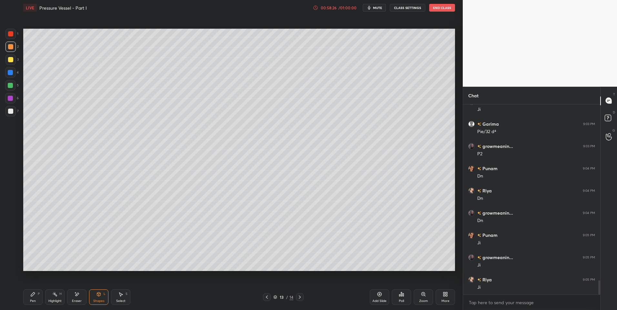
click at [120, 300] on div "Select" at bounding box center [120, 301] width 9 height 3
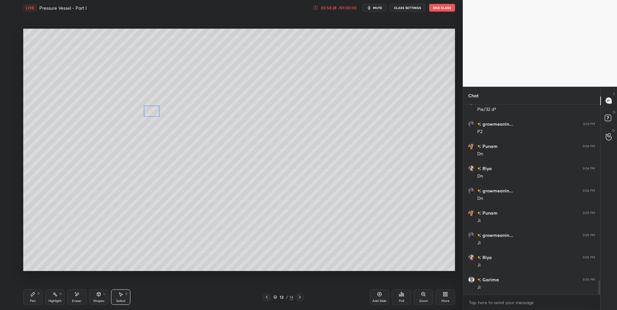
click at [151, 111] on div "0 ° Undo Copy Paste here Duplicate Duplicate to new slide Delete" at bounding box center [239, 150] width 432 height 243
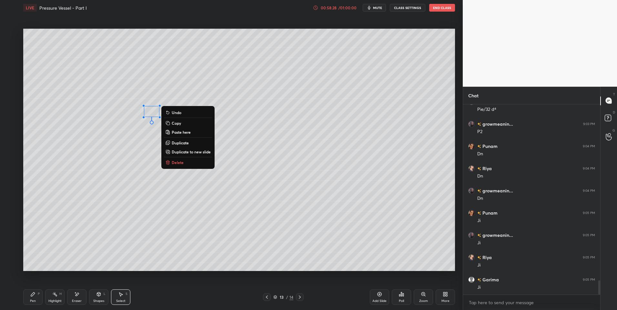
click at [128, 218] on div "0 ° Undo Copy Paste here Duplicate Duplicate to new slide Delete" at bounding box center [239, 150] width 432 height 243
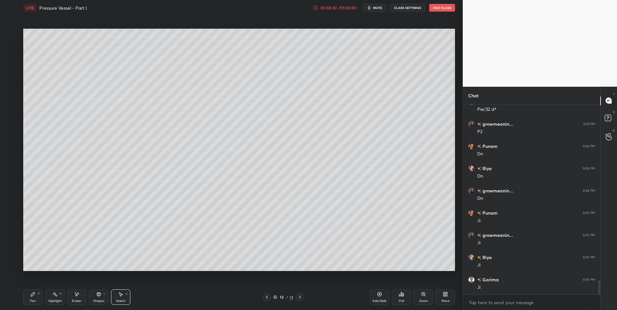
click at [39, 296] on div "Pen P" at bounding box center [32, 297] width 19 height 15
click at [266, 297] on icon at bounding box center [266, 297] width 5 height 5
click at [297, 298] on icon at bounding box center [299, 297] width 5 height 5
click at [268, 299] on icon at bounding box center [266, 297] width 5 height 5
click at [121, 296] on icon at bounding box center [120, 294] width 5 height 5
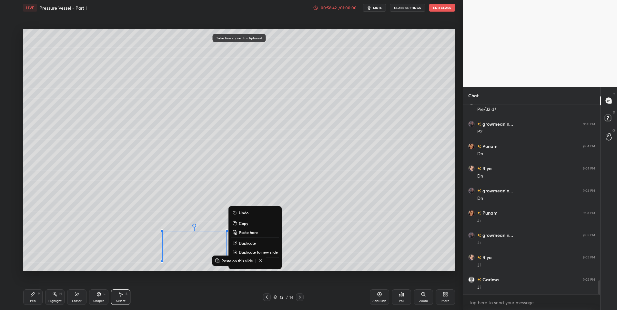
click at [299, 299] on icon at bounding box center [300, 297] width 2 height 3
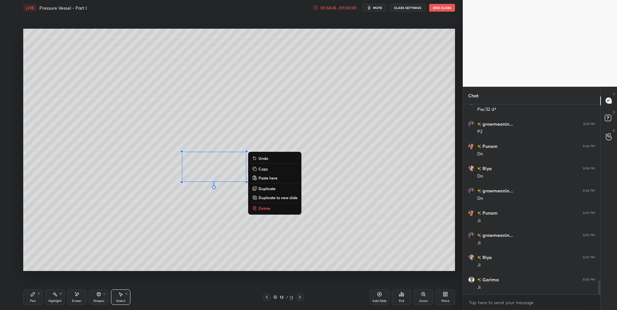
click at [207, 222] on div "0 ° Undo Copy Paste here Duplicate Duplicate to new slide Delete" at bounding box center [239, 150] width 432 height 243
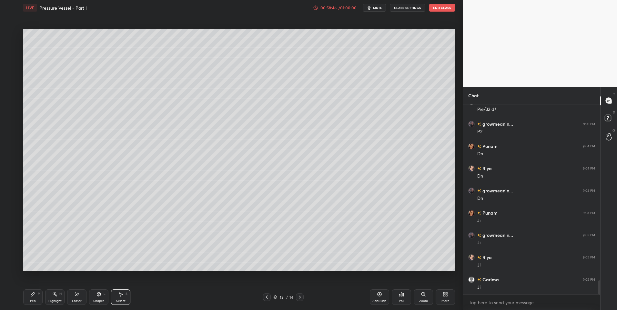
click at [31, 298] on div "Pen P" at bounding box center [32, 297] width 19 height 15
click at [100, 300] on div "Shapes" at bounding box center [98, 301] width 11 height 3
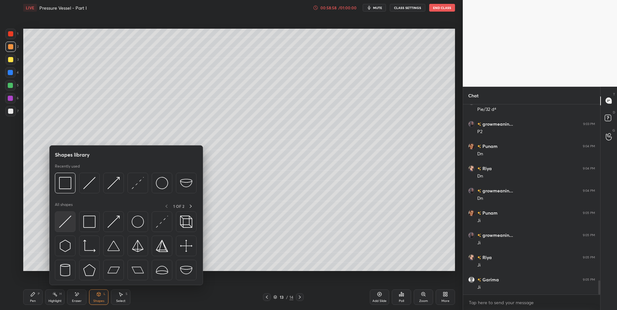
click at [65, 229] on div at bounding box center [65, 222] width 21 height 21
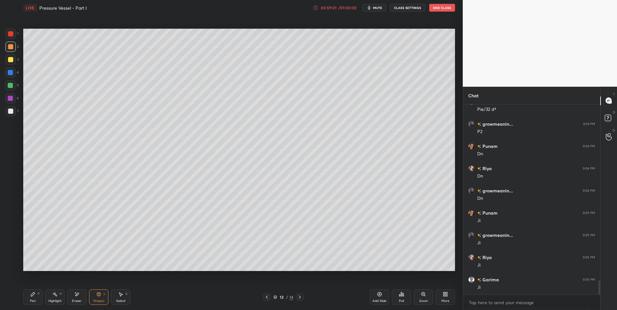
click at [39, 296] on div "P" at bounding box center [39, 294] width 2 height 3
click at [94, 296] on div "Shapes L" at bounding box center [98, 297] width 19 height 15
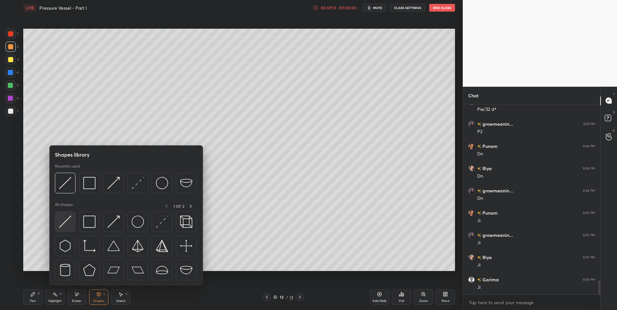
click at [75, 225] on div at bounding box center [65, 222] width 21 height 21
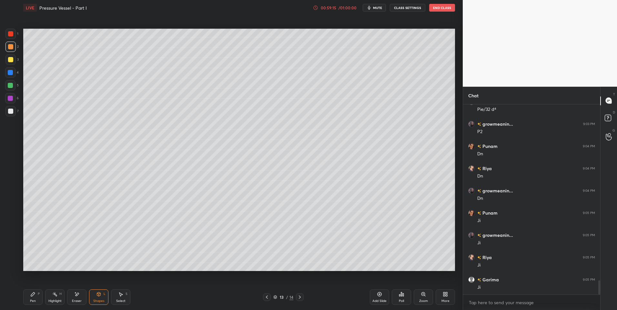
click at [30, 296] on div "Pen P" at bounding box center [32, 297] width 19 height 15
click at [87, 295] on div "Pen P Highlight H Eraser Shapes L Select S" at bounding box center [109, 297] width 173 height 15
click at [101, 296] on icon at bounding box center [98, 294] width 5 height 5
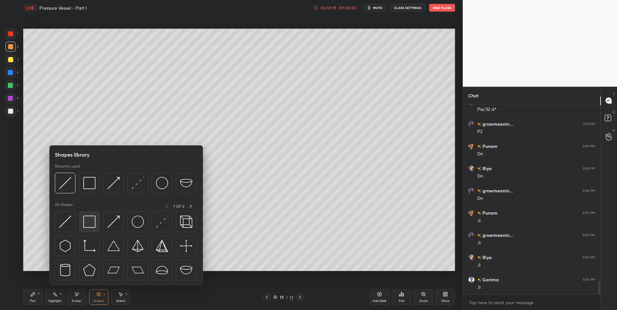
click at [88, 223] on img at bounding box center [89, 222] width 12 height 12
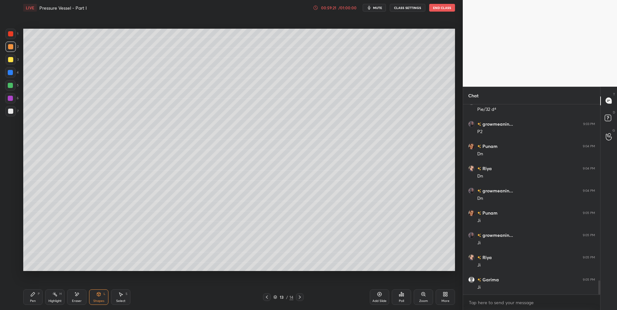
click at [126, 301] on div "Select S" at bounding box center [120, 297] width 19 height 15
click at [431, 199] on div at bounding box center [431, 198] width 3 height 3
click at [260, 252] on div "0 ° Undo Copy Paste here Duplicate Duplicate to new slide Delete" at bounding box center [239, 150] width 432 height 243
click at [27, 299] on div "Pen P" at bounding box center [32, 297] width 19 height 15
click at [118, 291] on div "Select S" at bounding box center [120, 297] width 19 height 15
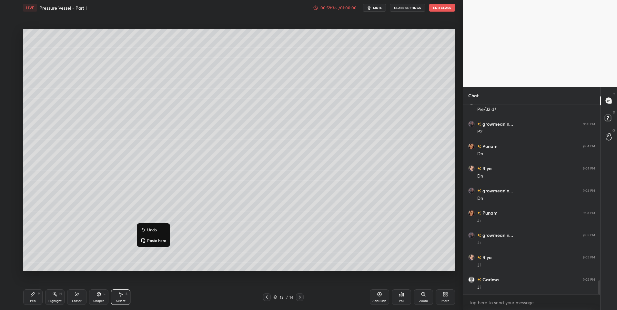
click at [95, 256] on div "0 ° Undo Copy Paste here Duplicate Duplicate to new slide Delete" at bounding box center [239, 150] width 432 height 243
click at [59, 297] on div "Highlight H" at bounding box center [54, 297] width 19 height 15
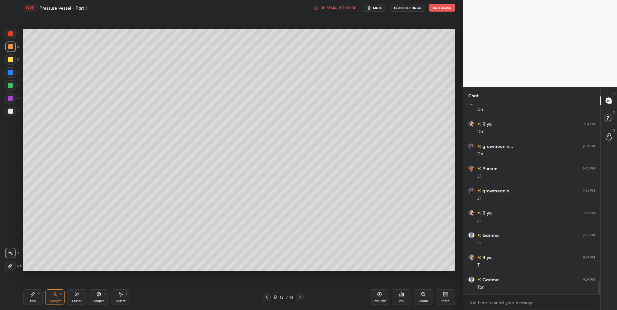
scroll to position [2430, 0]
click at [39, 298] on div "Pen P" at bounding box center [32, 297] width 19 height 15
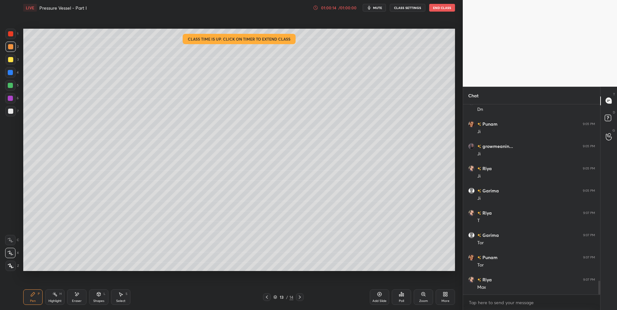
scroll to position [2475, 0]
click at [35, 298] on div "Pen P" at bounding box center [32, 297] width 19 height 15
click at [11, 36] on div at bounding box center [10, 34] width 10 height 10
click at [302, 297] on div at bounding box center [300, 298] width 8 height 8
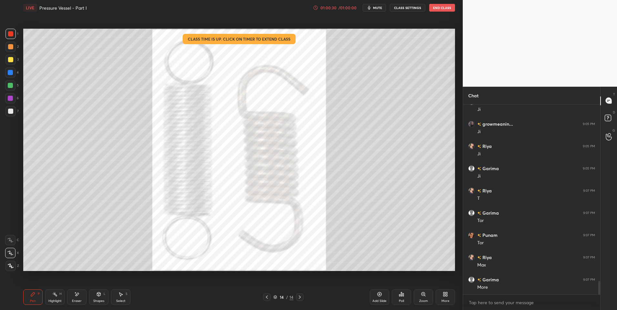
click at [267, 297] on icon at bounding box center [267, 297] width 2 height 3
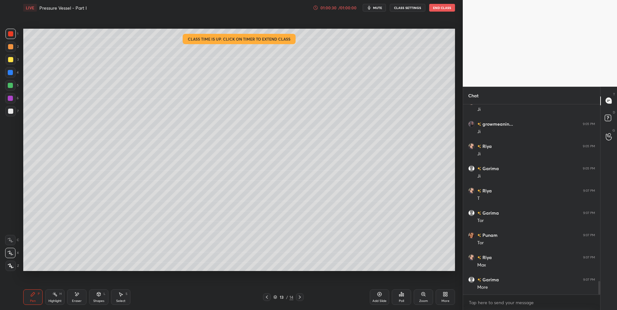
click at [375, 296] on div "Add Slide" at bounding box center [379, 297] width 19 height 15
click at [101, 300] on div "Shapes" at bounding box center [98, 301] width 11 height 3
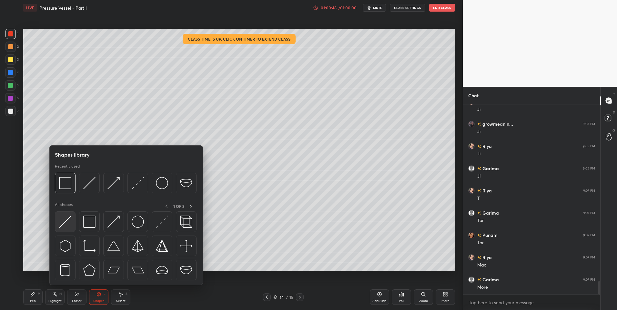
click at [62, 225] on img at bounding box center [65, 222] width 12 height 12
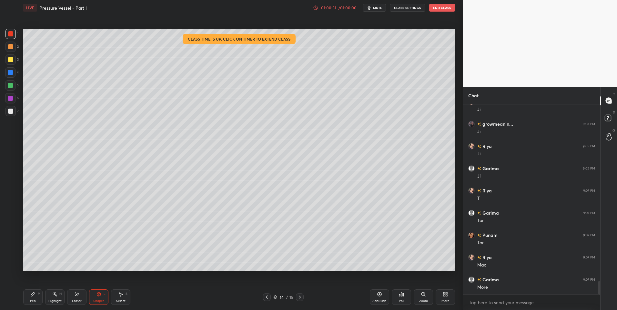
click at [30, 296] on icon at bounding box center [32, 294] width 5 height 5
click at [10, 111] on div at bounding box center [10, 111] width 5 height 5
click at [96, 292] on div "Shapes L" at bounding box center [98, 297] width 19 height 15
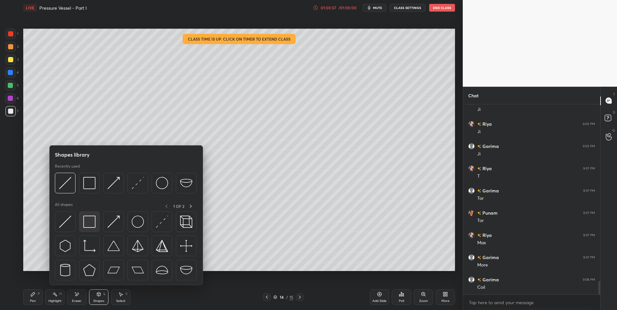
click at [88, 226] on img at bounding box center [89, 222] width 12 height 12
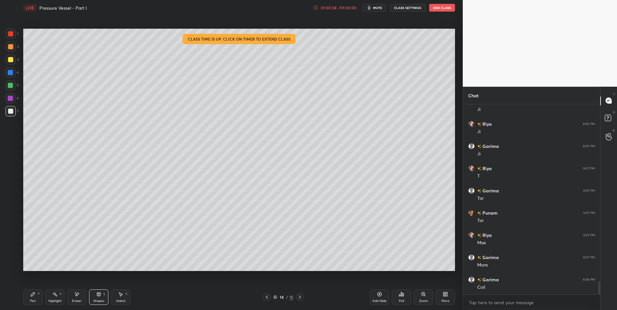
scroll to position [2519, 0]
click at [36, 291] on div "Pen P" at bounding box center [32, 297] width 19 height 15
click at [37, 298] on div "Pen P" at bounding box center [32, 297] width 19 height 15
click at [268, 297] on icon at bounding box center [266, 297] width 5 height 5
click at [120, 298] on div "Select S" at bounding box center [120, 297] width 19 height 15
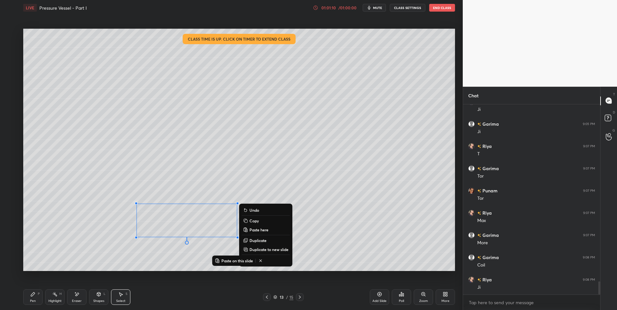
click at [300, 298] on icon at bounding box center [300, 297] width 2 height 3
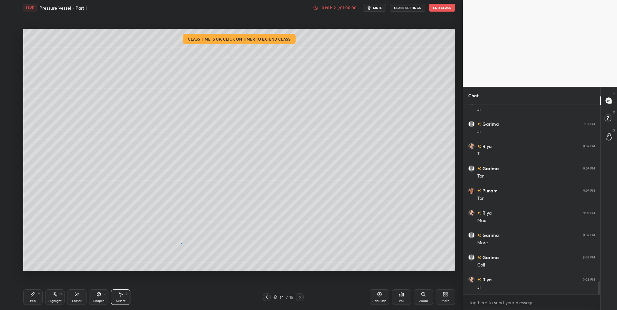
click at [183, 245] on div "0 ° Undo Copy Paste here Duplicate Duplicate to new slide Delete" at bounding box center [239, 150] width 432 height 243
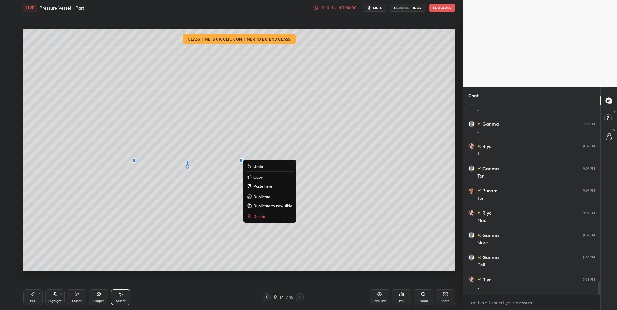
click at [125, 248] on div "0 ° Undo Copy Paste here Duplicate Duplicate to new slide Delete" at bounding box center [239, 150] width 432 height 243
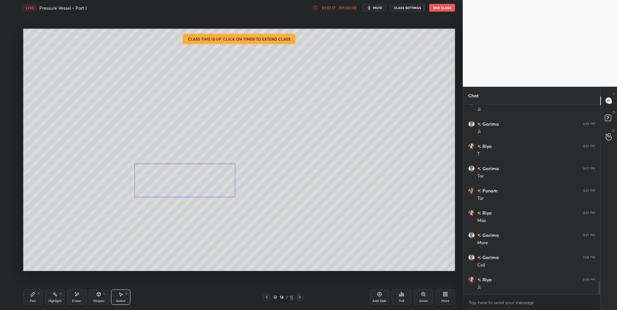
click at [167, 183] on div "0 ° Undo Copy Paste here Duplicate Duplicate to new slide Delete" at bounding box center [239, 150] width 432 height 243
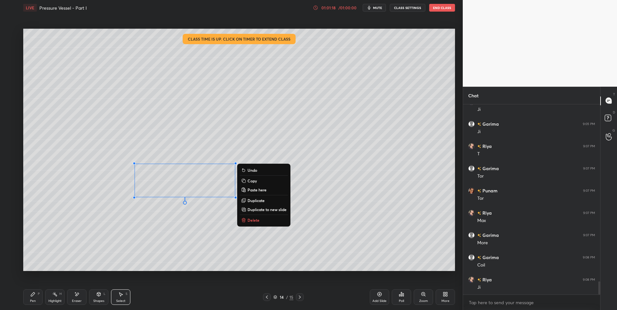
click at [157, 238] on div "0 ° Undo Copy Paste here Duplicate Duplicate to new slide Delete" at bounding box center [239, 150] width 432 height 243
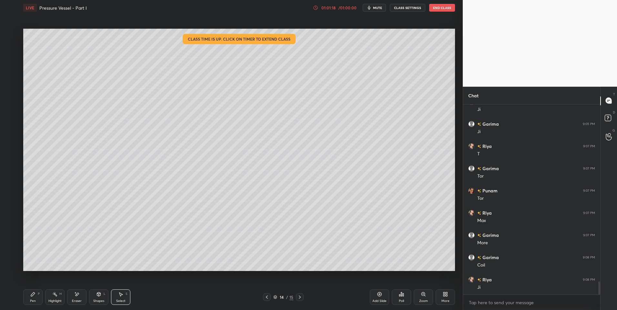
click at [30, 298] on div "Pen P" at bounding box center [32, 297] width 19 height 15
click at [123, 296] on icon at bounding box center [120, 294] width 5 height 5
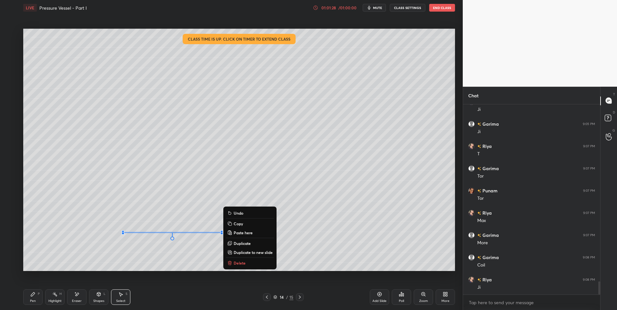
click at [34, 295] on icon at bounding box center [33, 295] width 4 height 4
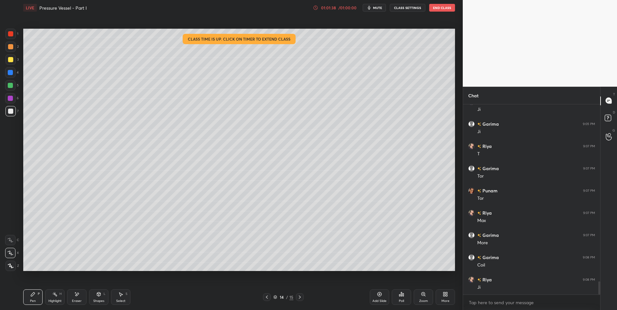
click at [95, 295] on div "Shapes L" at bounding box center [98, 297] width 19 height 15
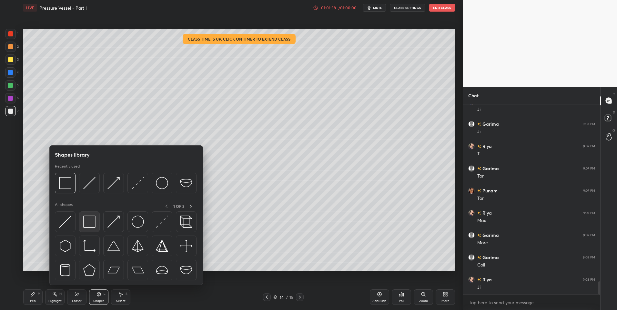
click at [92, 224] on img at bounding box center [89, 222] width 12 height 12
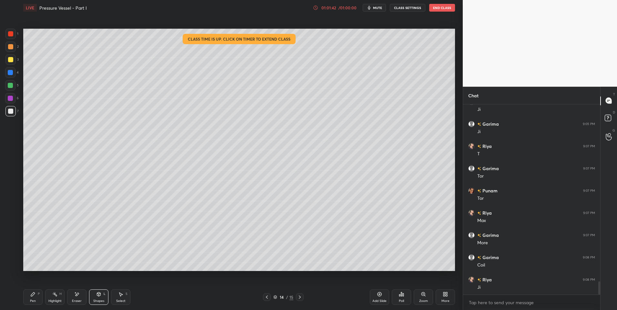
click at [55, 298] on div "Highlight H" at bounding box center [54, 297] width 19 height 15
click at [59, 298] on div "Highlight H" at bounding box center [54, 297] width 19 height 15
click at [35, 297] on icon at bounding box center [32, 294] width 5 height 5
click at [78, 298] on div "Eraser" at bounding box center [76, 297] width 19 height 15
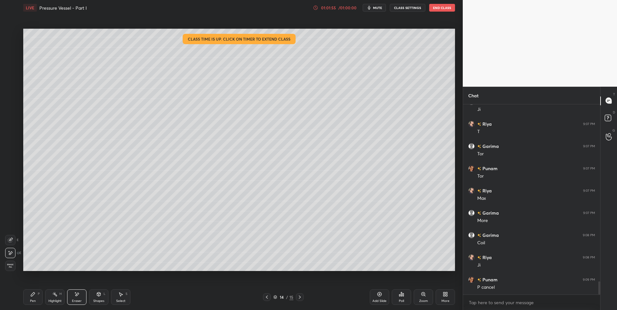
click at [118, 295] on icon at bounding box center [120, 294] width 5 height 5
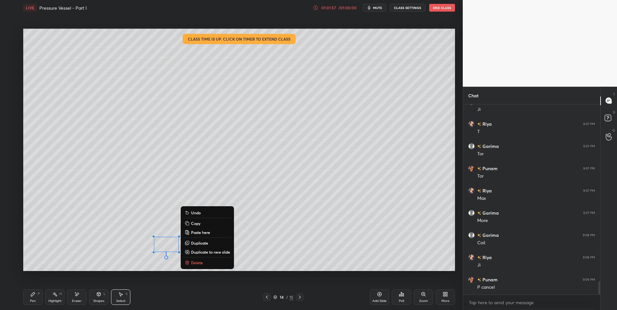
click at [60, 296] on div "H" at bounding box center [60, 294] width 2 height 3
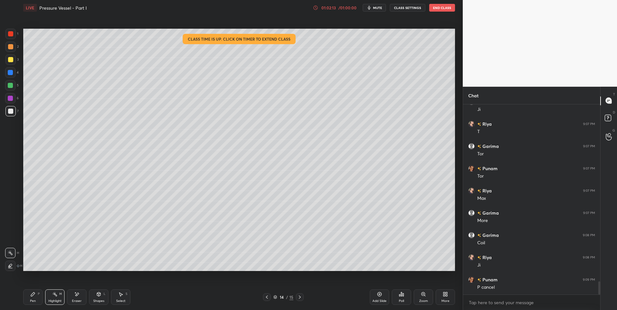
click at [119, 299] on div "Select S" at bounding box center [120, 297] width 19 height 15
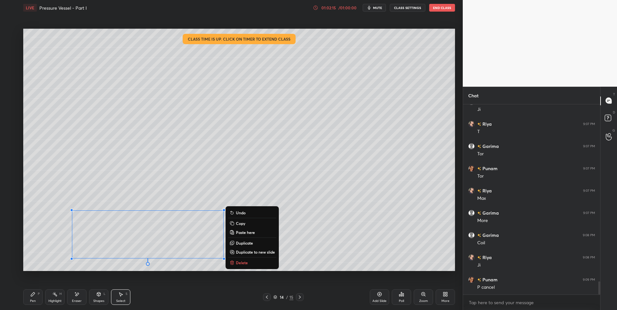
click at [278, 218] on div "0 ° Undo Copy Paste here Duplicate Duplicate to new slide Delete" at bounding box center [239, 150] width 432 height 243
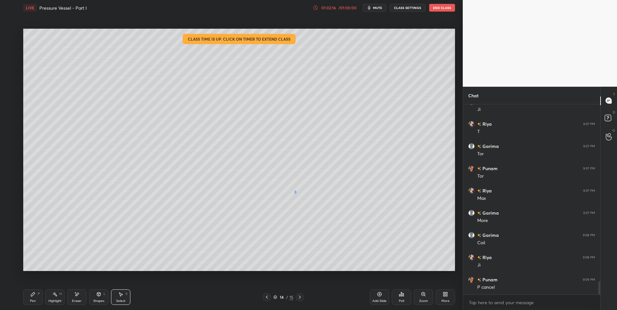
click at [294, 192] on div "0 ° Undo Copy Paste here Duplicate Duplicate to new slide Delete" at bounding box center [239, 150] width 432 height 243
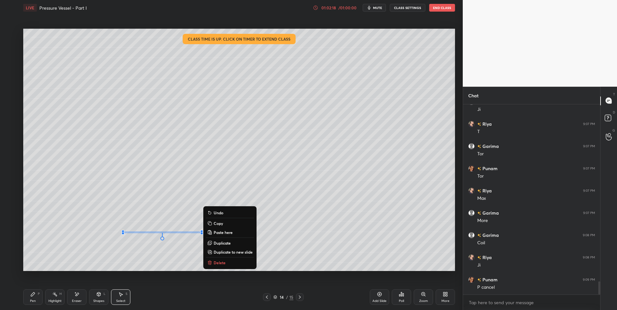
click at [259, 186] on div "0 ° Undo Copy Paste here Duplicate Duplicate to new slide Delete" at bounding box center [239, 150] width 432 height 243
click at [258, 183] on div "0 ° Undo Copy Paste here Duplicate Duplicate to new slide Delete" at bounding box center [239, 150] width 432 height 243
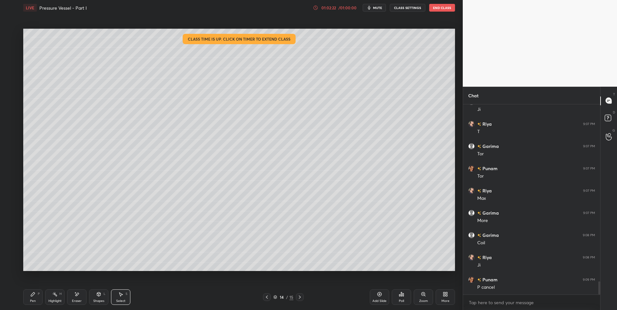
click at [52, 301] on div "Highlight" at bounding box center [54, 301] width 13 height 3
click at [120, 297] on icon at bounding box center [120, 294] width 5 height 5
click at [296, 218] on div "0 ° Undo Copy Paste here Duplicate Duplicate to new slide Delete" at bounding box center [239, 150] width 432 height 243
click at [315, 171] on div "0 ° Undo Copy Paste here Duplicate Duplicate to new slide Delete" at bounding box center [239, 150] width 432 height 243
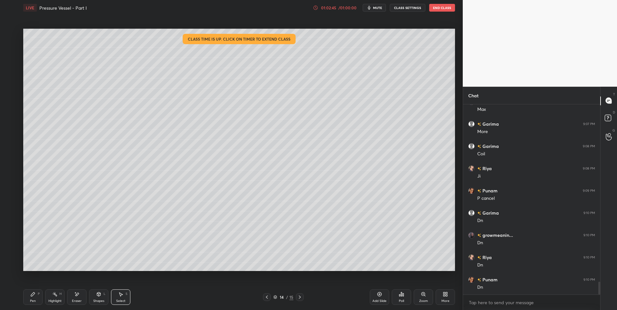
click at [55, 299] on div "Highlight H" at bounding box center [54, 297] width 19 height 15
click at [121, 298] on div "Select S" at bounding box center [120, 297] width 19 height 15
click at [56, 299] on div "Highlight H" at bounding box center [54, 297] width 19 height 15
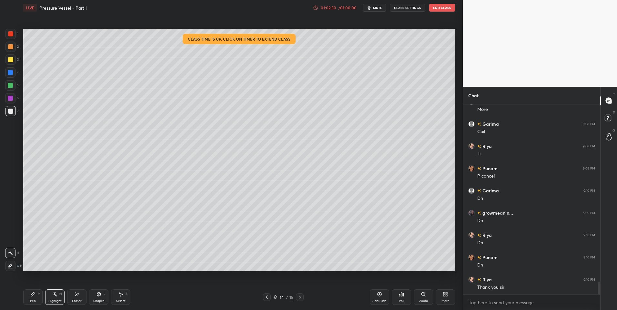
scroll to position [2675, 0]
click at [12, 85] on div at bounding box center [10, 85] width 5 height 5
click at [12, 86] on div at bounding box center [10, 85] width 5 height 5
click at [438, 6] on button "End Class" at bounding box center [442, 8] width 26 height 8
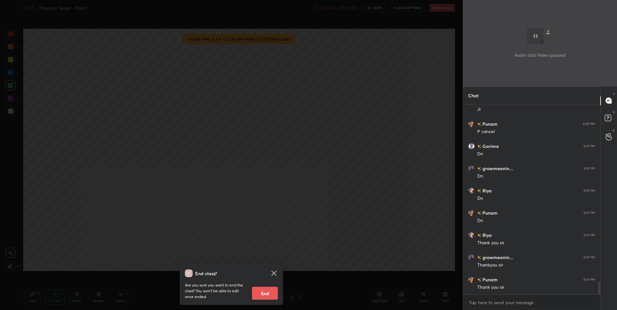
scroll to position [2720, 0]
click at [268, 295] on button "End" at bounding box center [265, 293] width 26 height 13
type textarea "x"
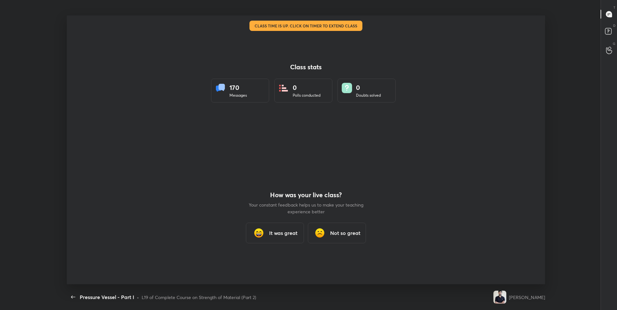
scroll to position [0, 0]
click at [283, 232] on h3 "It was great" at bounding box center [283, 233] width 28 height 8
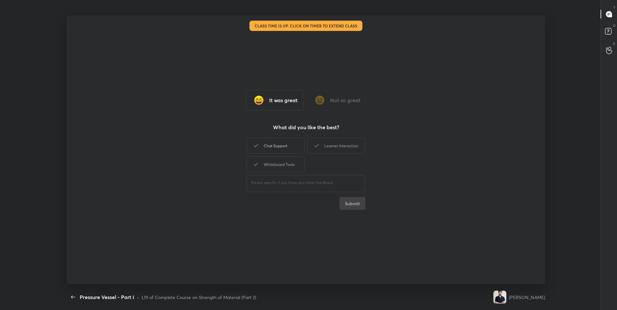
click at [281, 148] on div "Chat Support" at bounding box center [276, 146] width 58 height 16
click at [327, 145] on div "Learner Interaction" at bounding box center [336, 146] width 58 height 16
click at [287, 161] on div "Whiteboard Tools" at bounding box center [276, 165] width 58 height 16
click at [355, 205] on button "Submit" at bounding box center [353, 203] width 26 height 13
